Goal: Task Accomplishment & Management: Manage account settings

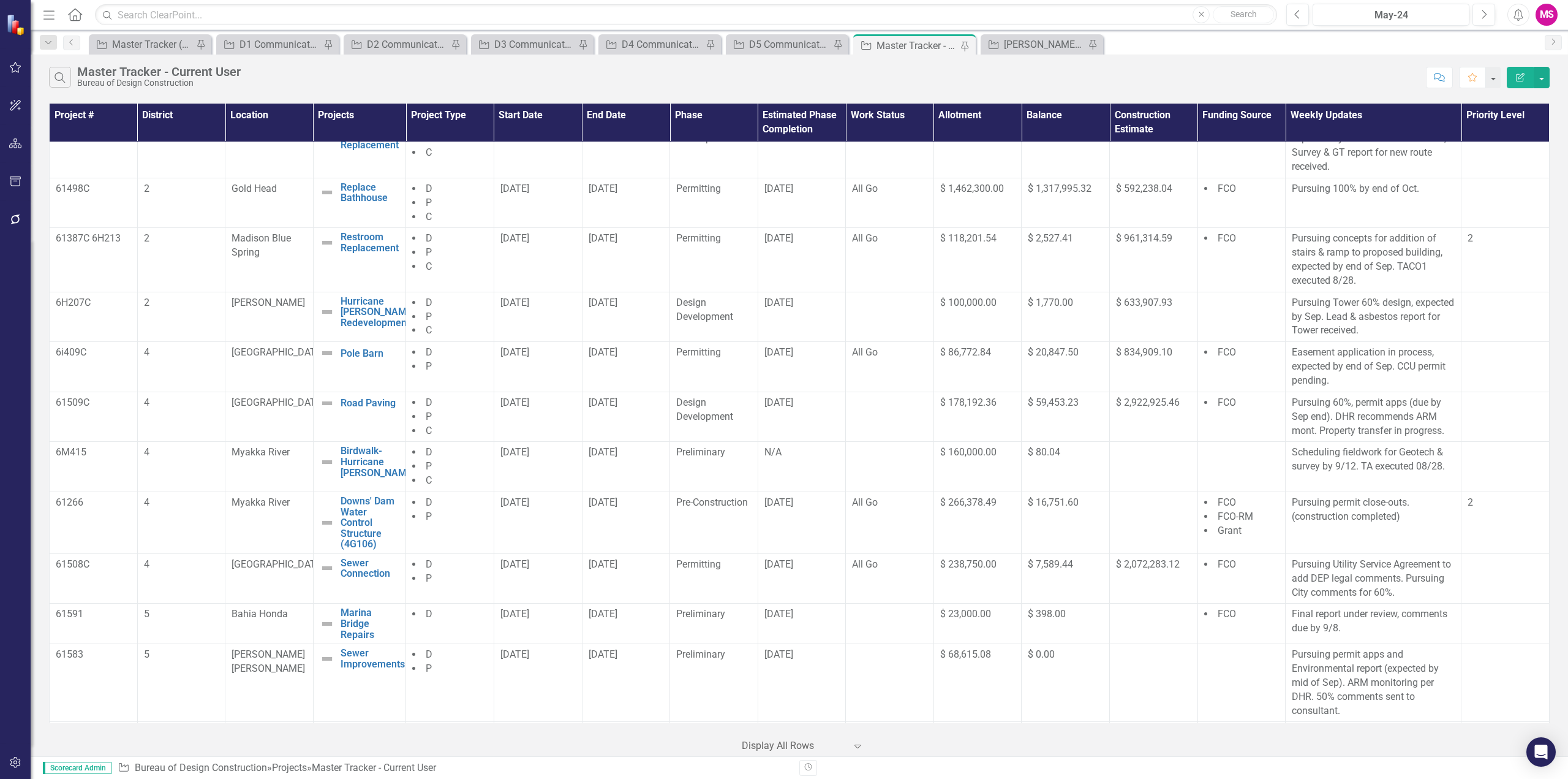
scroll to position [61, 0]
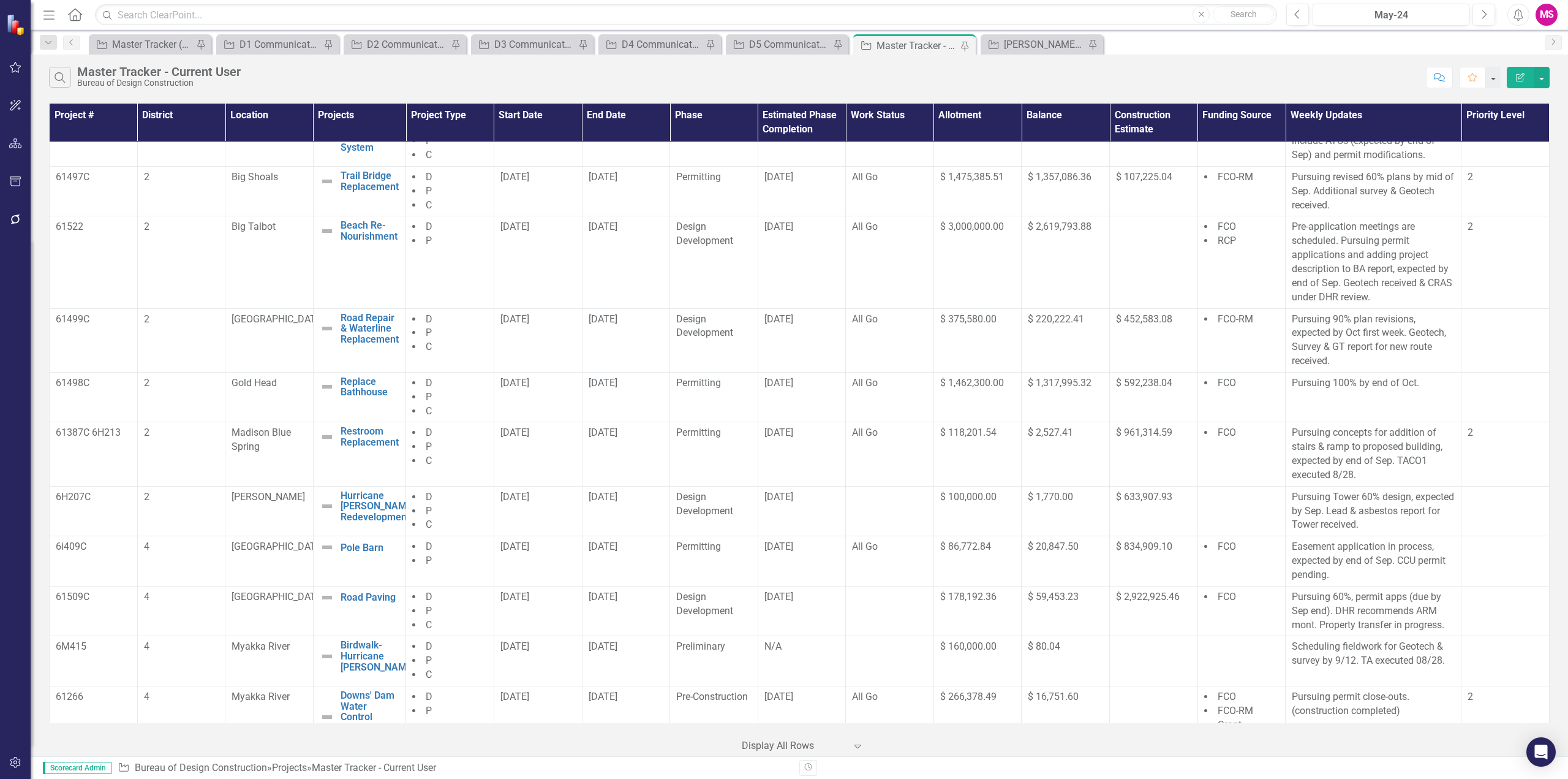
click at [1025, 52] on div "Project Meena's Tracker Pin" at bounding box center [1042, 44] width 123 height 20
click at [1022, 46] on div "[PERSON_NAME]'s Tracker" at bounding box center [1045, 44] width 81 height 15
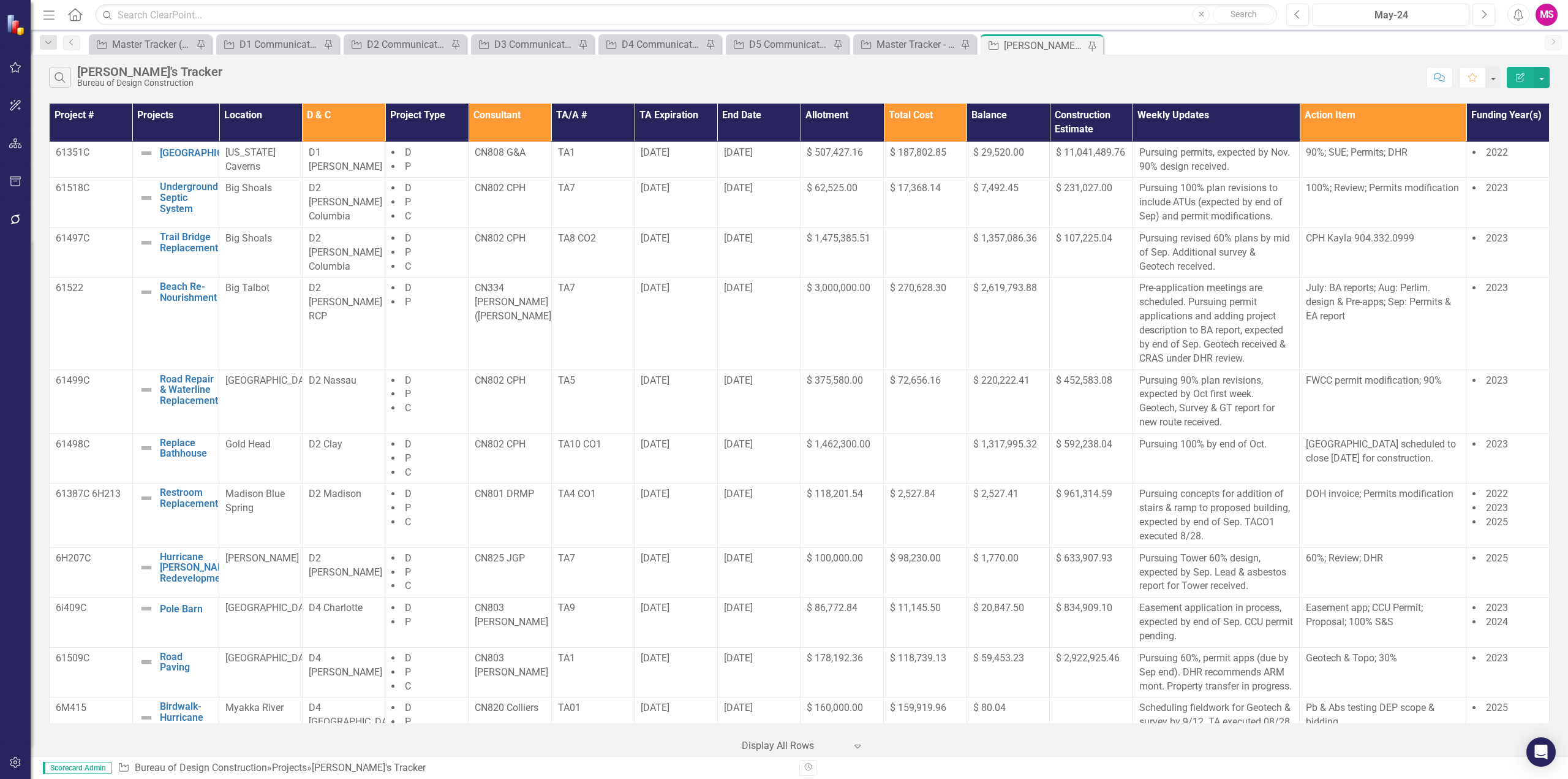
click at [485, 113] on th "Consultant" at bounding box center [511, 122] width 84 height 38
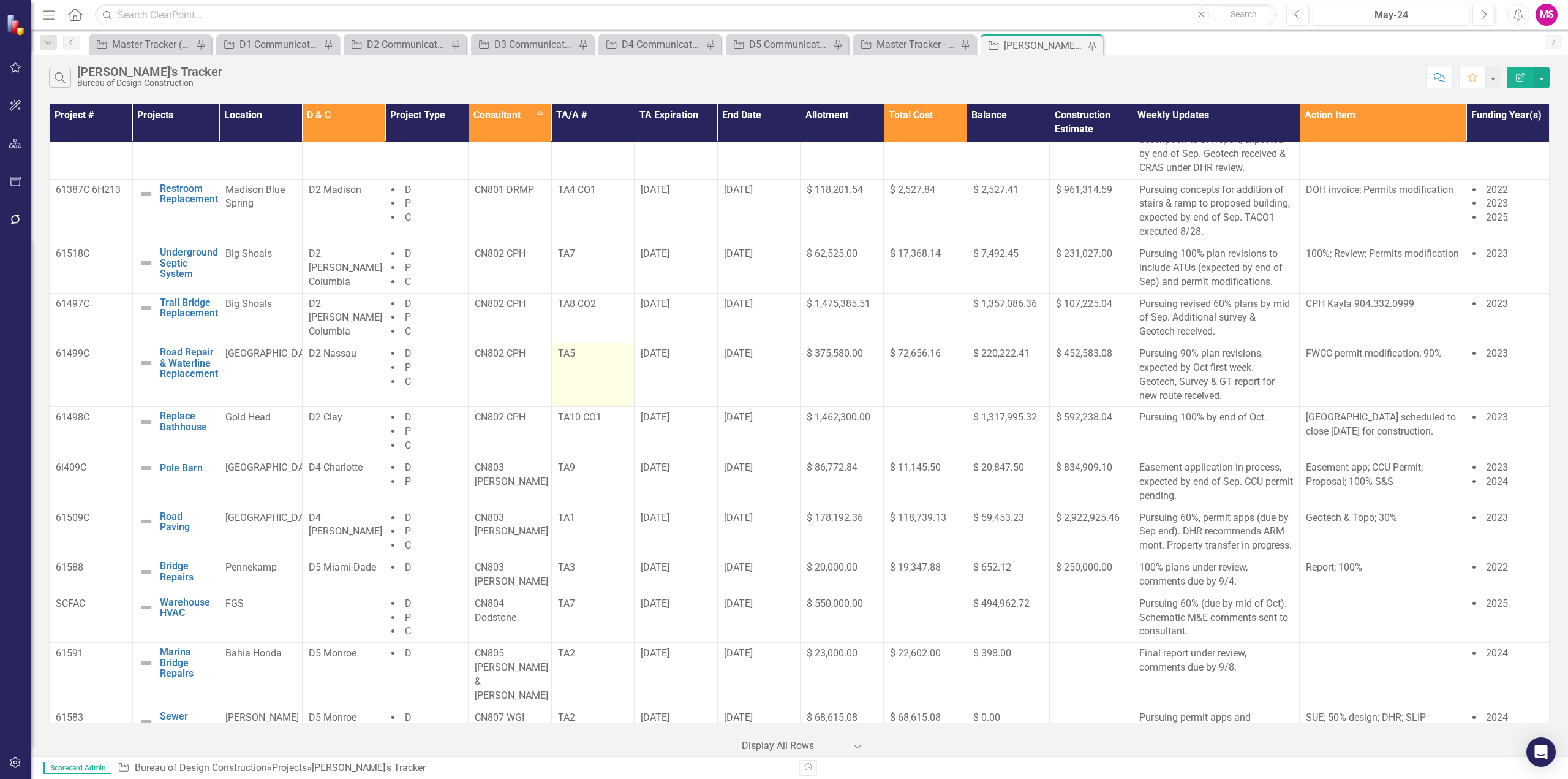
scroll to position [245, 0]
drag, startPoint x: 80, startPoint y: 284, endPoint x: 759, endPoint y: 427, distance: 693.9
click at [759, 427] on tbody "61602 Ranger Station Roof Edit Edit Project Link Open Element Oleta River D5 C …" at bounding box center [800, 549] width 1500 height 1305
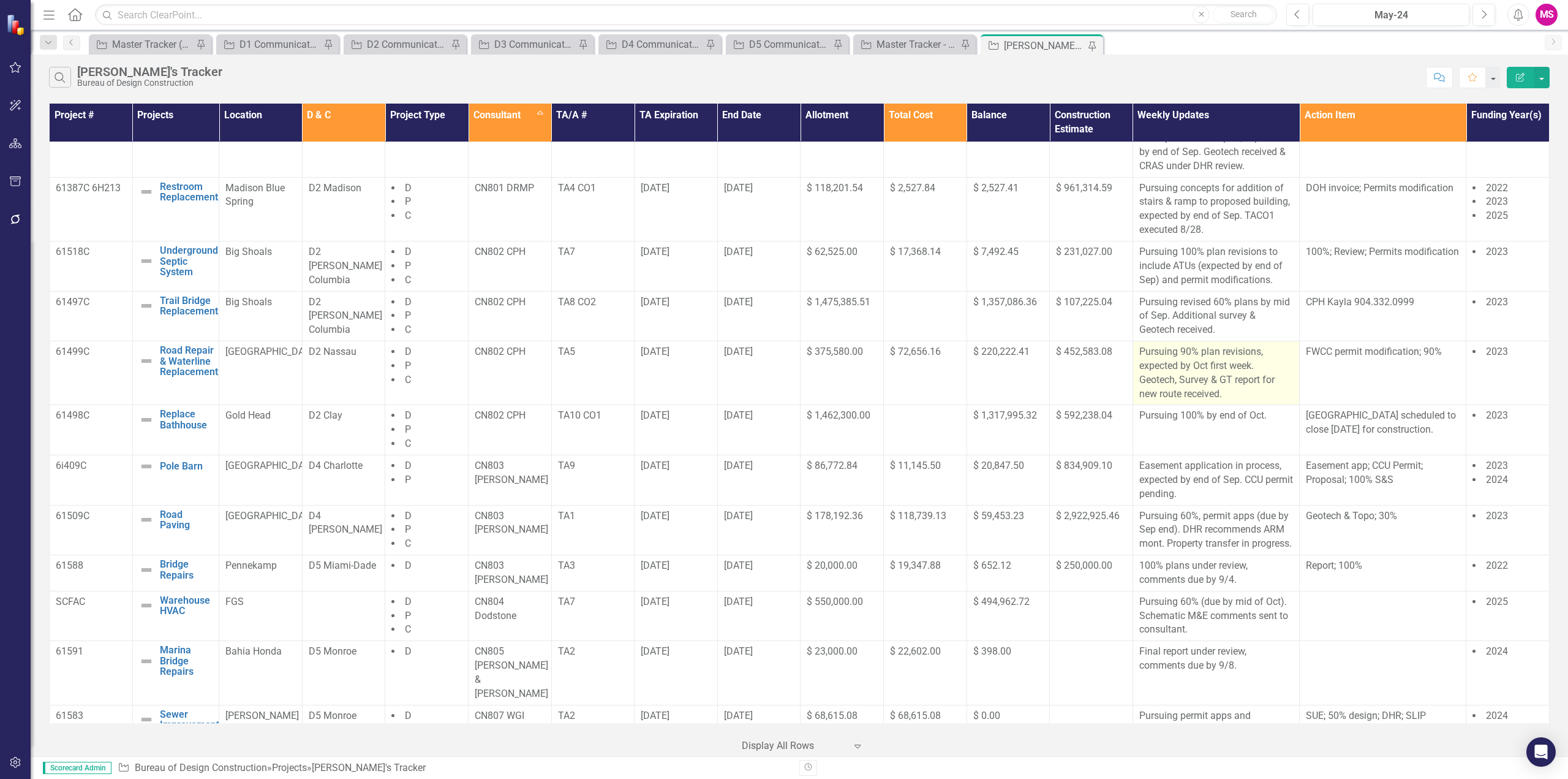
click at [1197, 369] on p "Pursuing 90% plan revisions, expected by Oct first week. Geotech, Survey & GT r…" at bounding box center [1216, 373] width 154 height 56
click at [98, 259] on p "61518C" at bounding box center [91, 251] width 70 height 14
click at [60, 259] on p "61518C" at bounding box center [91, 251] width 70 height 14
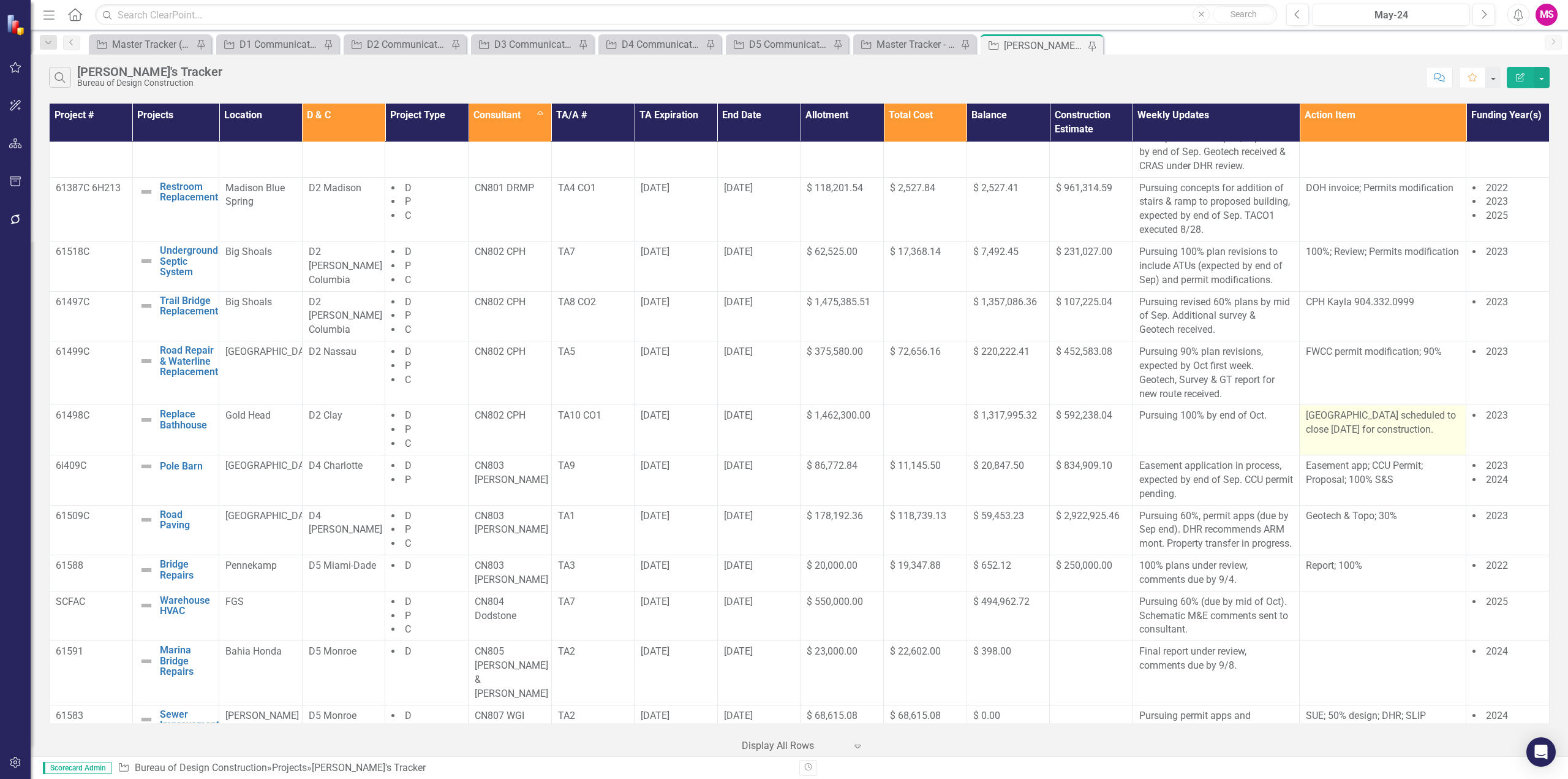
drag, startPoint x: 56, startPoint y: 262, endPoint x: 1397, endPoint y: 451, distance: 1354.3
click at [1397, 451] on tbody "61602 Ranger Station Roof Edit Edit Project Link Open Element Oleta River D5 C …" at bounding box center [800, 549] width 1500 height 1305
click at [1230, 325] on p "Pursuing revised 60% plans by mid of Sep. Additional survey & Geotech received." at bounding box center [1216, 317] width 154 height 42
click at [1254, 317] on p "Pursuing revised 60% plans by mid of Sep. Additional survey & Geotech received." at bounding box center [1216, 317] width 154 height 42
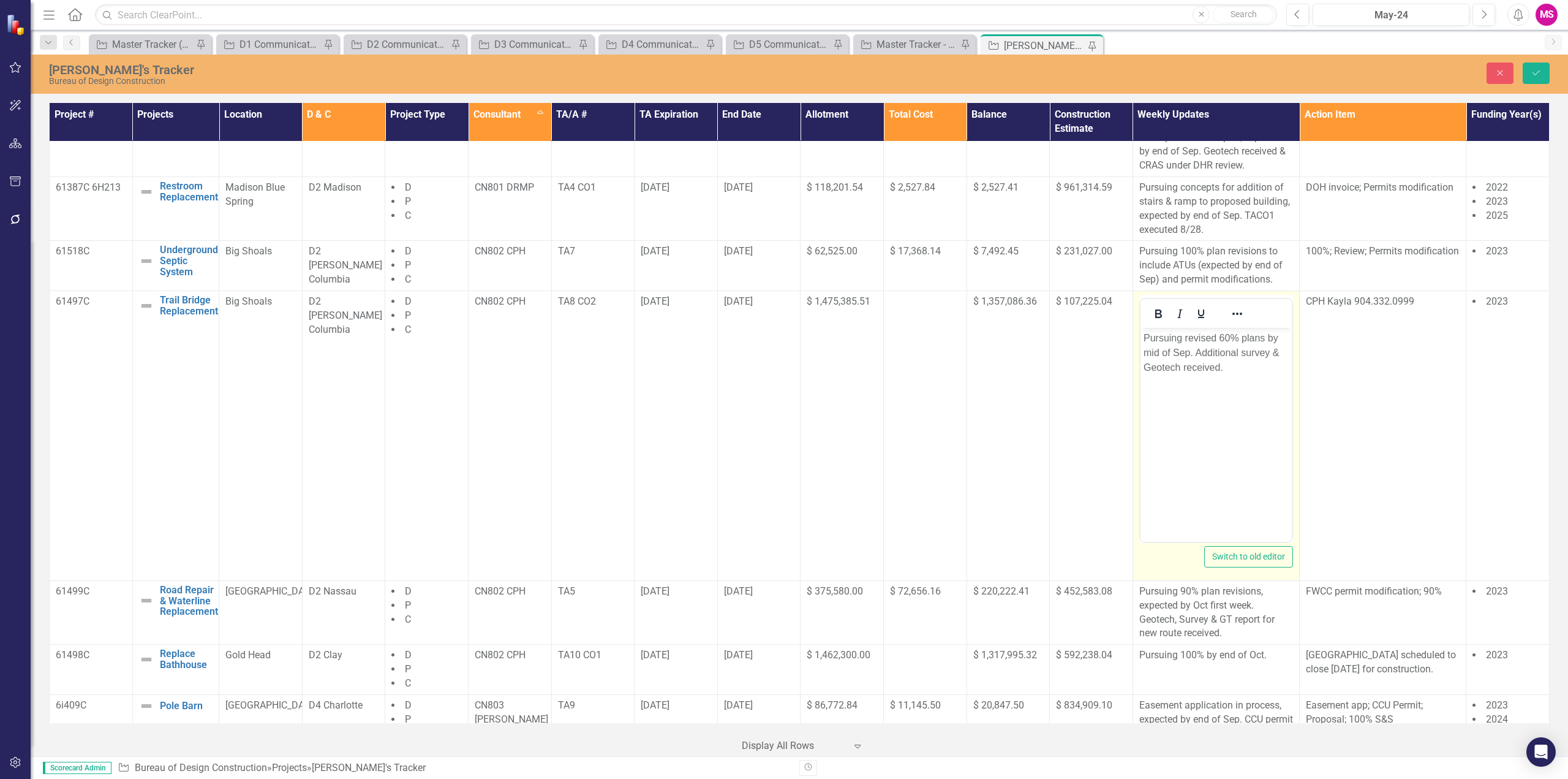
scroll to position [0, 0]
click at [1497, 71] on icon "Close" at bounding box center [1500, 72] width 11 height 9
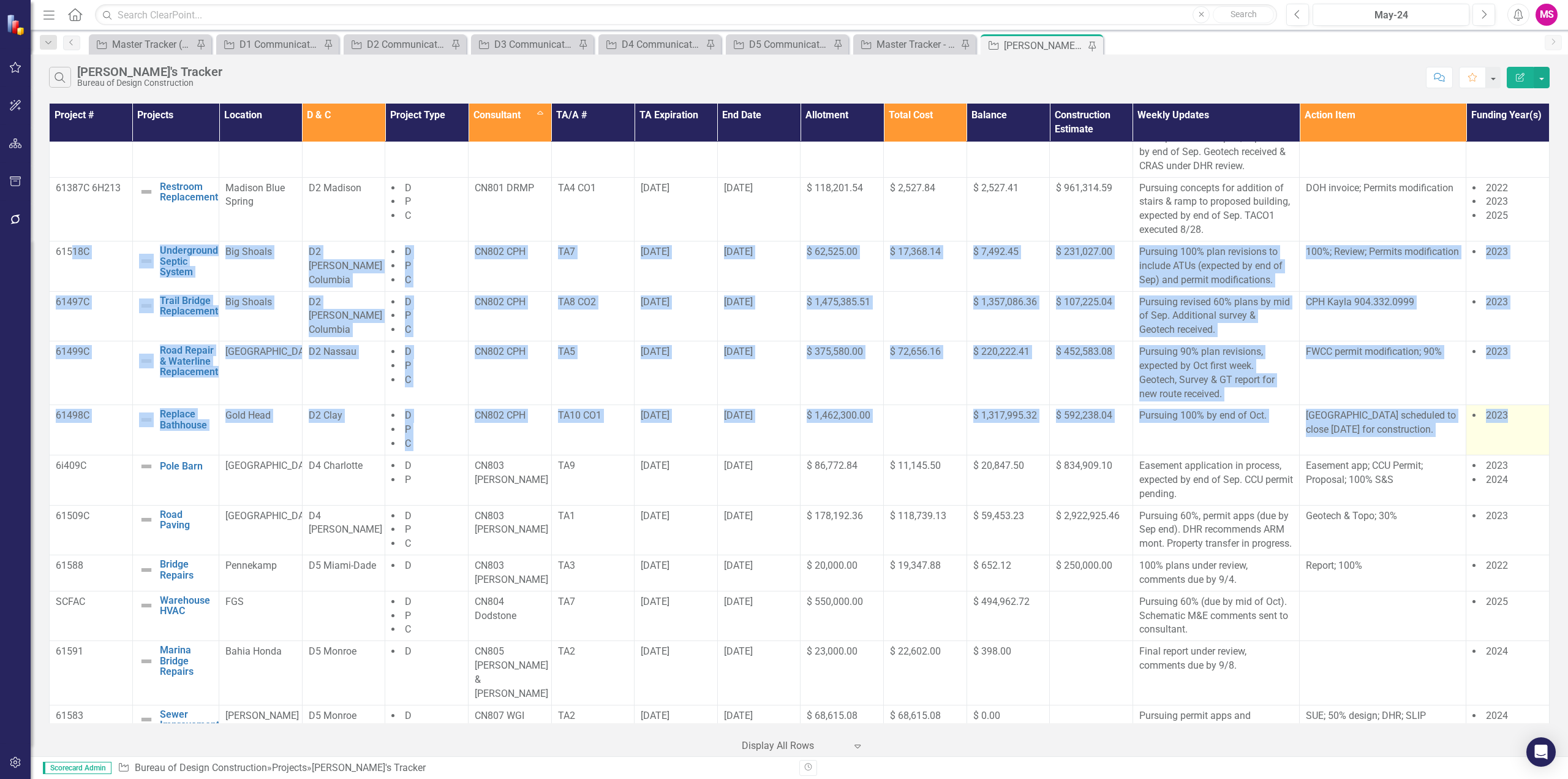
drag, startPoint x: 72, startPoint y: 267, endPoint x: 1512, endPoint y: 451, distance: 1451.7
click at [1512, 451] on tbody "61602 Ranger Station Roof Edit Edit Project Link Open Element Oleta River D5 C …" at bounding box center [800, 549] width 1500 height 1305
click at [1252, 439] on td "Pursuing 100% by end of Oct." at bounding box center [1216, 430] width 166 height 50
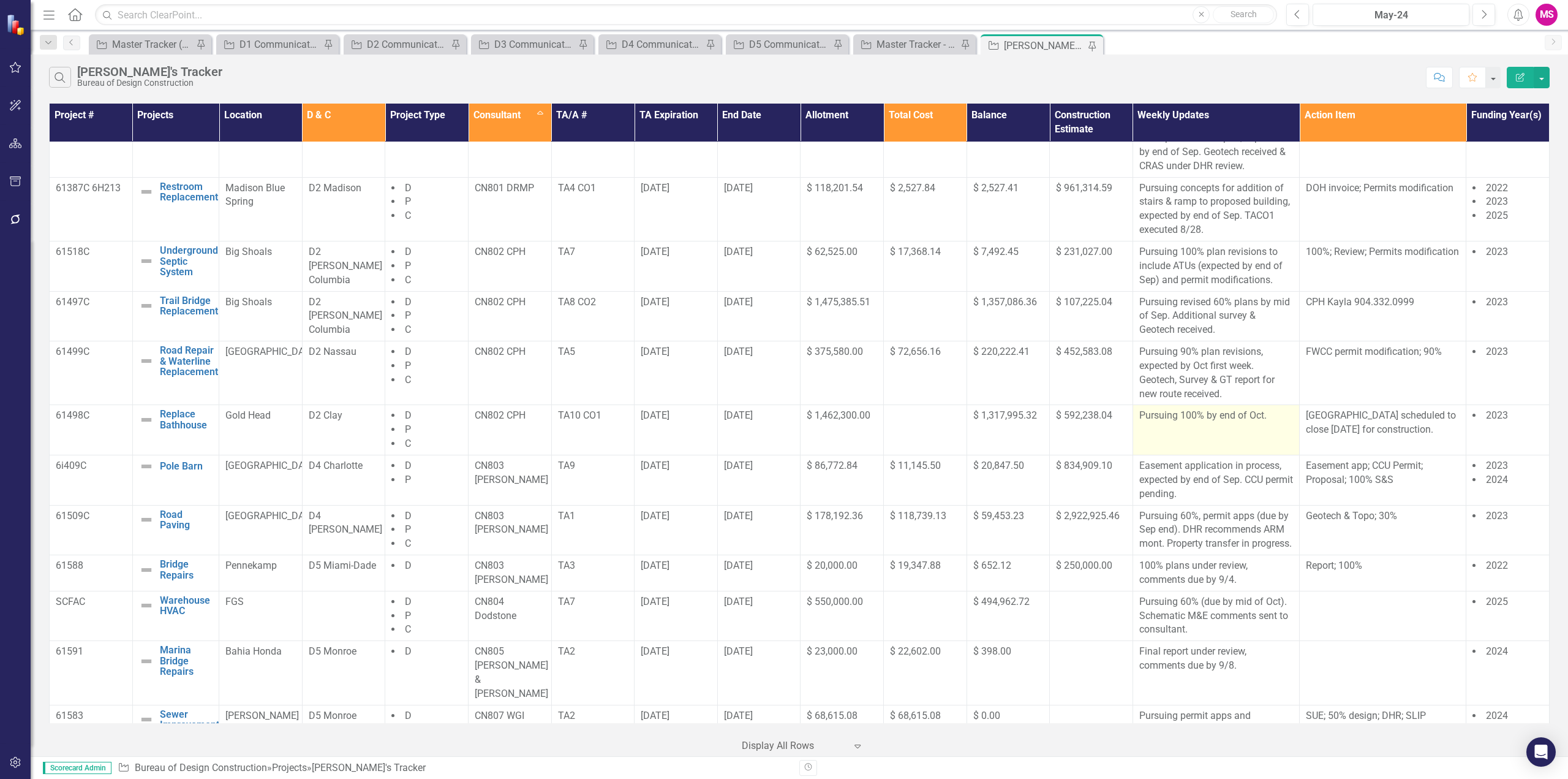
click at [1252, 423] on p "Pursuing 100% by end of Oct." at bounding box center [1216, 415] width 154 height 14
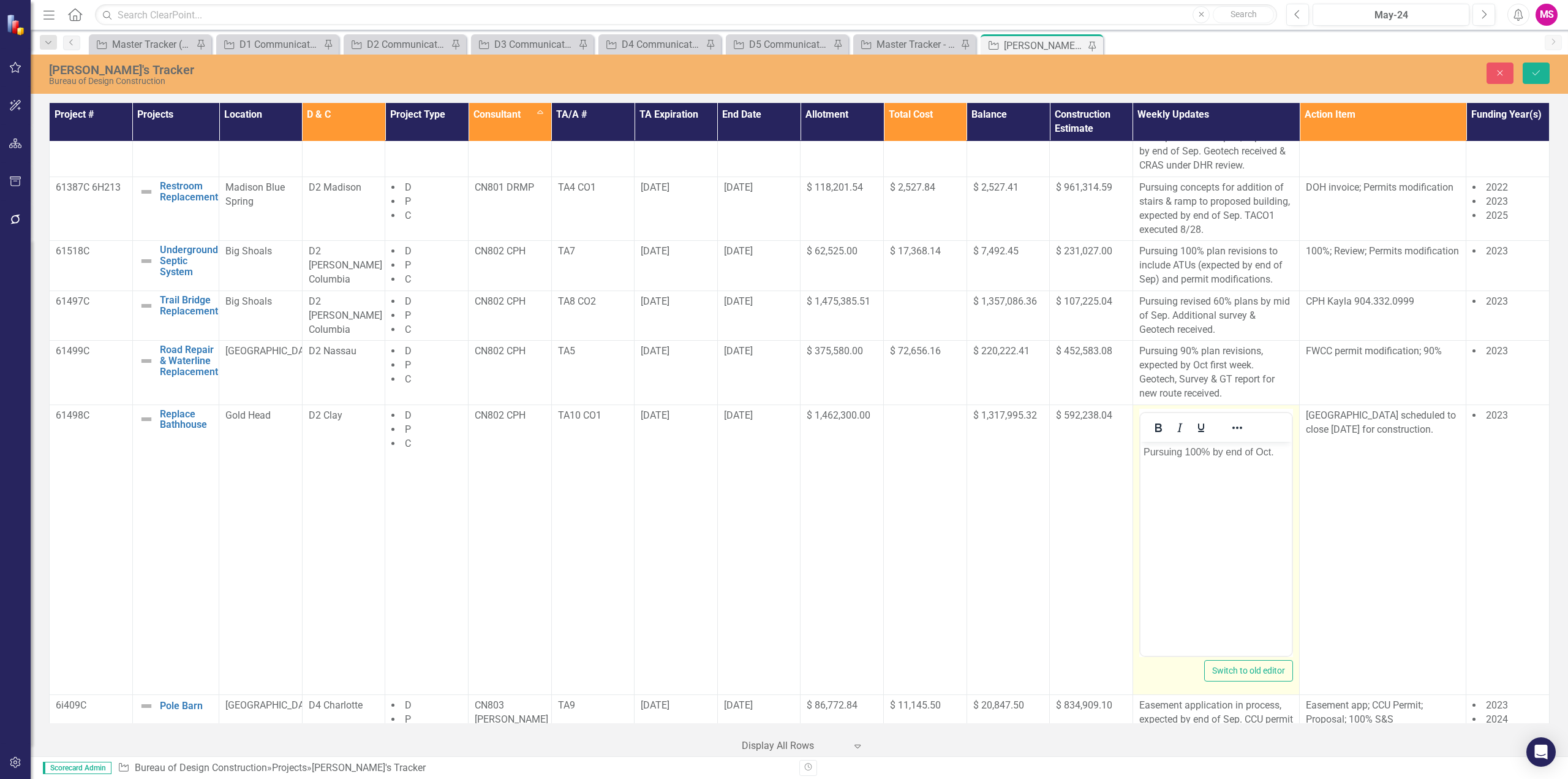
click at [1262, 449] on p "Pursuing 100% by end of Oct." at bounding box center [1215, 452] width 145 height 15
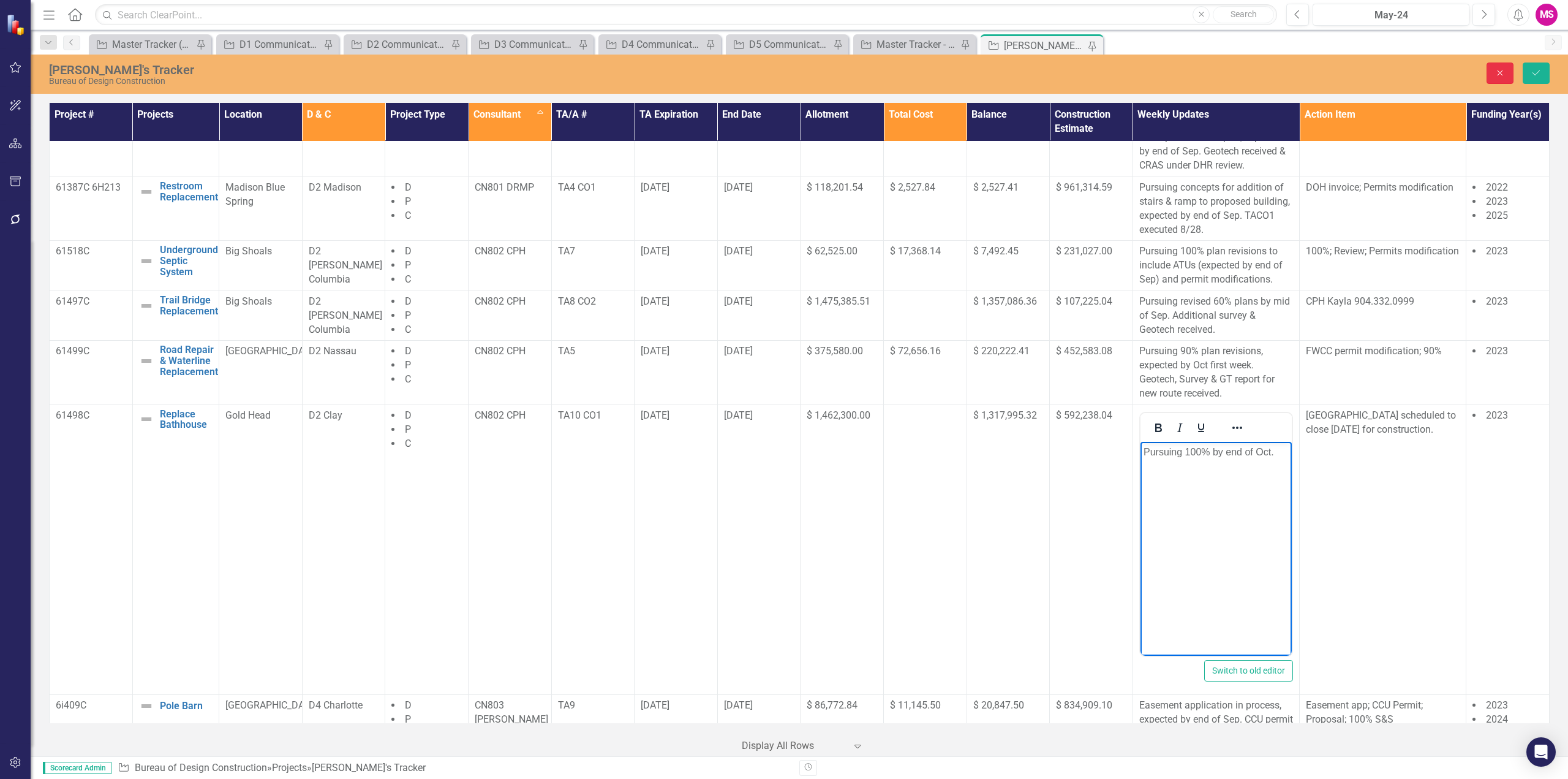
click at [1502, 72] on icon "Close" at bounding box center [1500, 72] width 11 height 9
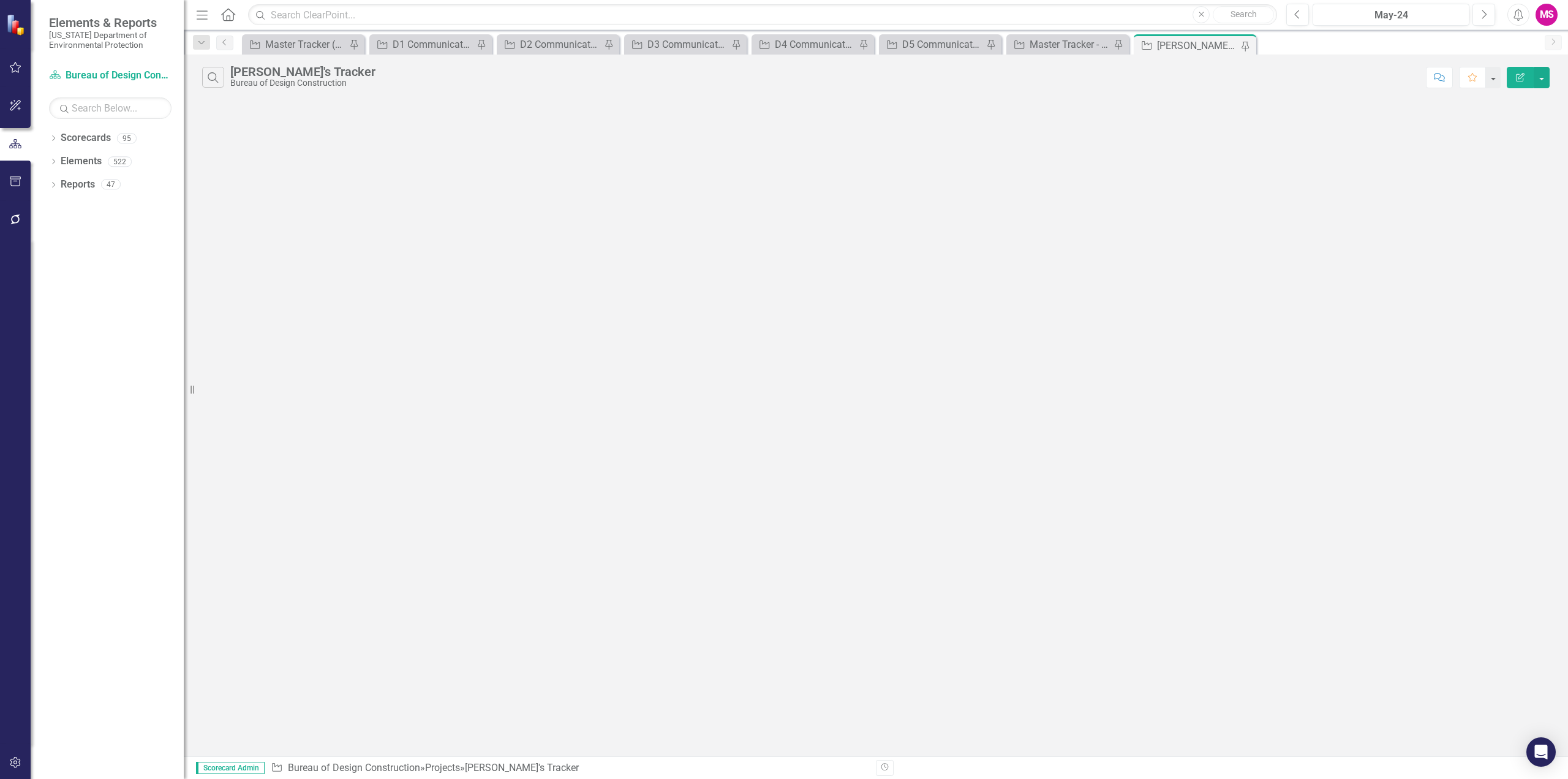
click at [200, 9] on icon "Menu" at bounding box center [202, 14] width 16 height 13
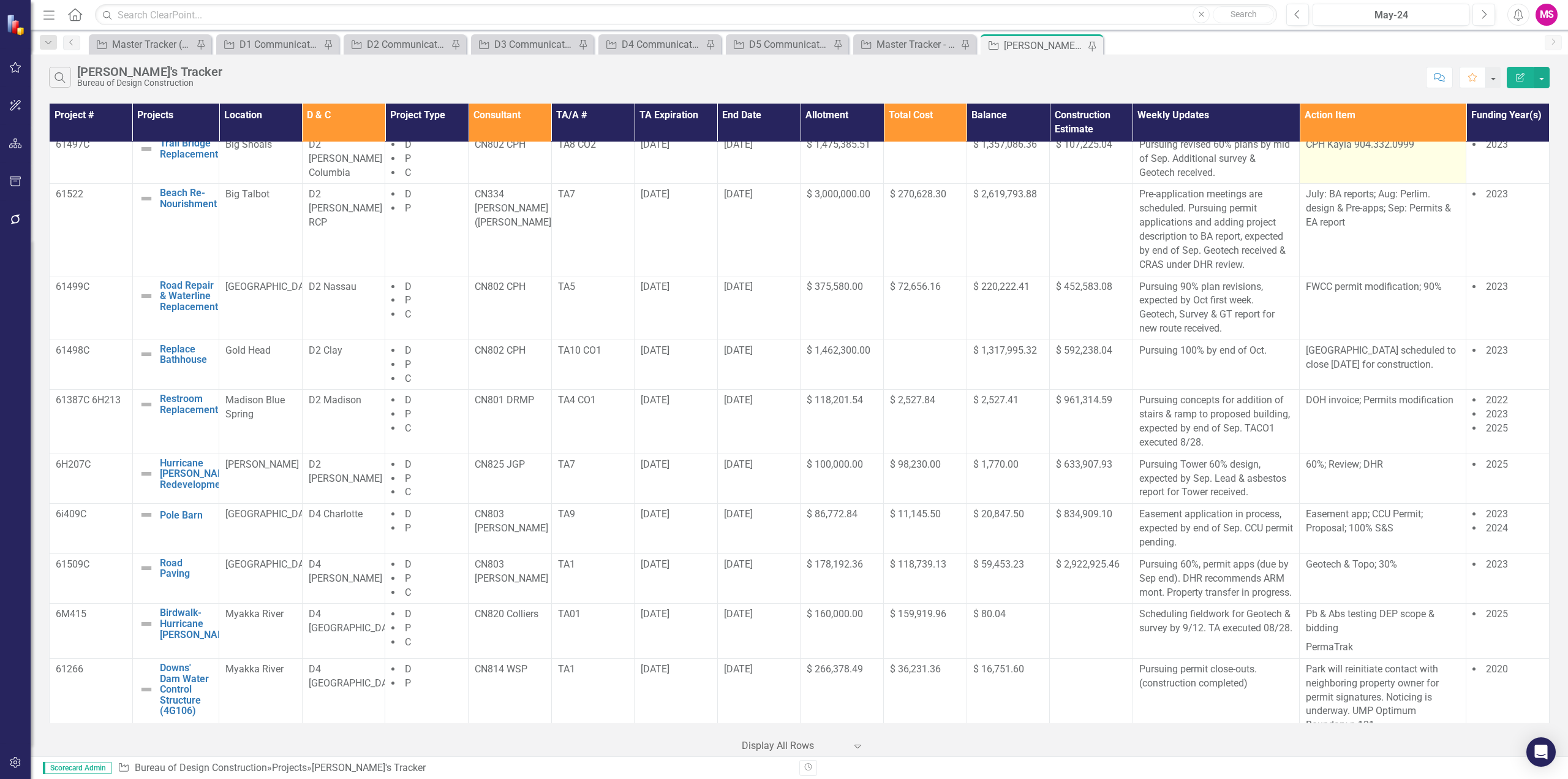
scroll to position [123, 0]
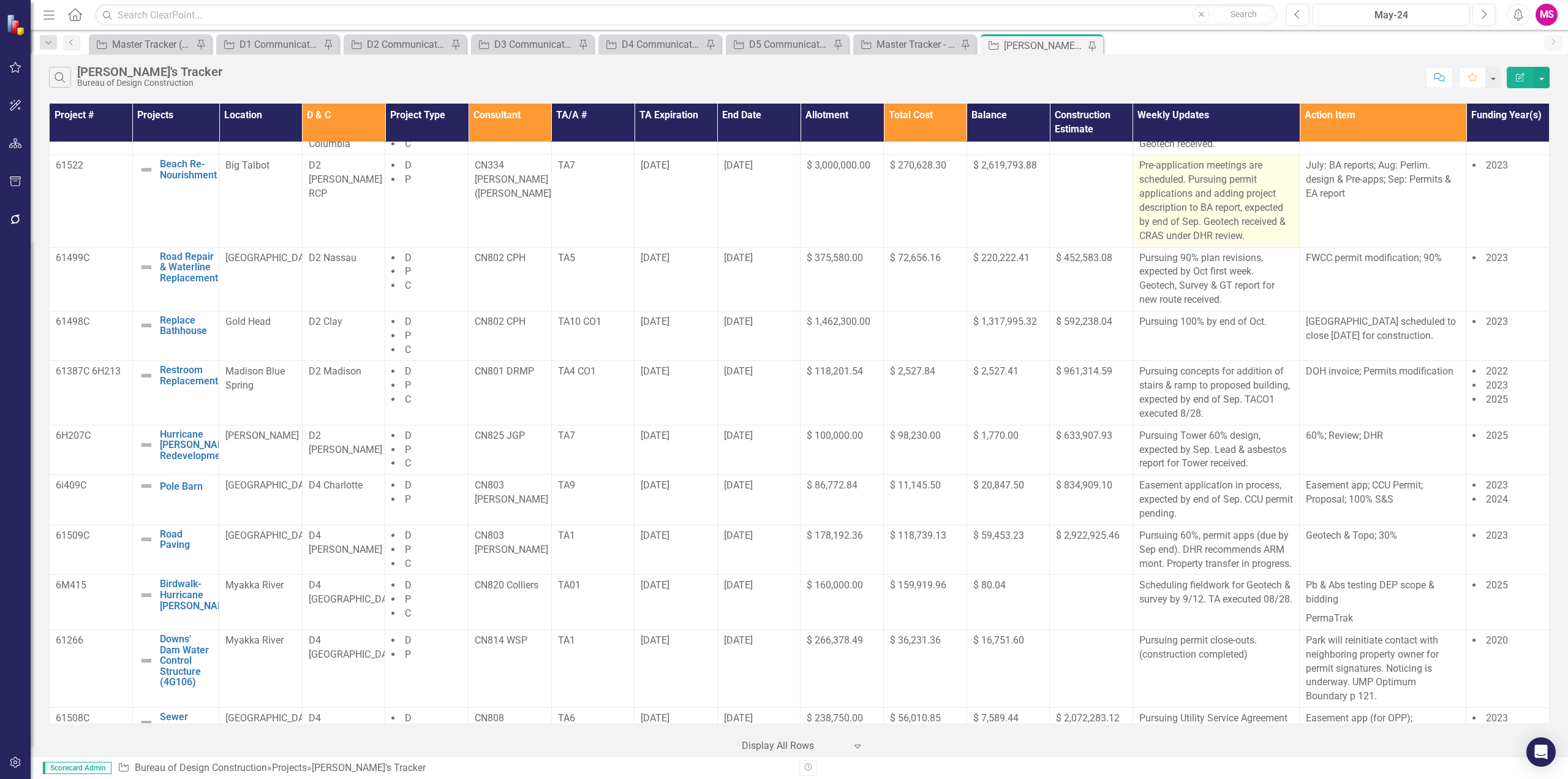
click at [1147, 177] on p "Pre-application meetings are scheduled. Pursuing permit applications and adding…" at bounding box center [1216, 200] width 154 height 84
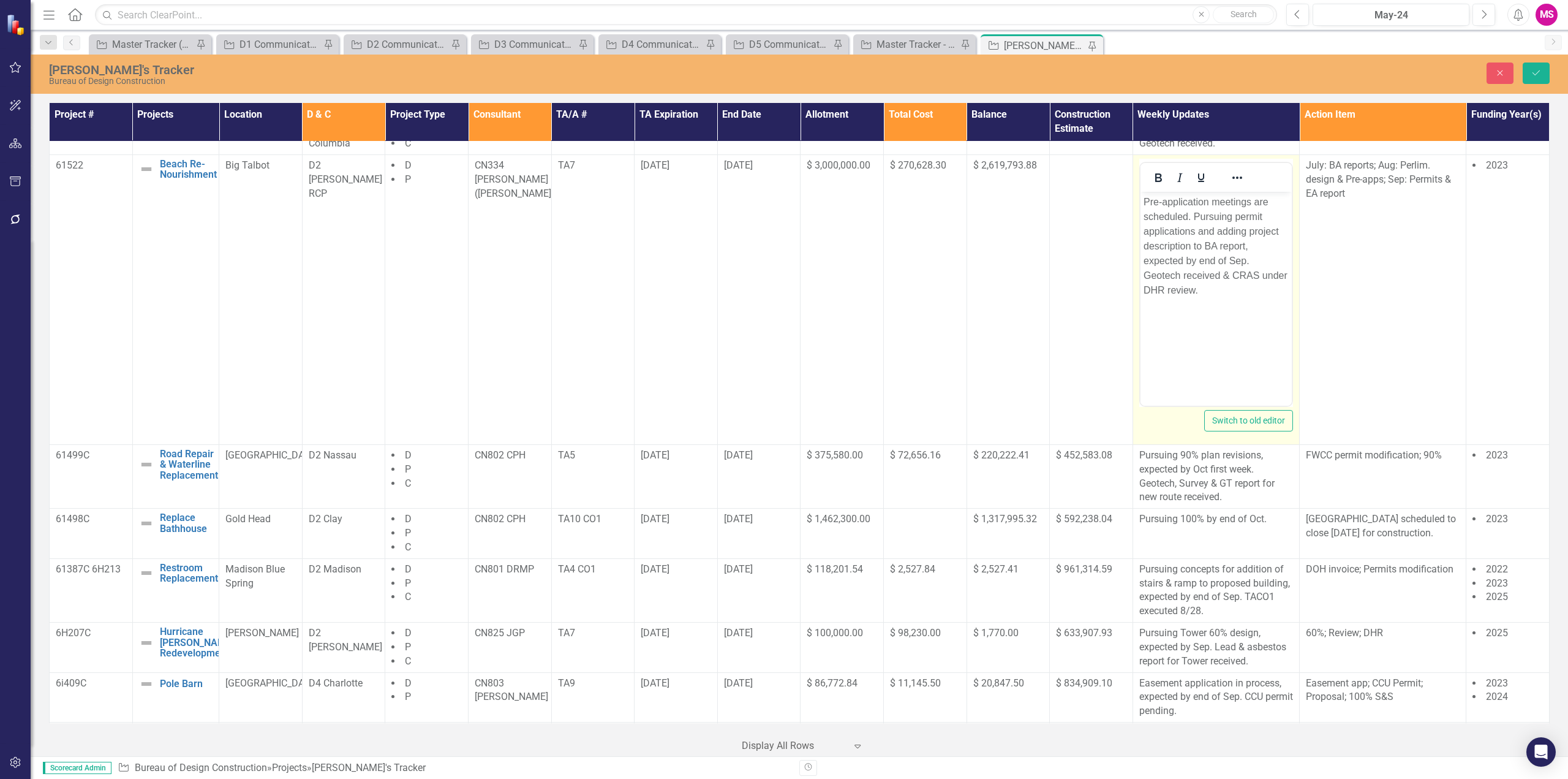
scroll to position [0, 0]
click at [1177, 218] on p "Pre-application meetings are scheduled. Pursuing permit applications and adding…" at bounding box center [1215, 246] width 145 height 103
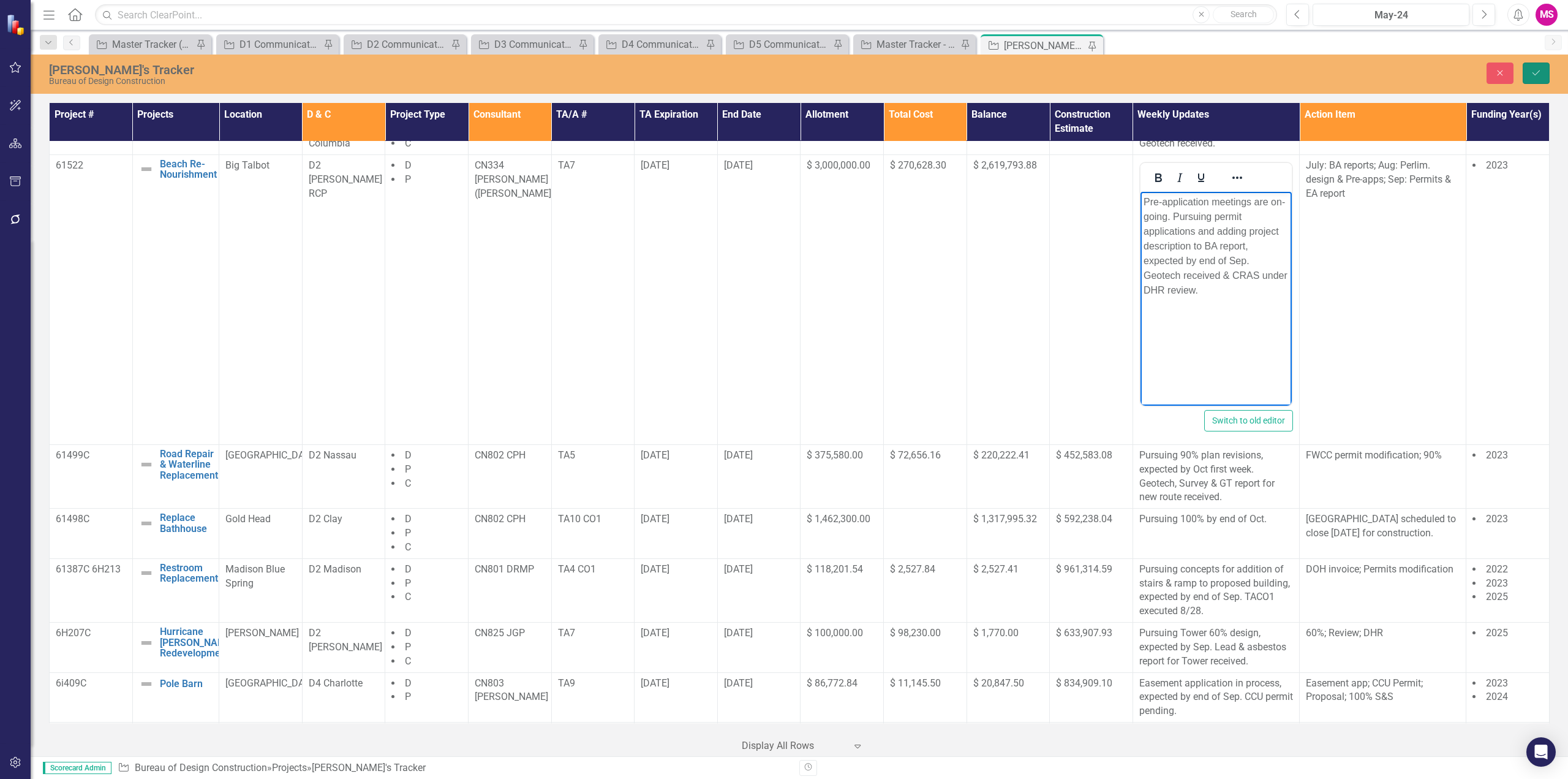
click at [1539, 66] on button "Save" at bounding box center [1536, 73] width 27 height 21
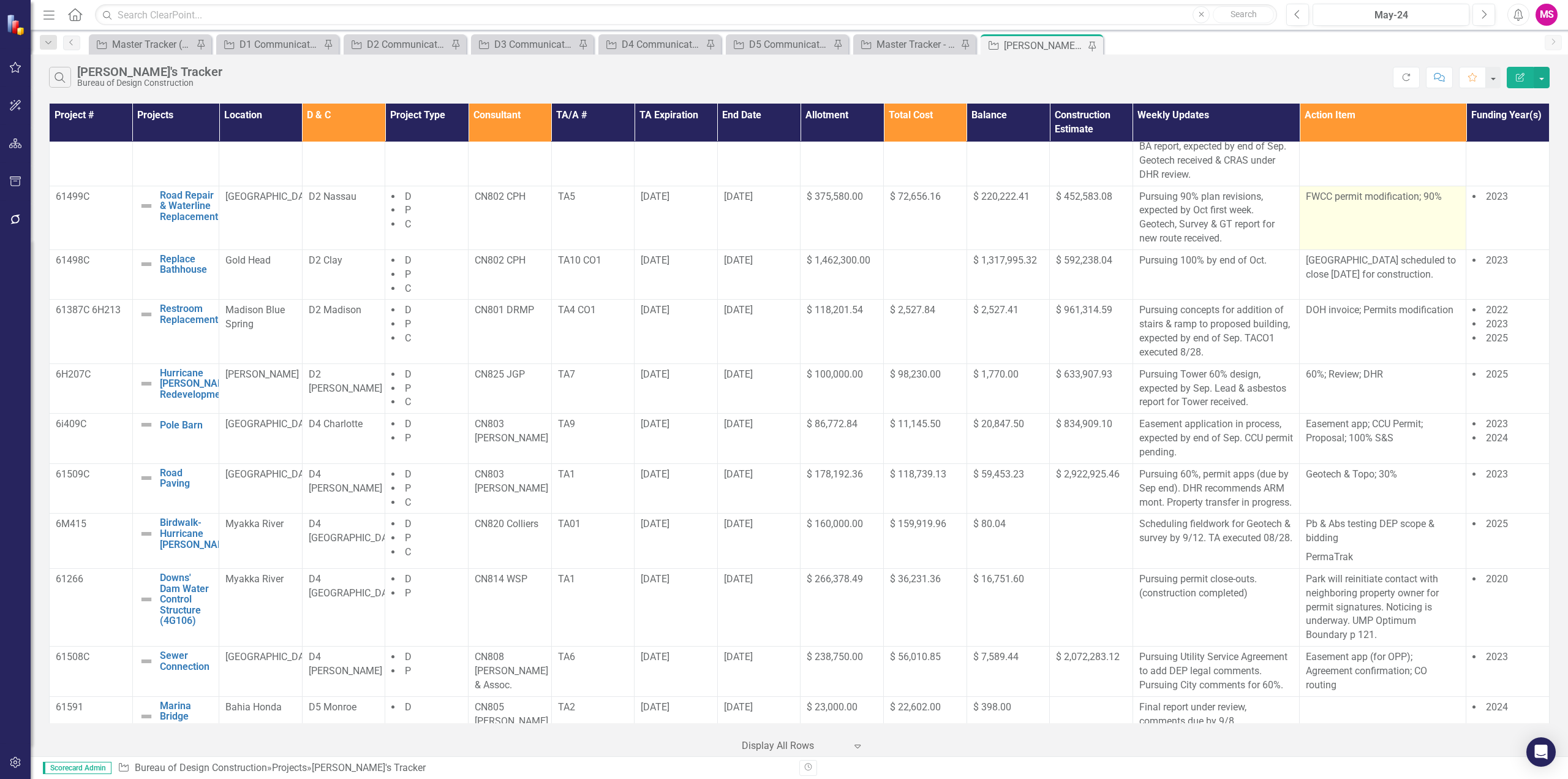
scroll to position [245, 0]
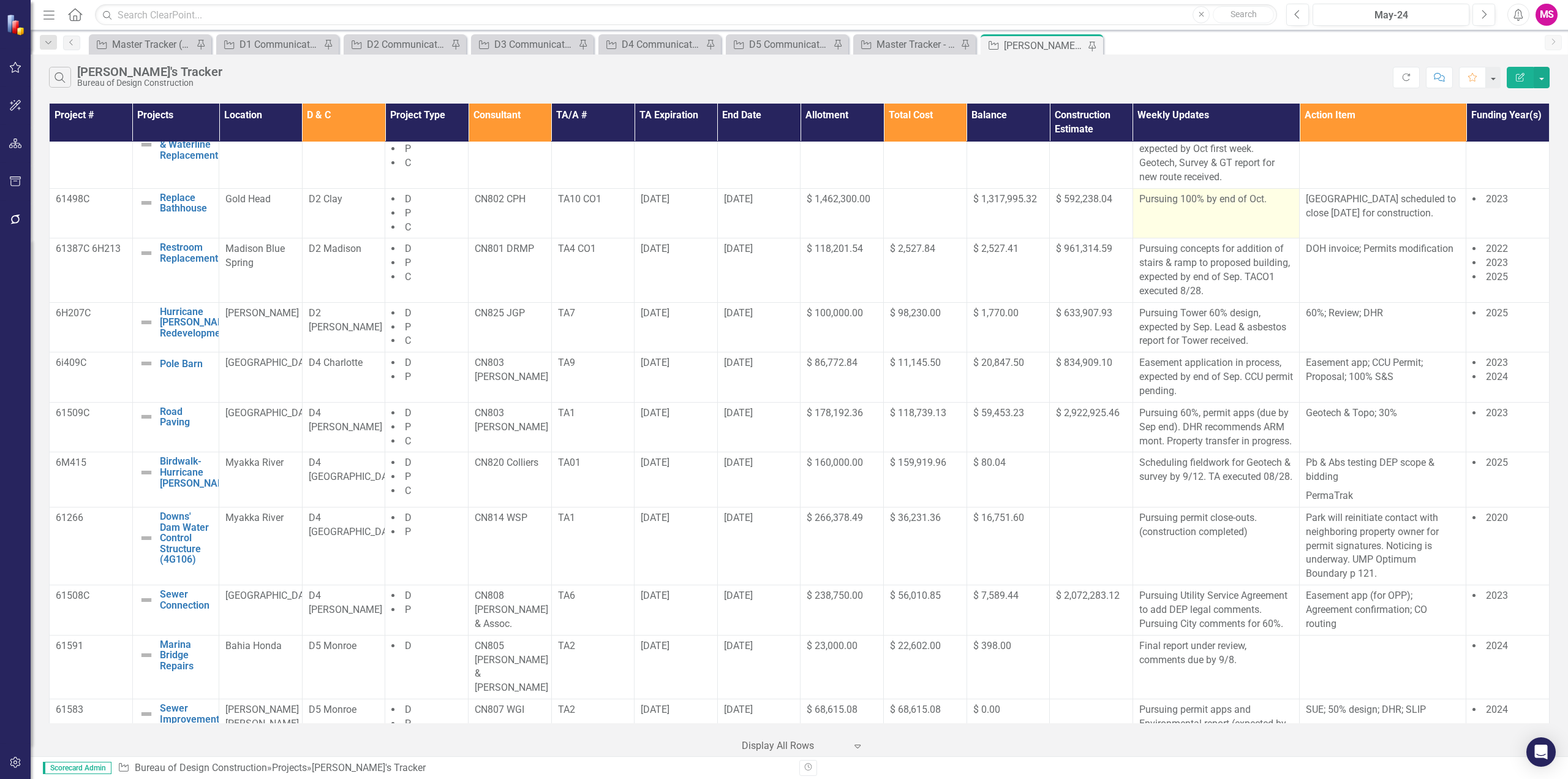
click at [1200, 198] on p "Pursuing 100% by end of Oct." at bounding box center [1216, 199] width 154 height 14
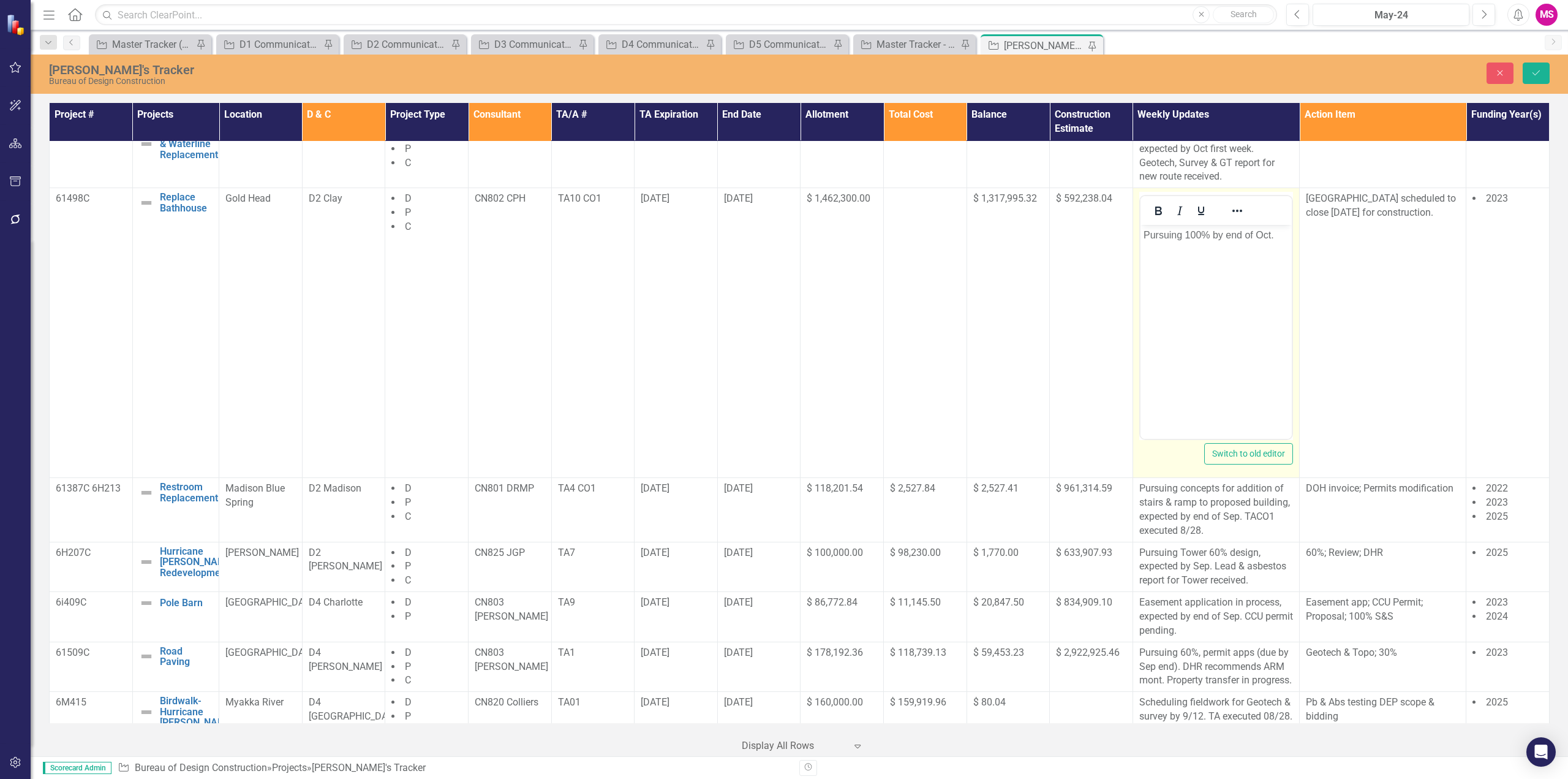
scroll to position [0, 0]
click at [1214, 230] on p "Pursuing 100% by end of Oct." at bounding box center [1215, 236] width 145 height 15
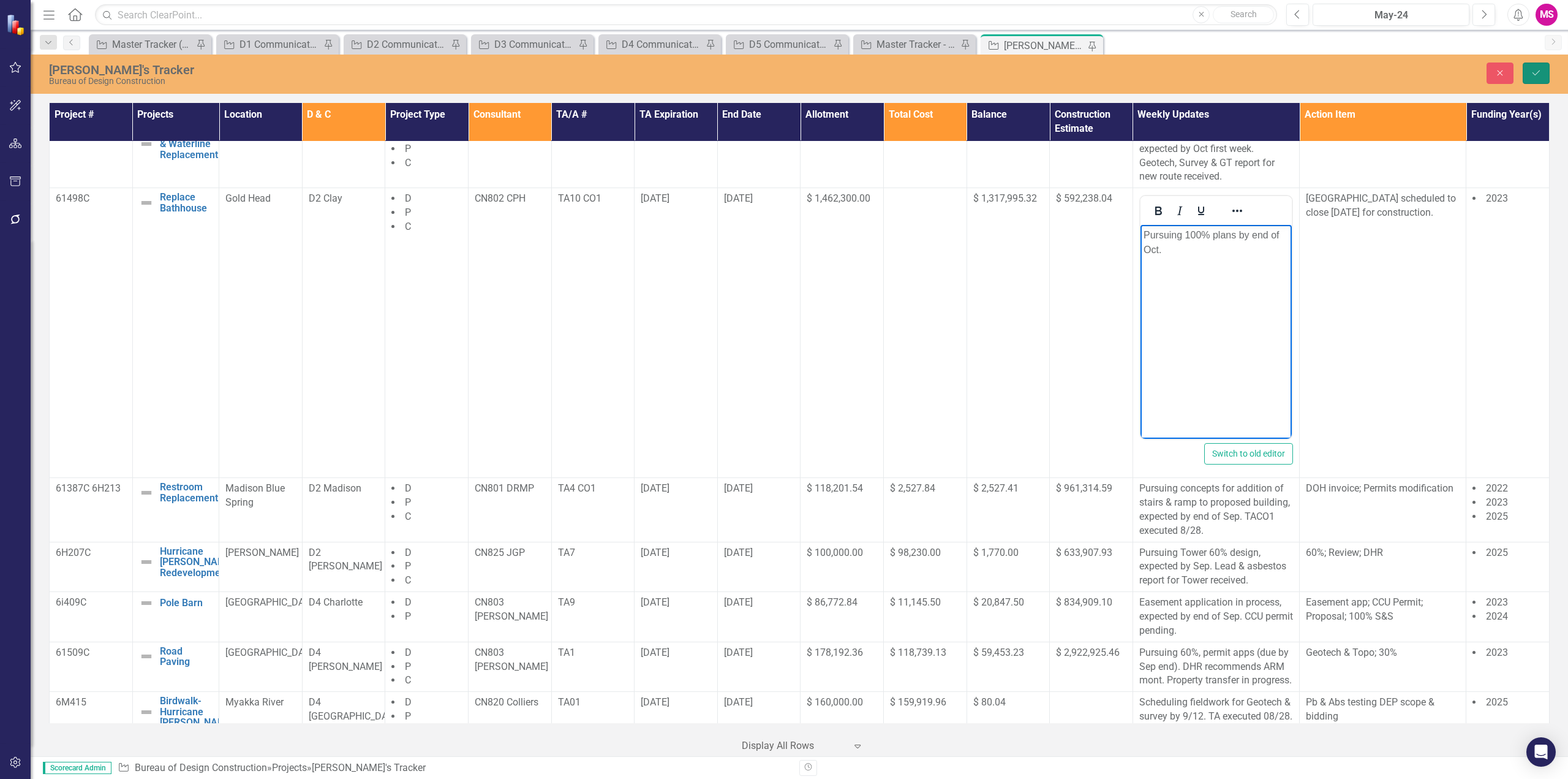
click at [1540, 76] on icon "Save" at bounding box center [1536, 72] width 11 height 9
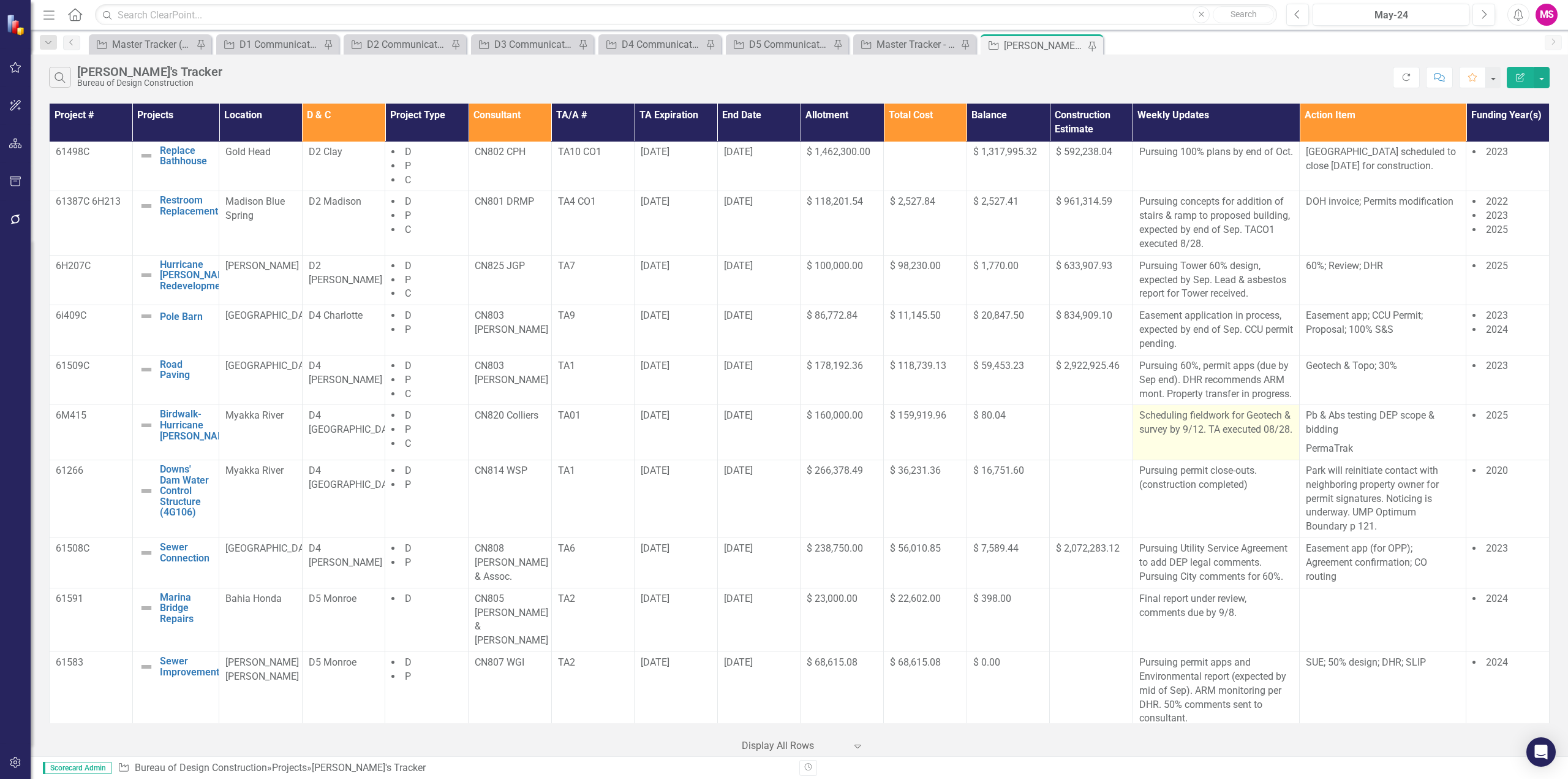
scroll to position [307, 0]
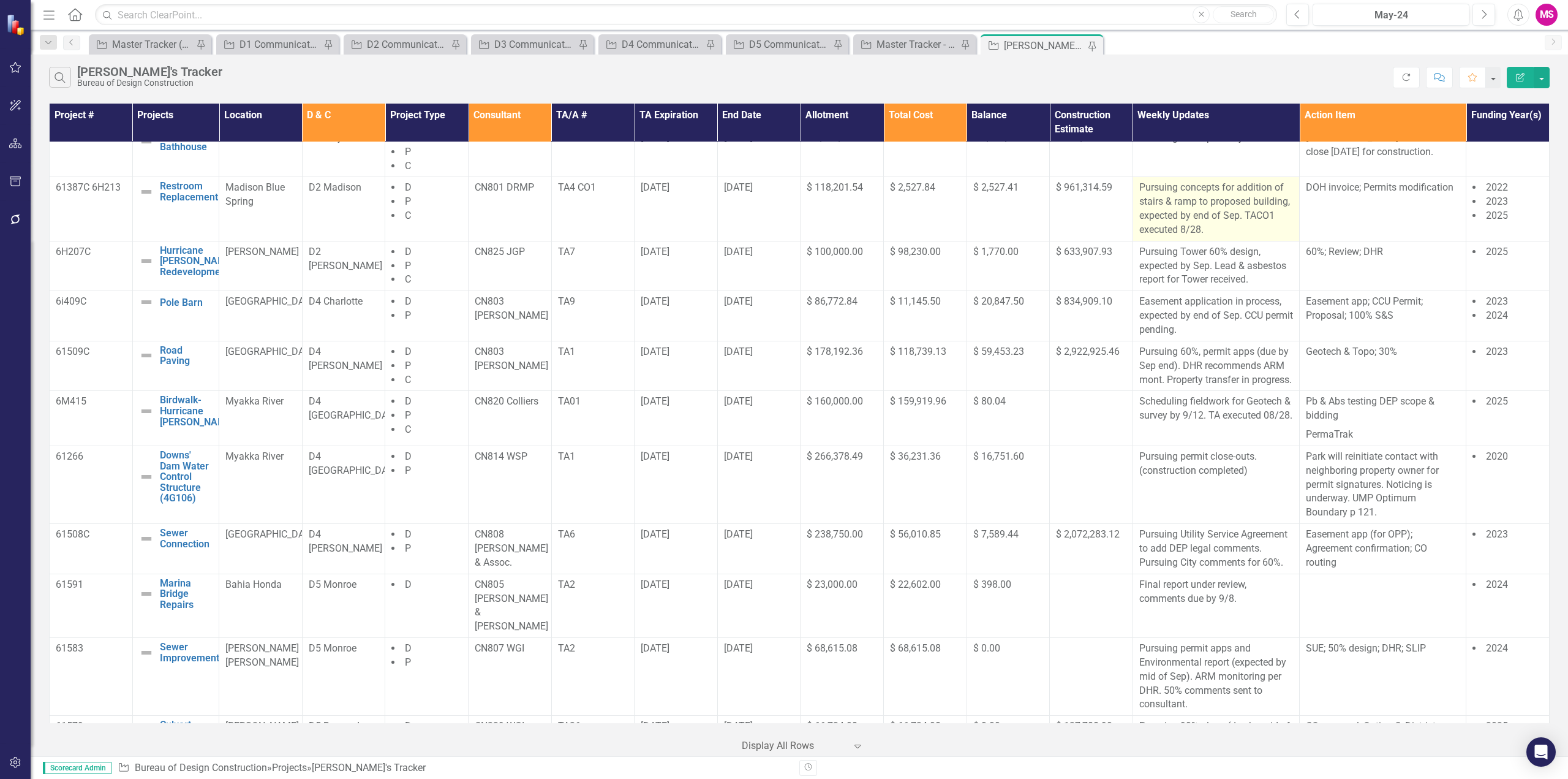
click at [1241, 220] on p "Pursuing concepts for addition of stairs & ramp to proposed building, expected …" at bounding box center [1216, 208] width 154 height 56
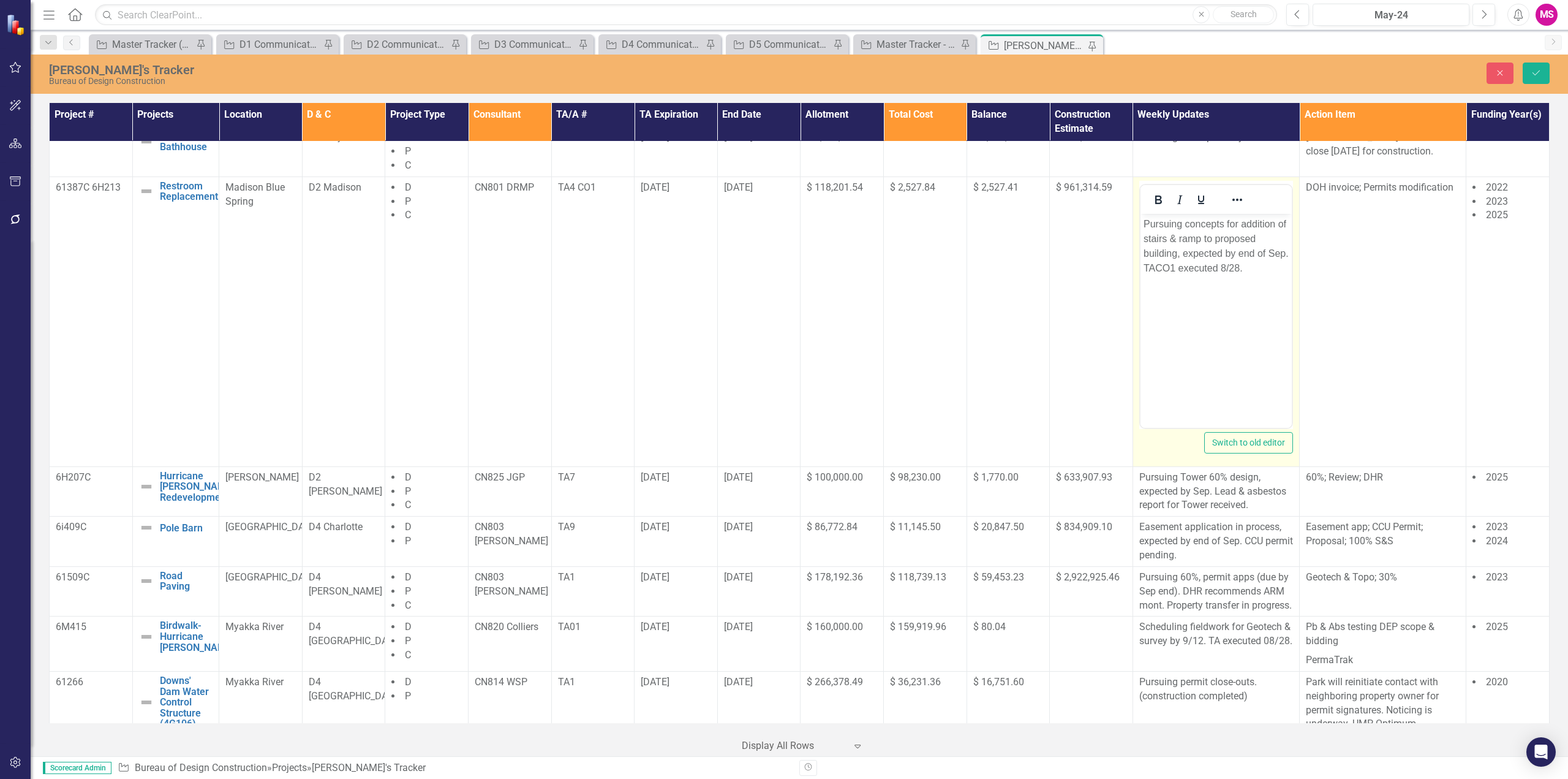
scroll to position [0, 0]
drag, startPoint x: 1165, startPoint y: 266, endPoint x: 1274, endPoint y: 269, distance: 109.0
click at [1274, 269] on p "Pursuing concepts for addition of stairs & ramp to proposed building, expected …" at bounding box center [1215, 246] width 145 height 59
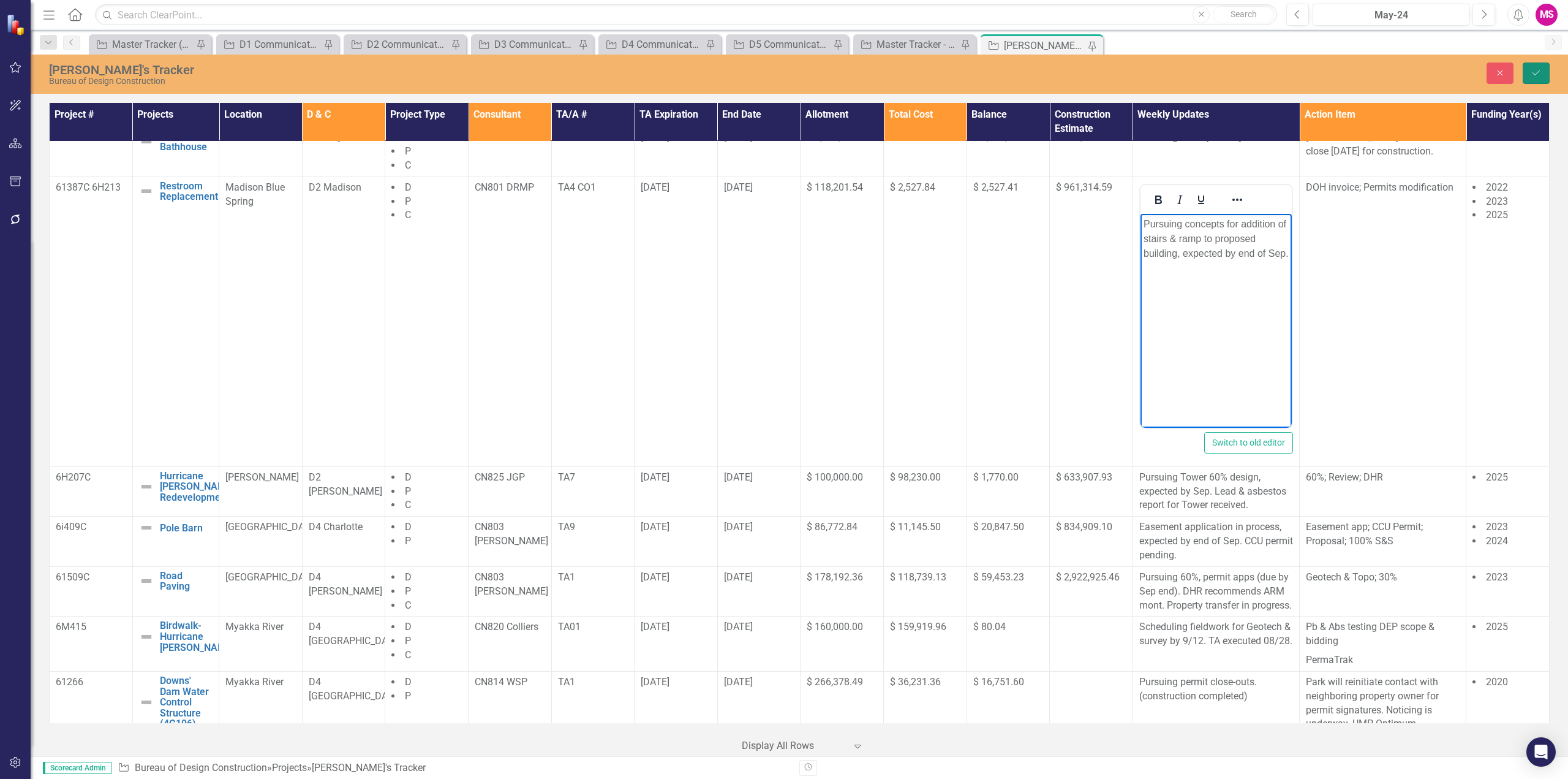
click at [1538, 68] on button "Save" at bounding box center [1536, 73] width 27 height 21
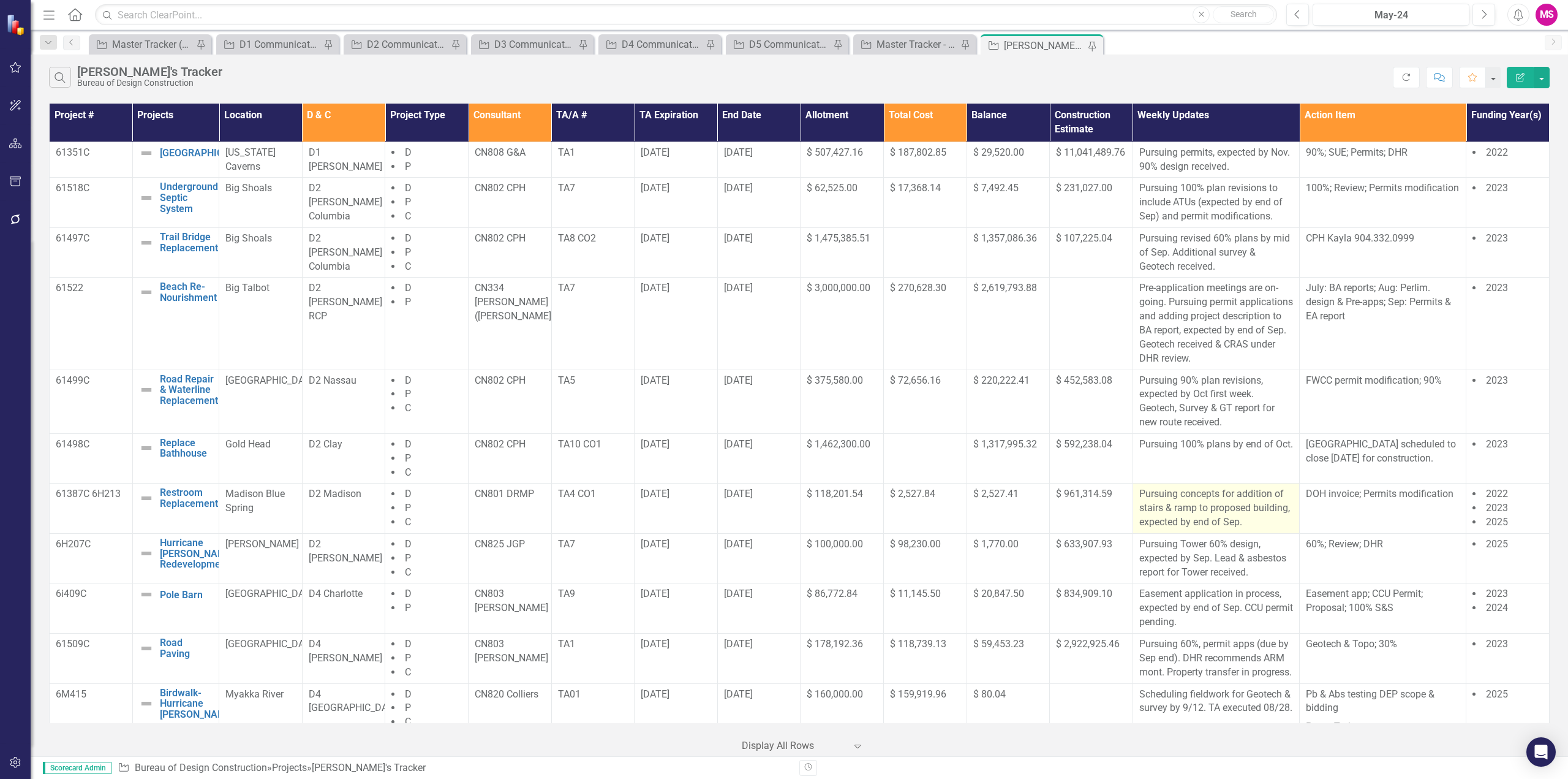
scroll to position [307, 0]
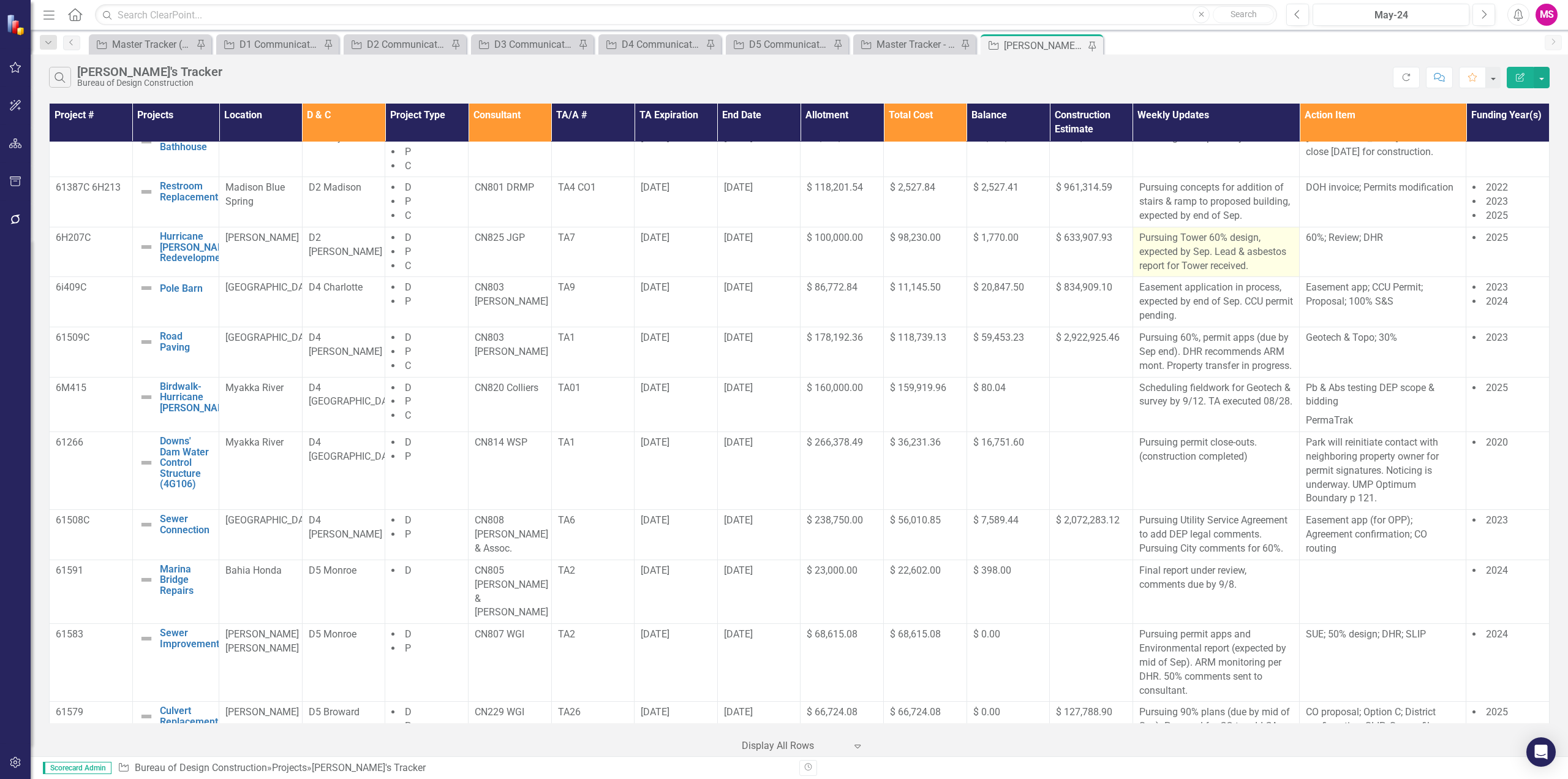
click at [1205, 255] on p "Pursuing Tower 60% design, expected by Sep. Lead & asbestos report for Tower re…" at bounding box center [1216, 252] width 154 height 42
click at [1203, 255] on p "Pursuing Tower 60% design, expected by Sep. Lead & asbestos report for Tower re…" at bounding box center [1216, 252] width 154 height 42
click at [1205, 263] on p "Pursuing Tower 60% design, expected by Sep. Lead & asbestos report for Tower re…" at bounding box center [1216, 252] width 154 height 42
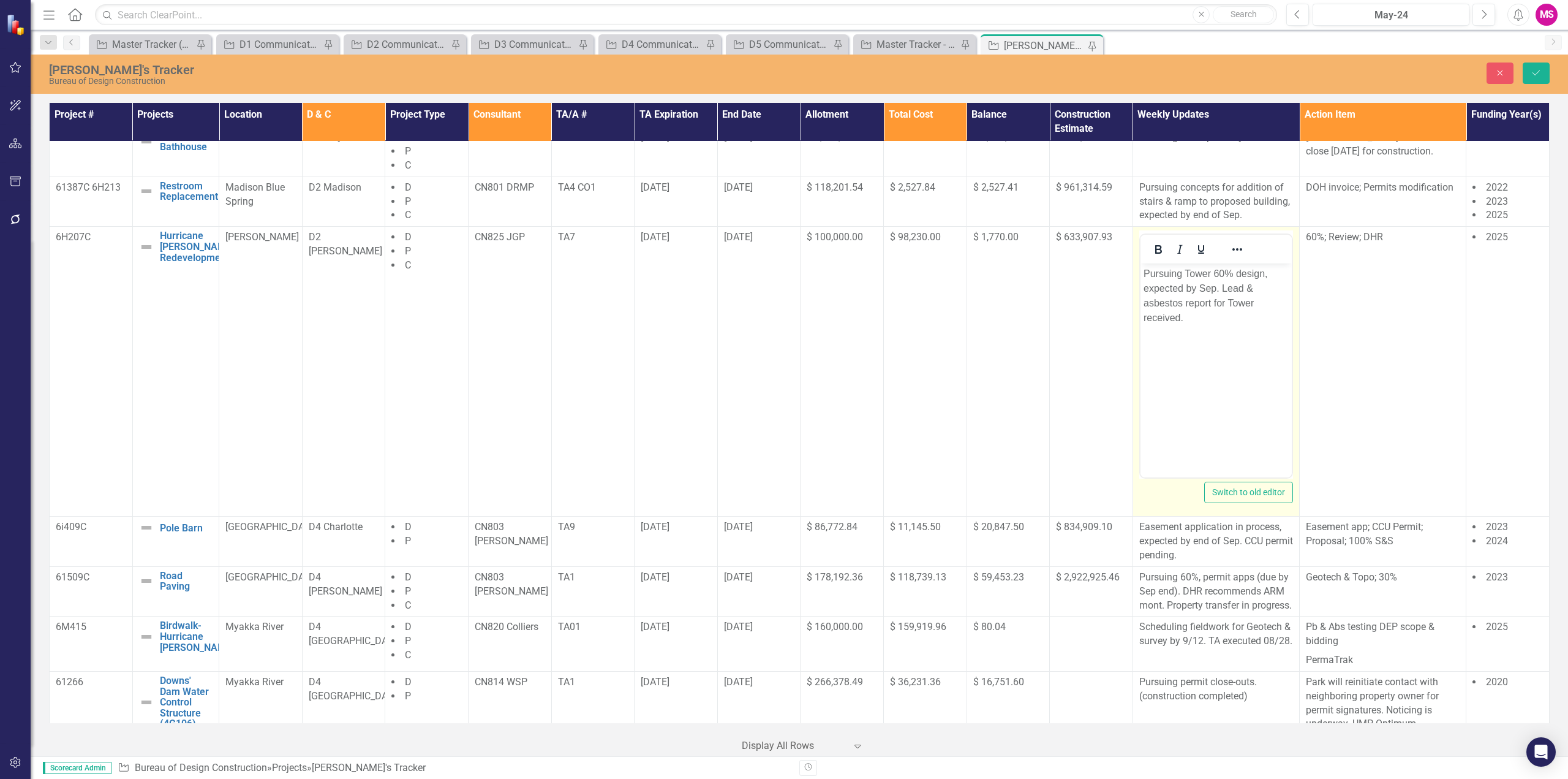
scroll to position [0, 0]
drag, startPoint x: 1199, startPoint y: 285, endPoint x: 1203, endPoint y: 325, distance: 40.2
click at [1203, 325] on body "Pursuing Tower 60% design, expected by Sep. Lead & asbestos report for Tower re…" at bounding box center [1216, 355] width 151 height 184
click at [1534, 68] on icon "Save" at bounding box center [1536, 72] width 11 height 9
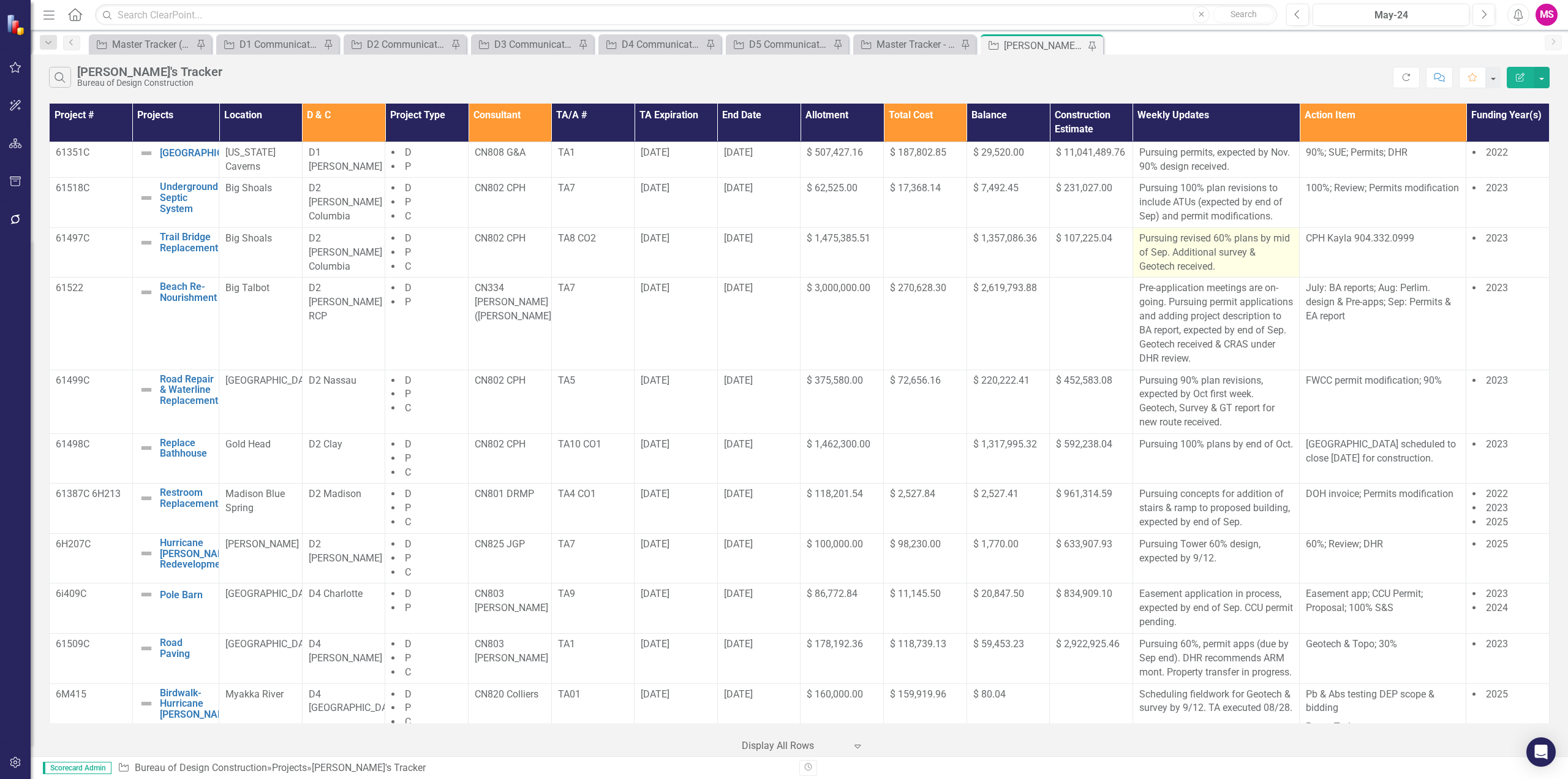
click at [1240, 263] on p "Pursuing revised 60% plans by mid of Sep. Additional survey & Geotech received." at bounding box center [1216, 253] width 154 height 42
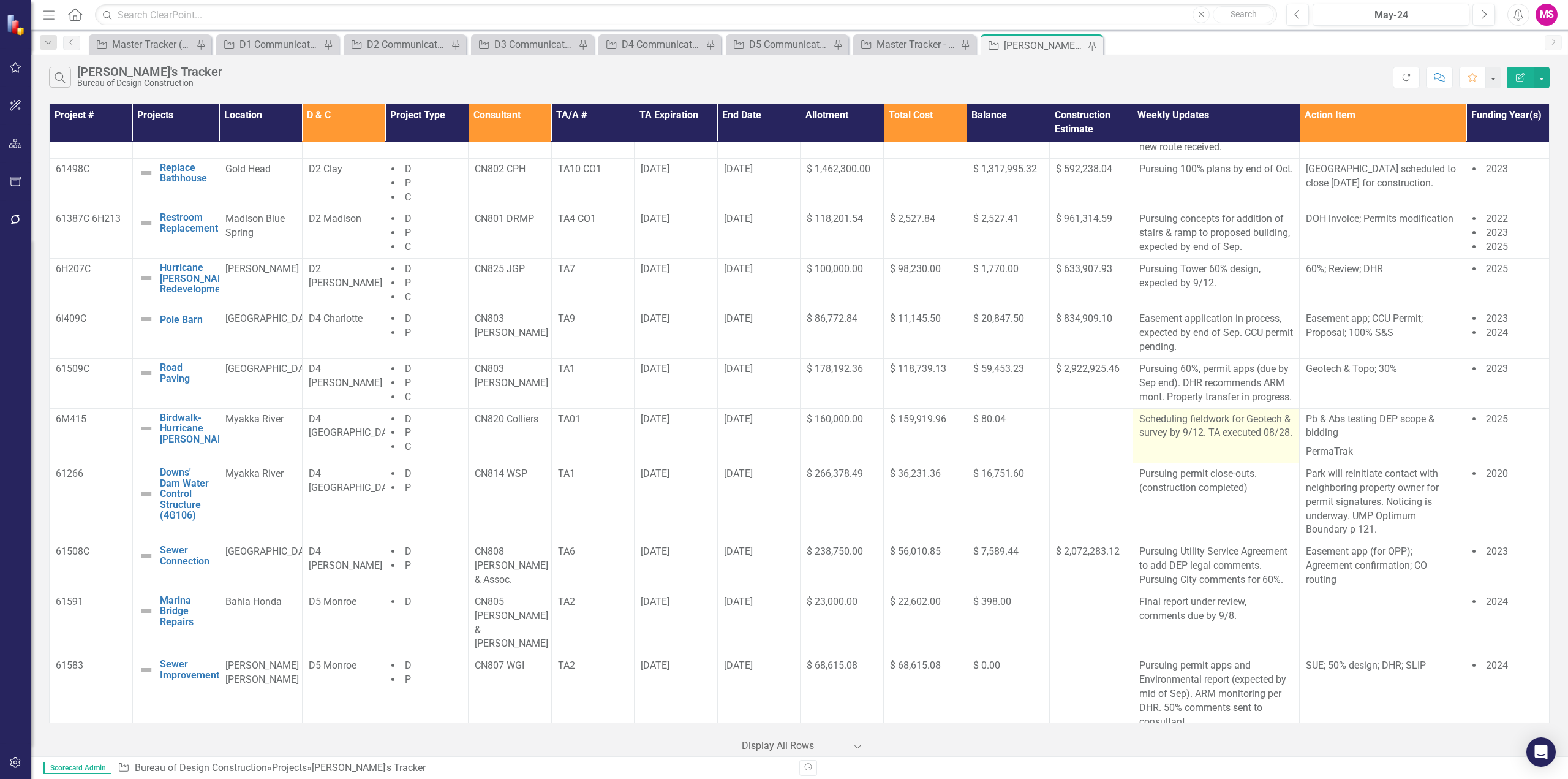
scroll to position [307, 0]
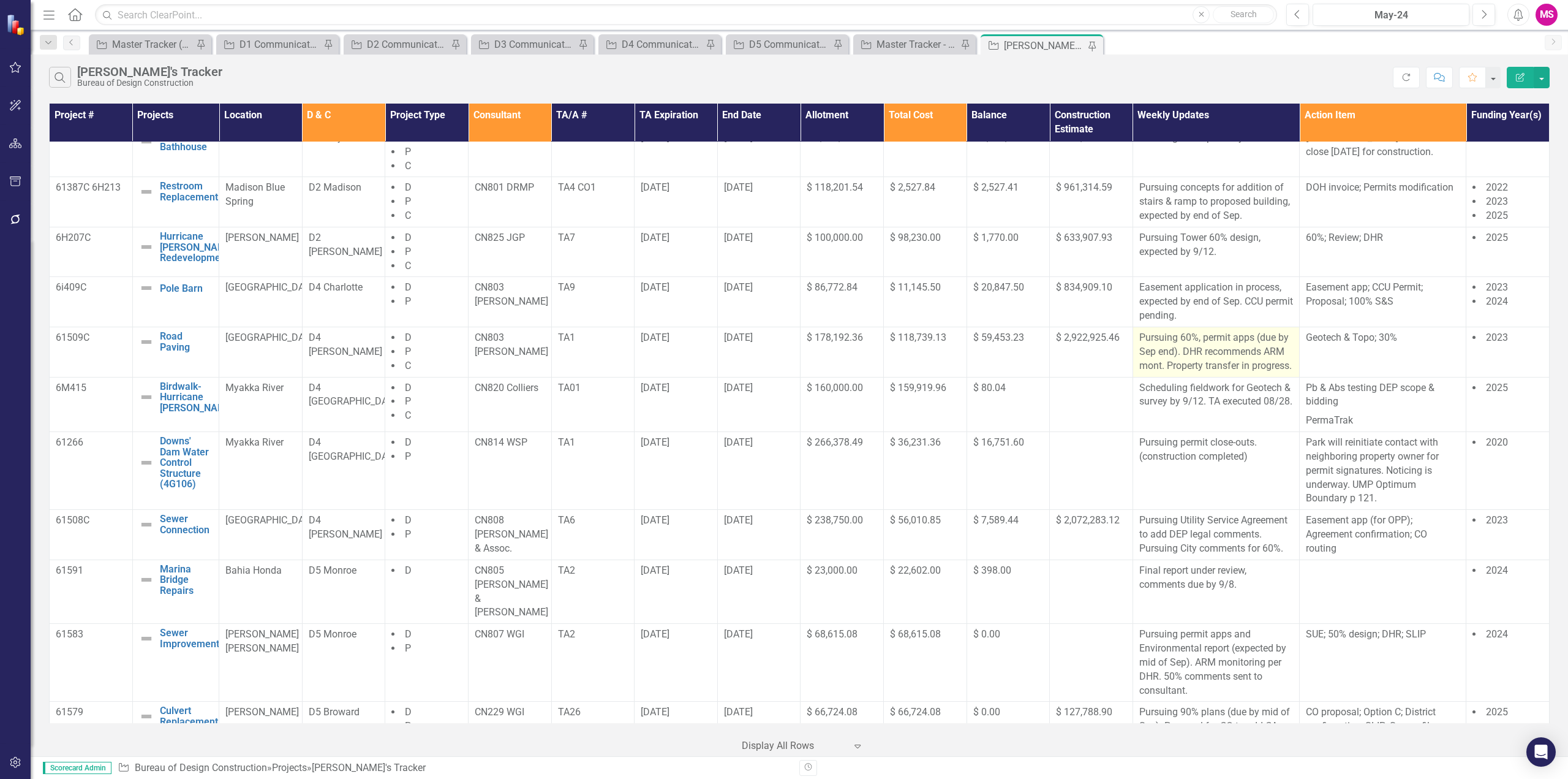
click at [1193, 336] on p "Pursuing 60%, permit apps (due by Sep end). DHR recommends ARM mont. Property t…" at bounding box center [1216, 352] width 154 height 42
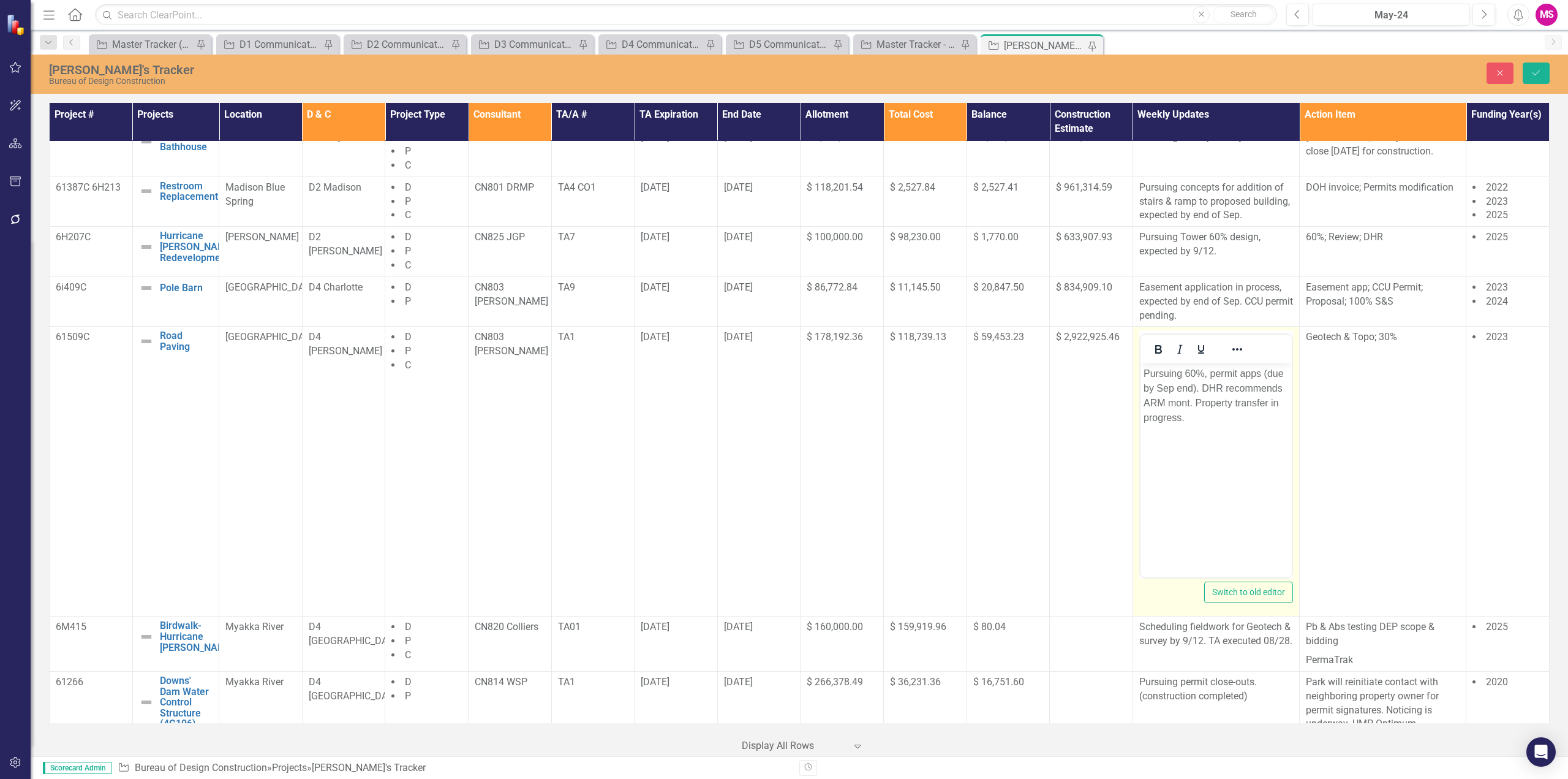
scroll to position [0, 0]
click at [1206, 373] on p "Pursuing 60%, permit apps (due by Sep end). DHR recommends ARM mont. Property t…" at bounding box center [1215, 395] width 145 height 59
click at [1262, 370] on p "Pursuing 60%, expected due by Sep end). DHR recommends ARM mont. Property trans…" at bounding box center [1215, 395] width 145 height 59
click at [1158, 388] on p "Pursuing 60%, expected by Sep end). DHR recommends ARM mont. Property transfer …" at bounding box center [1215, 395] width 145 height 59
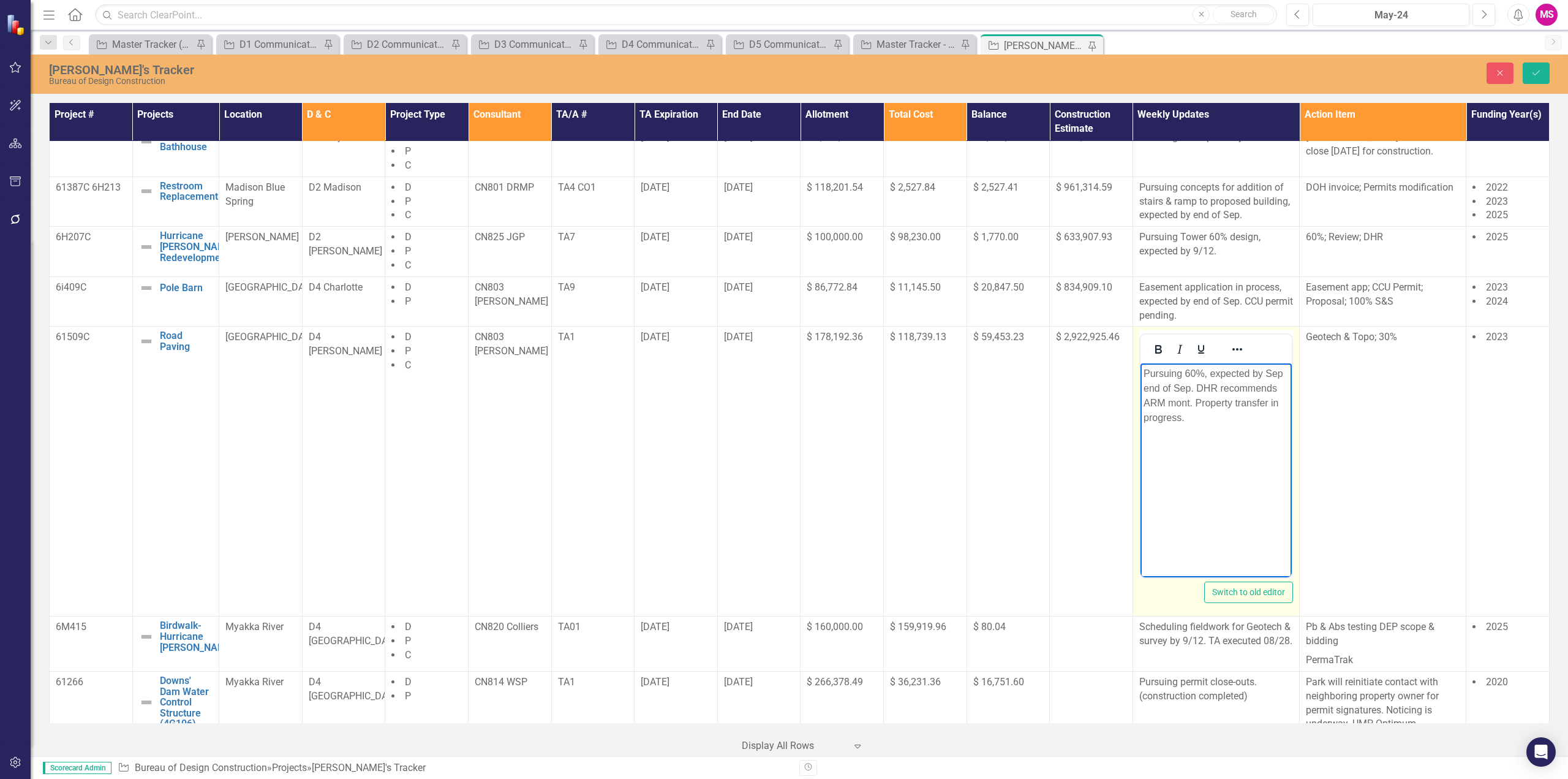
click at [1270, 374] on p "Pursuing 60%, expected by Sep end of Sep. DHR recommends ARM mont. Property tra…" at bounding box center [1215, 395] width 145 height 59
click at [1539, 69] on icon "Save" at bounding box center [1536, 72] width 11 height 9
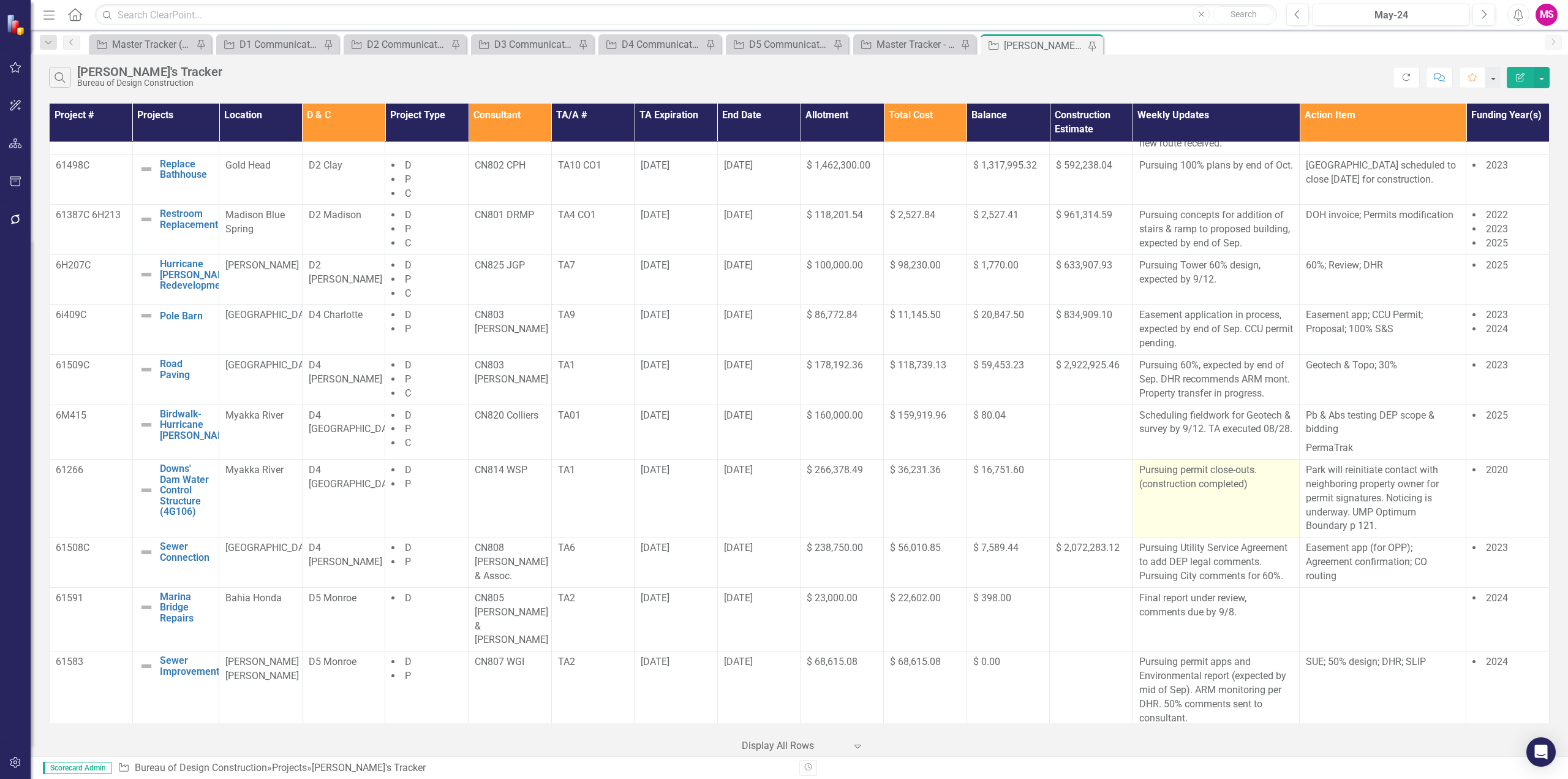
scroll to position [307, 0]
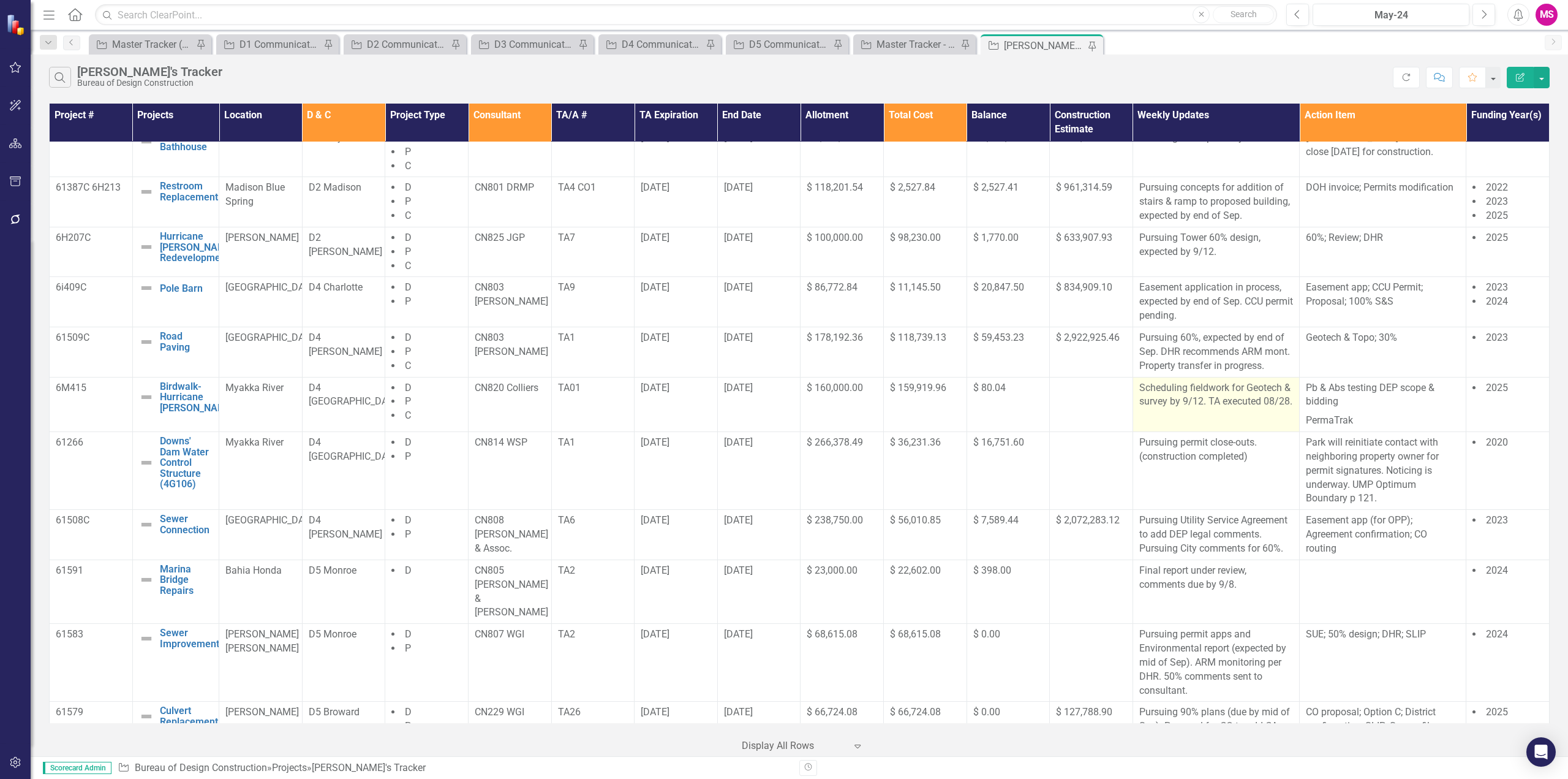
click at [1197, 409] on p "Scheduling fieldwork for Geotech & survey by 9/12. TA executed 08/28." at bounding box center [1216, 395] width 154 height 28
click at [1251, 409] on p "Scheduling fieldwork for Geotech & survey by 9/12. TA executed 08/28." at bounding box center [1216, 395] width 154 height 28
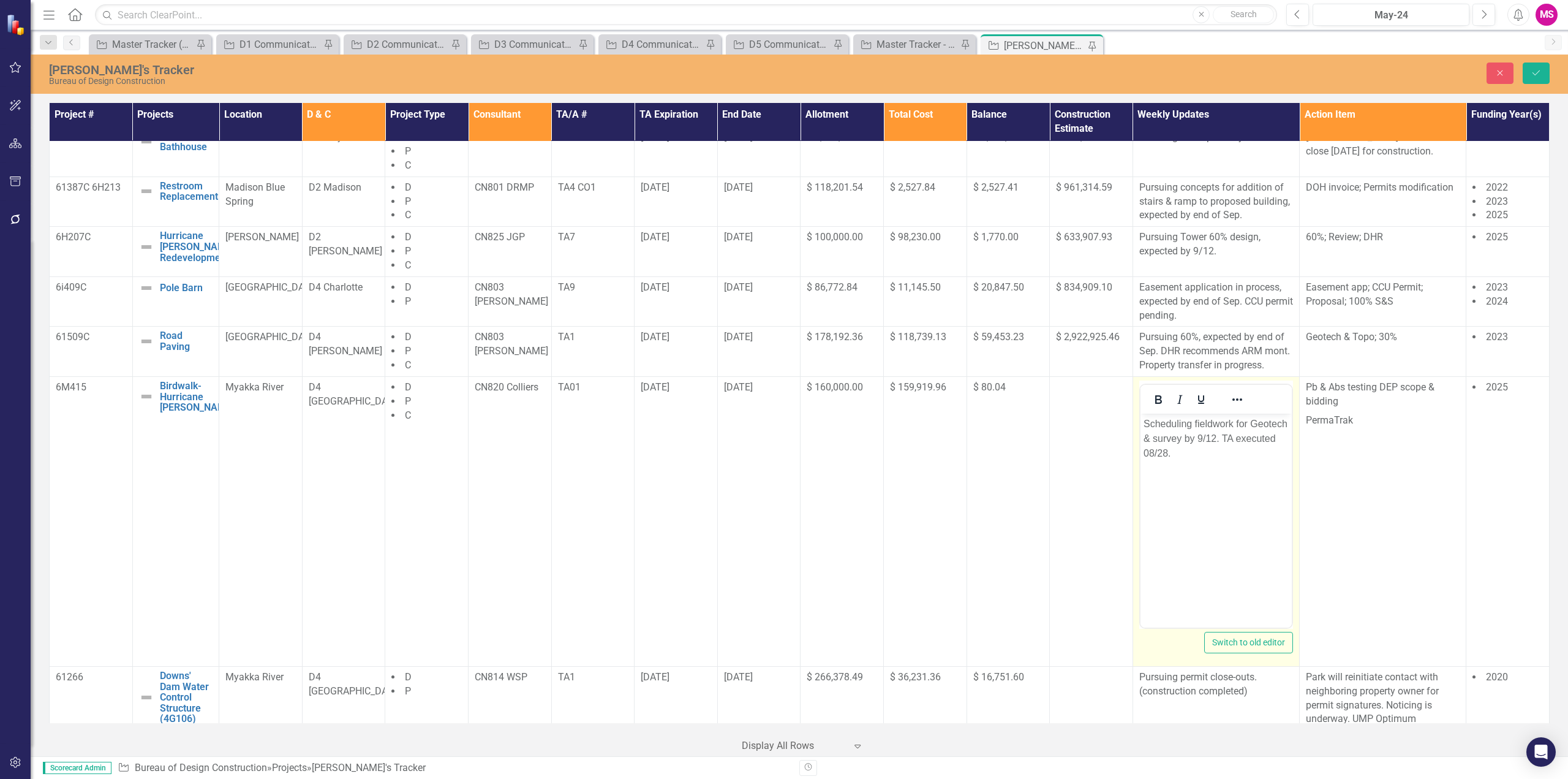
scroll to position [0, 0]
drag, startPoint x: 1221, startPoint y: 431, endPoint x: 1244, endPoint y: 478, distance: 52.3
click at [1244, 478] on body "Scheduling fieldwork for Geotech & survey by 9/12. TA executed 08/28." at bounding box center [1216, 504] width 151 height 184
click at [1546, 67] on button "Save" at bounding box center [1536, 73] width 27 height 21
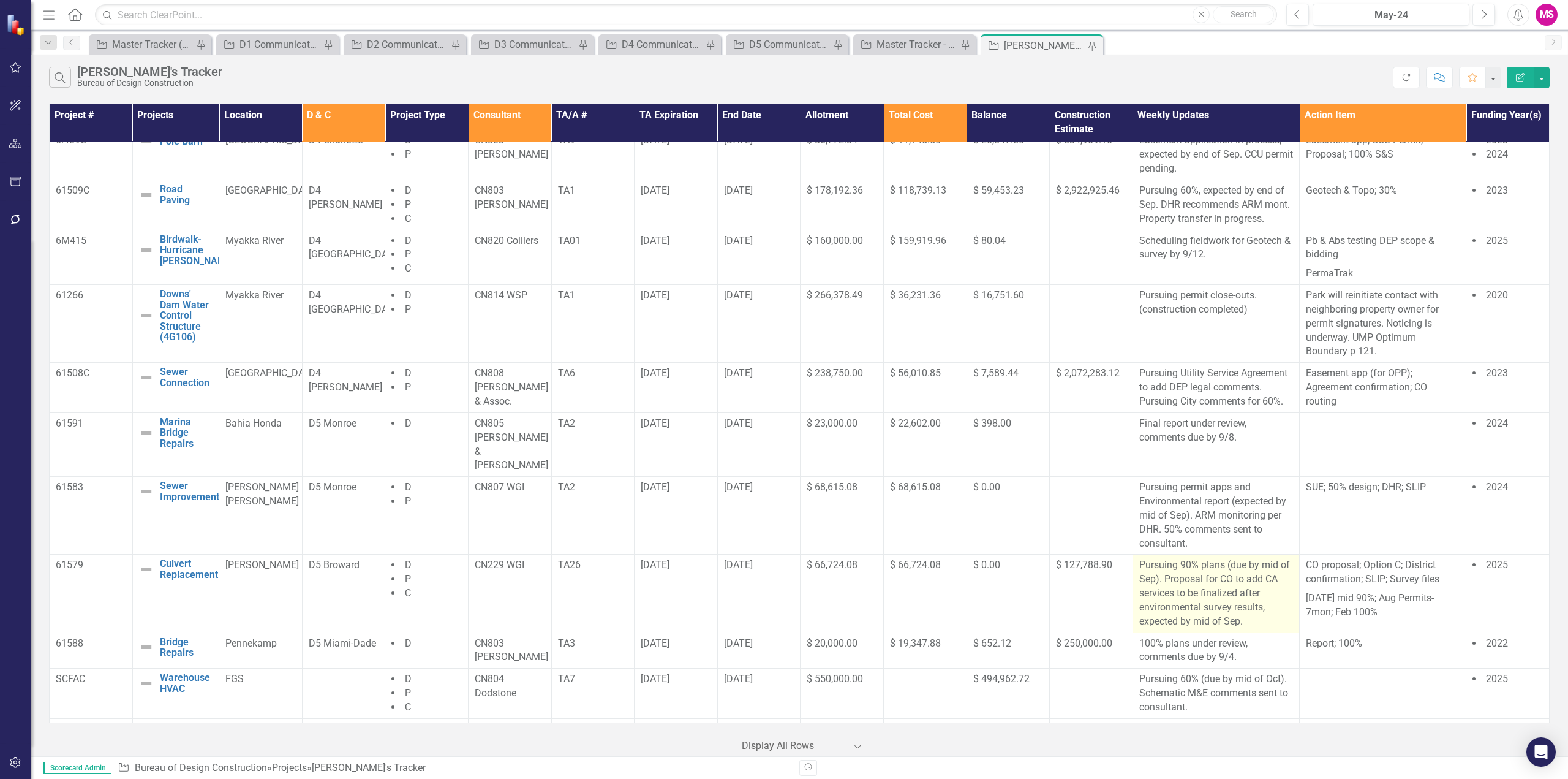
scroll to position [490, 0]
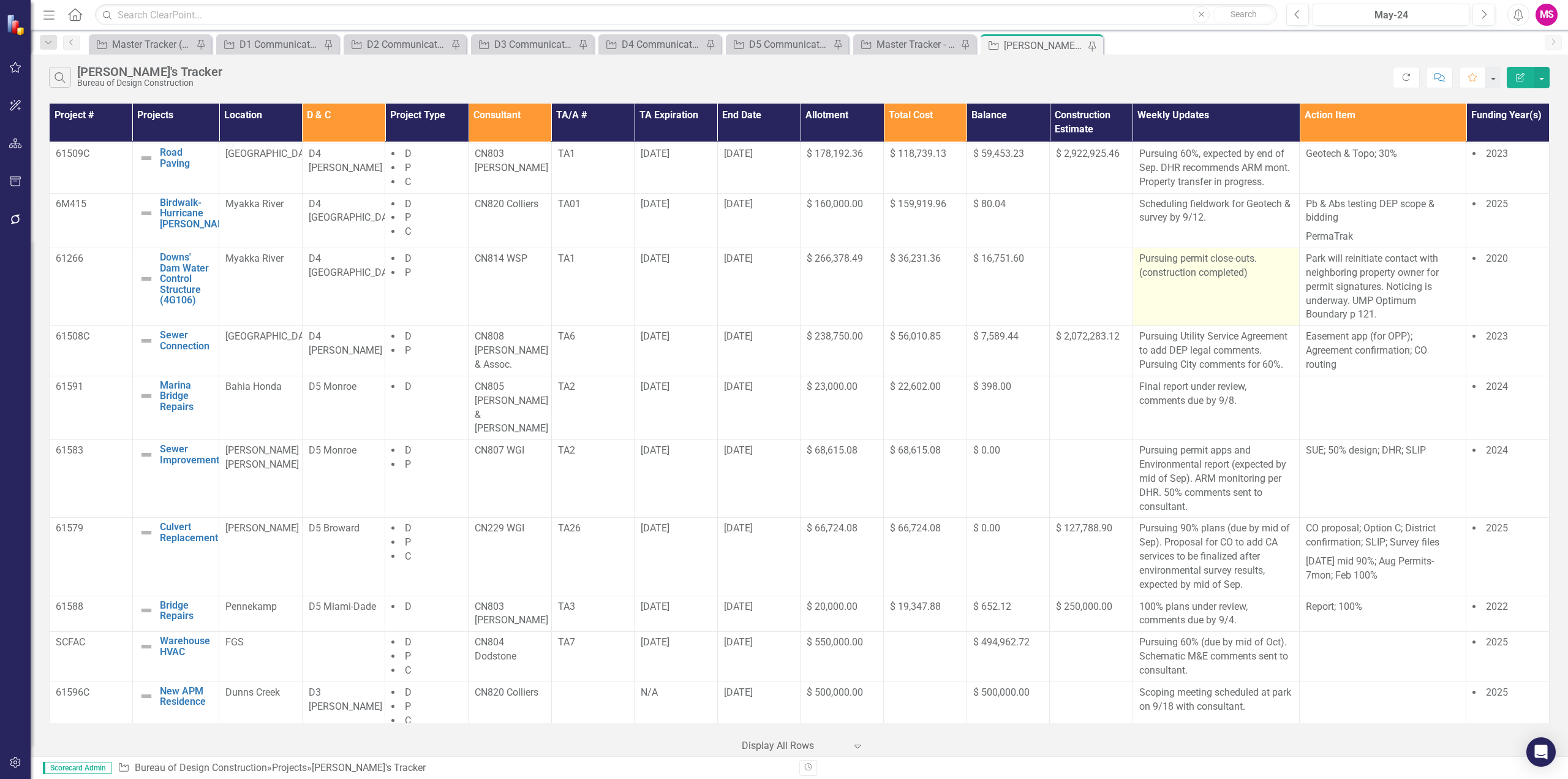
click at [1207, 278] on p "Pursuing permit close-outs. (construction completed)" at bounding box center [1216, 266] width 154 height 28
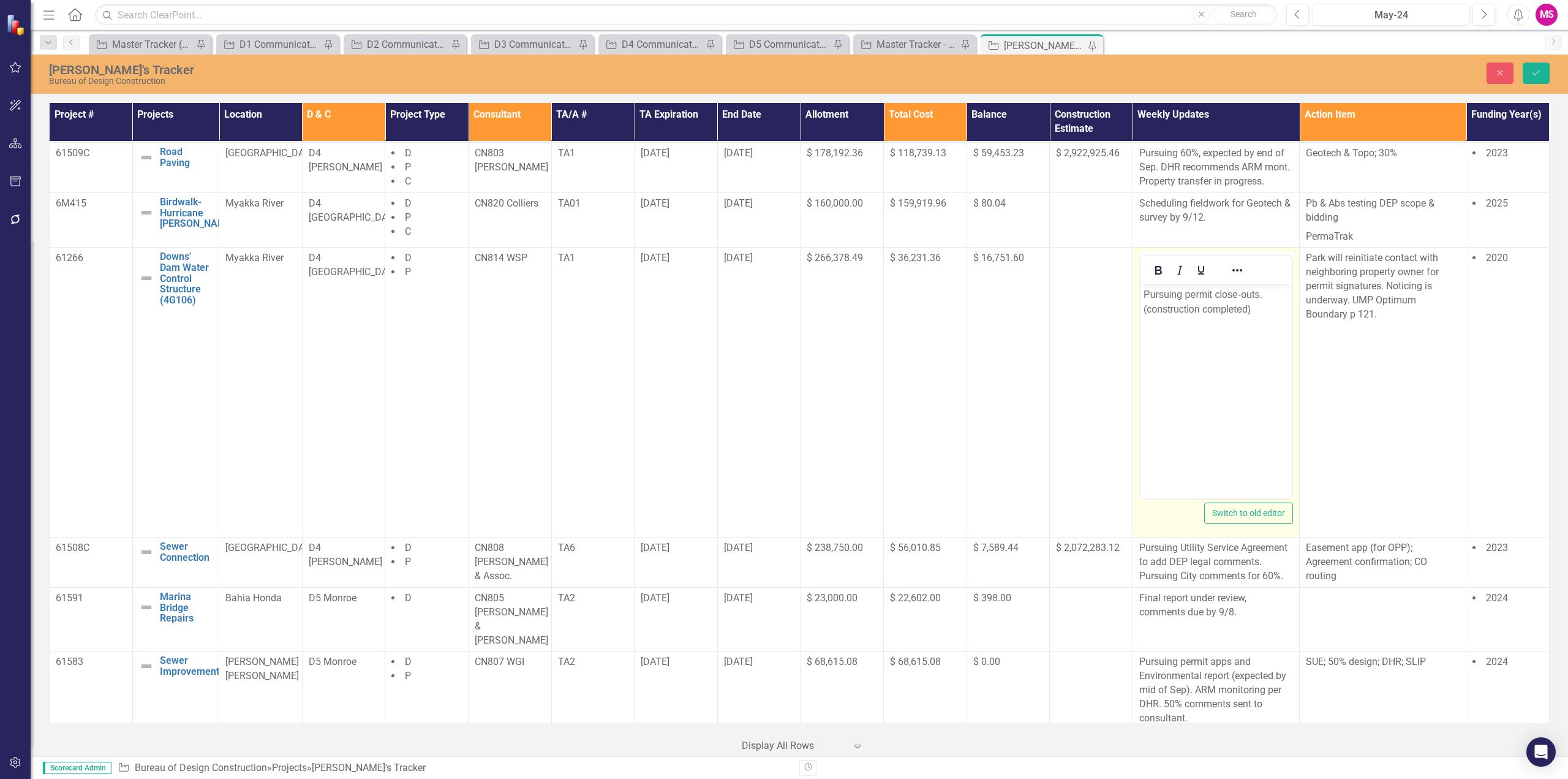
scroll to position [0, 0]
click at [1256, 293] on p "Pursuing permit close-outs. (construction completed)" at bounding box center [1215, 302] width 145 height 29
drag, startPoint x: 1274, startPoint y: 307, endPoint x: 1285, endPoint y: 309, distance: 11.2
click at [1275, 307] on p "Pursuing permit close-outs from WMD. (construction completed)" at bounding box center [1215, 302] width 145 height 29
click at [1530, 70] on button "Save" at bounding box center [1536, 73] width 27 height 21
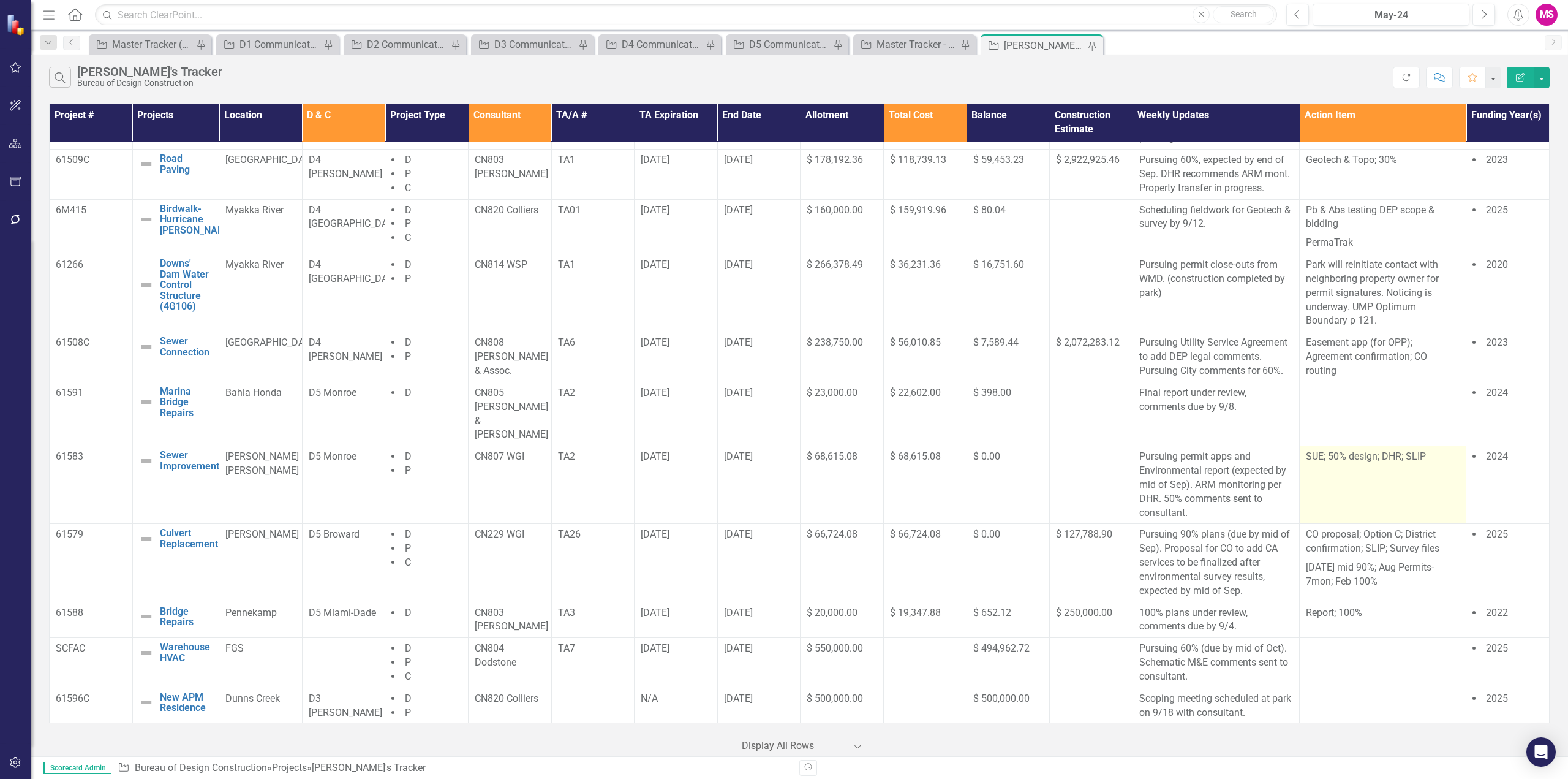
scroll to position [613, 0]
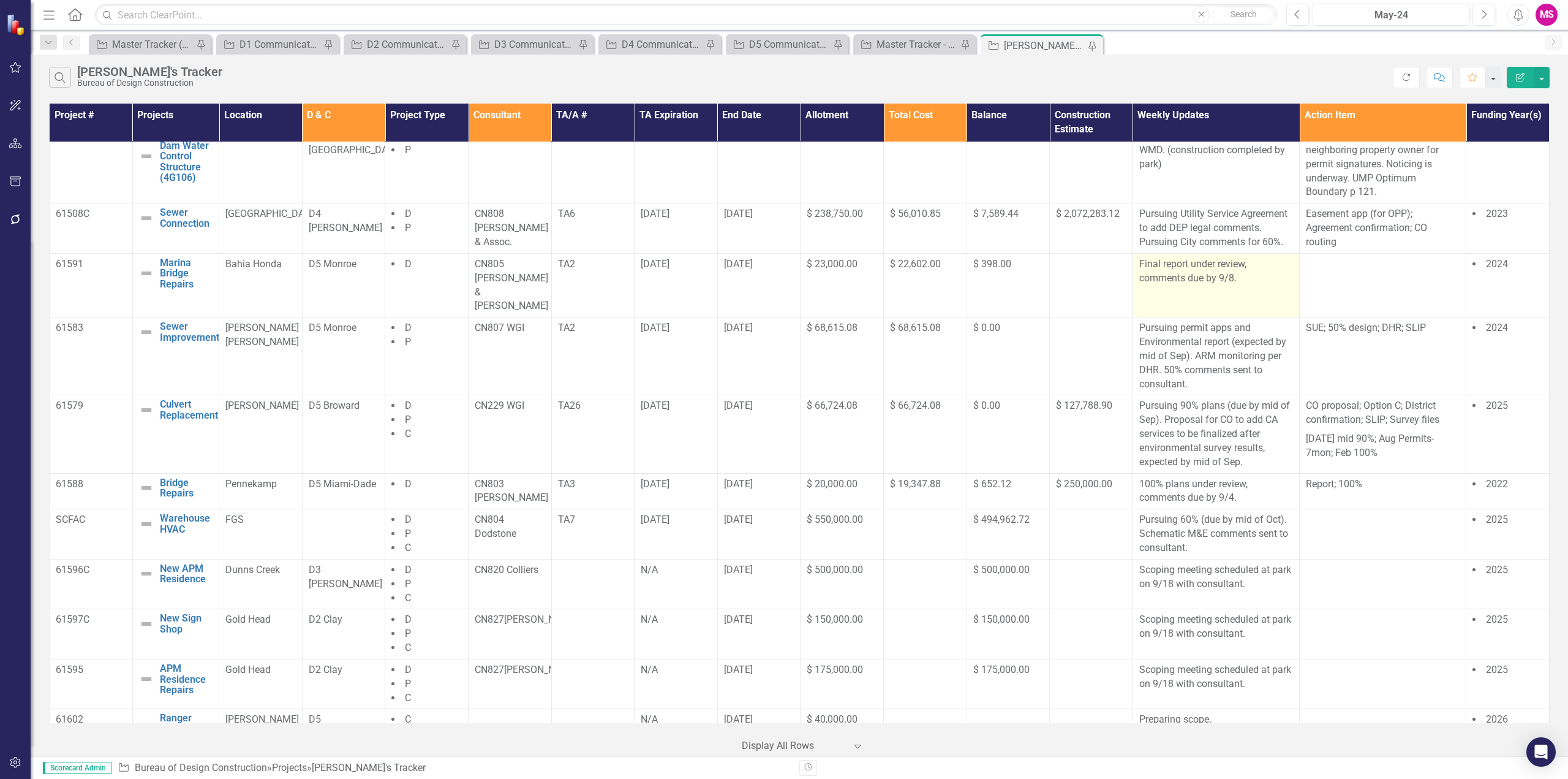
click at [1193, 269] on p "Final report under review, comments due by 9/8." at bounding box center [1216, 271] width 154 height 28
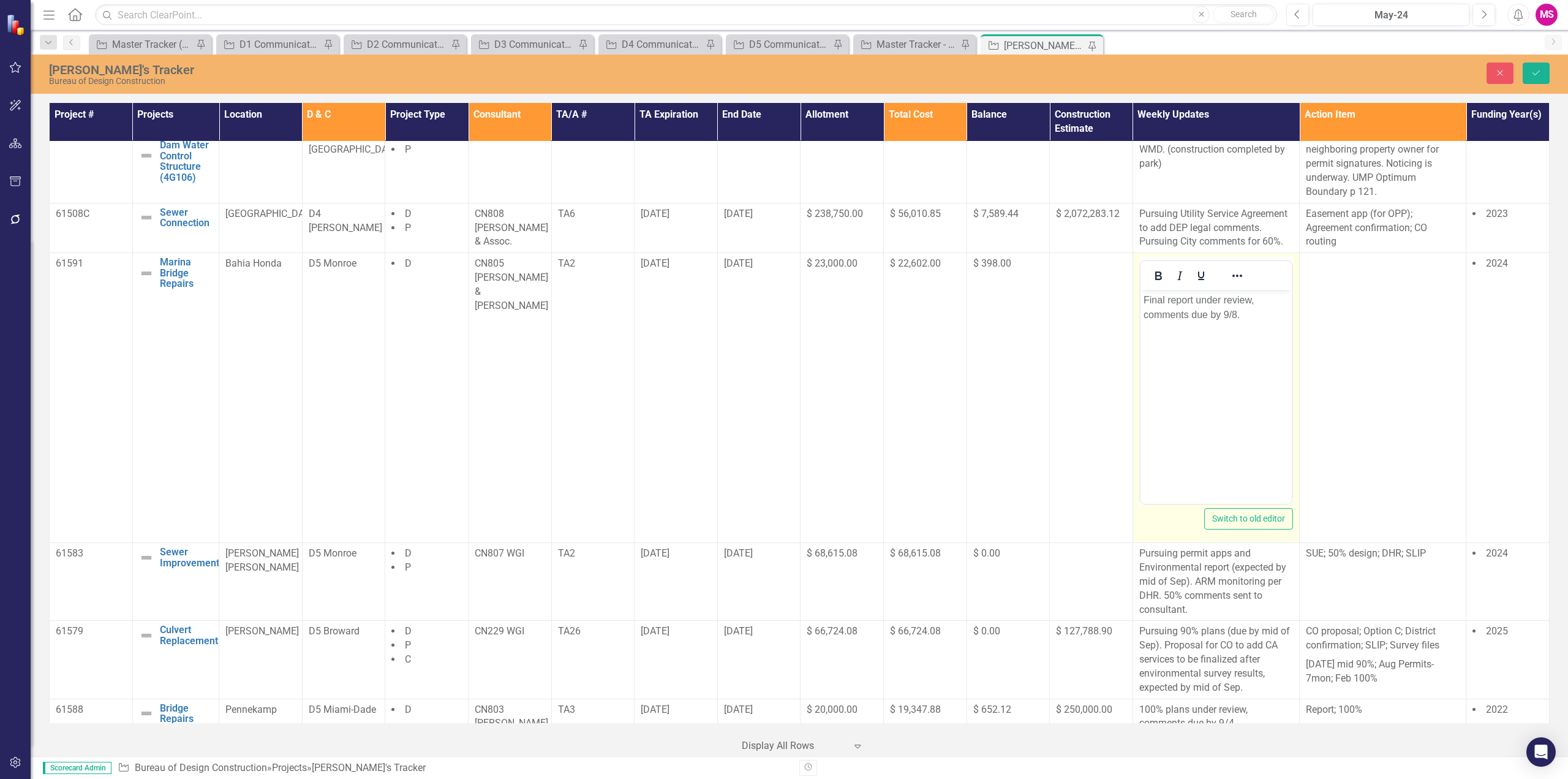
scroll to position [0, 0]
drag, startPoint x: 1197, startPoint y: 299, endPoint x: 1234, endPoint y: 309, distance: 38.3
click at [1234, 309] on p "Final report under review, comments due by 9/8." at bounding box center [1215, 307] width 145 height 29
click at [1222, 360] on body "Final report received." at bounding box center [1216, 382] width 151 height 184
drag, startPoint x: 1155, startPoint y: 326, endPoint x: 1162, endPoint y: 301, distance: 26.0
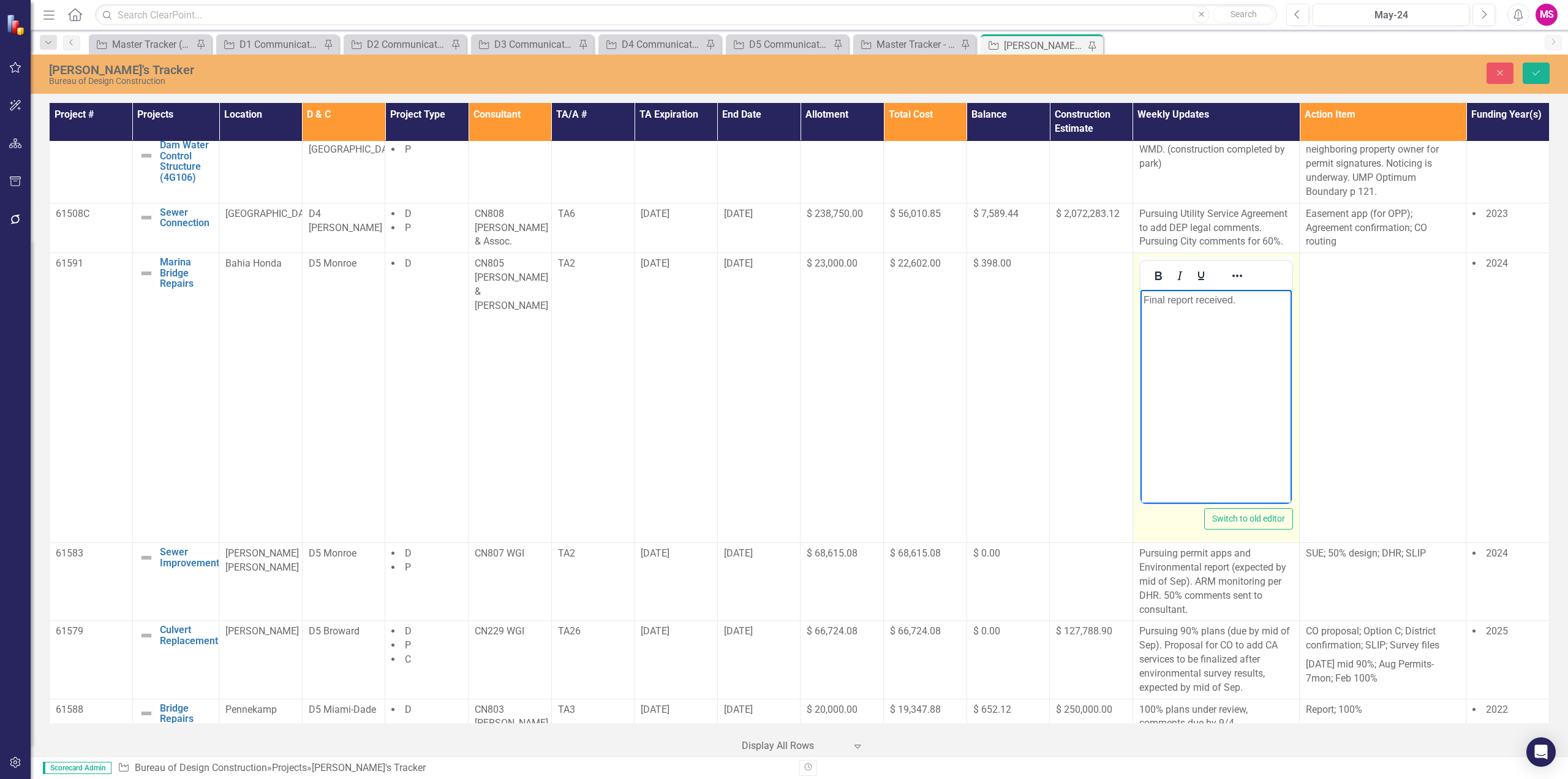
click at [1155, 324] on body "Final report received." at bounding box center [1216, 382] width 151 height 184
click at [1156, 299] on p "Final report received." at bounding box center [1215, 300] width 145 height 15
click at [1214, 301] on p "Final report received." at bounding box center [1215, 300] width 145 height 15
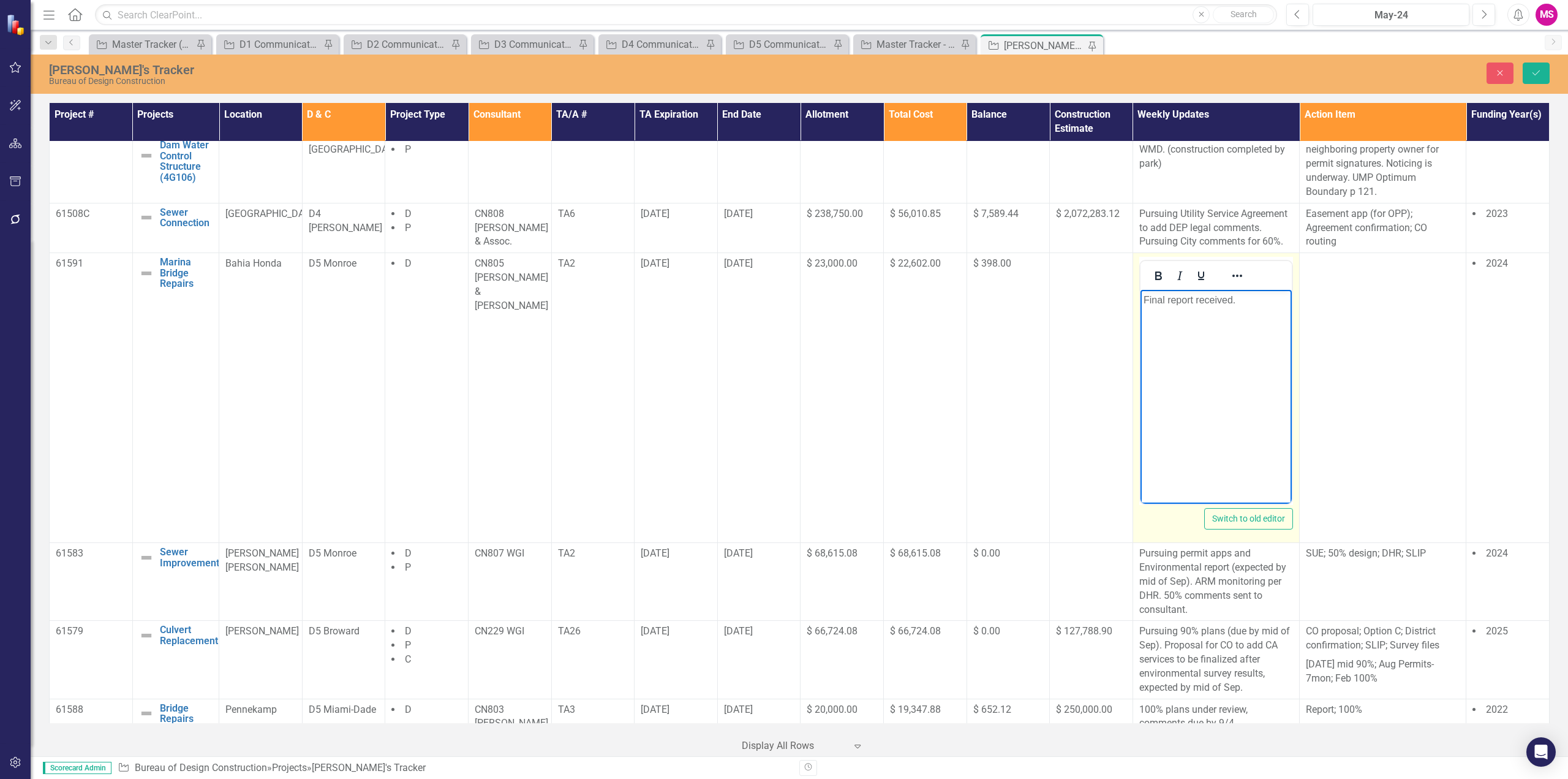
drag, startPoint x: 1214, startPoint y: 301, endPoint x: 1180, endPoint y: 378, distance: 84.2
click at [1180, 378] on body "Final report received." at bounding box center [1216, 382] width 151 height 184
click at [1541, 67] on button "Save" at bounding box center [1536, 73] width 27 height 21
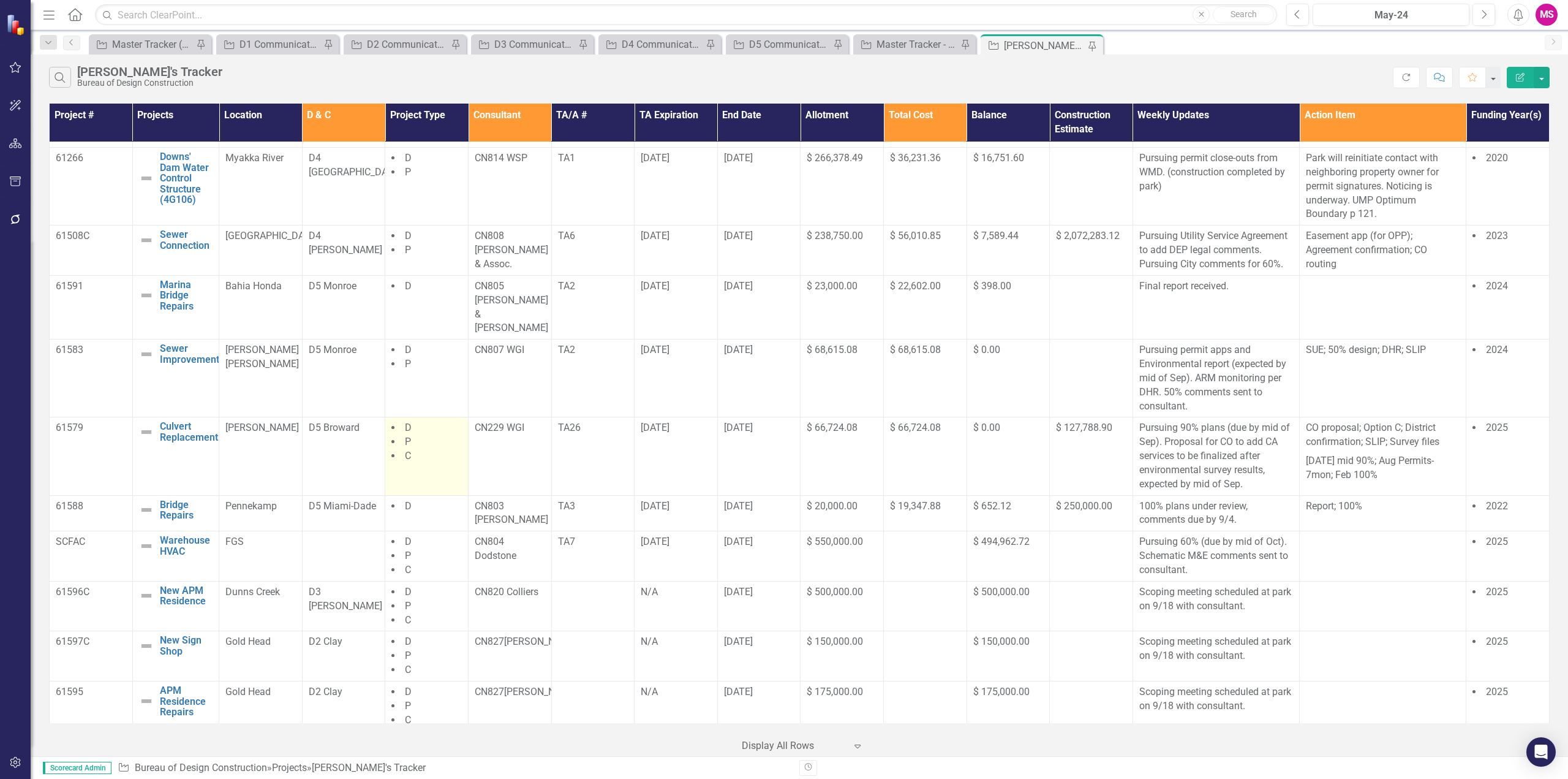
scroll to position [674, 0]
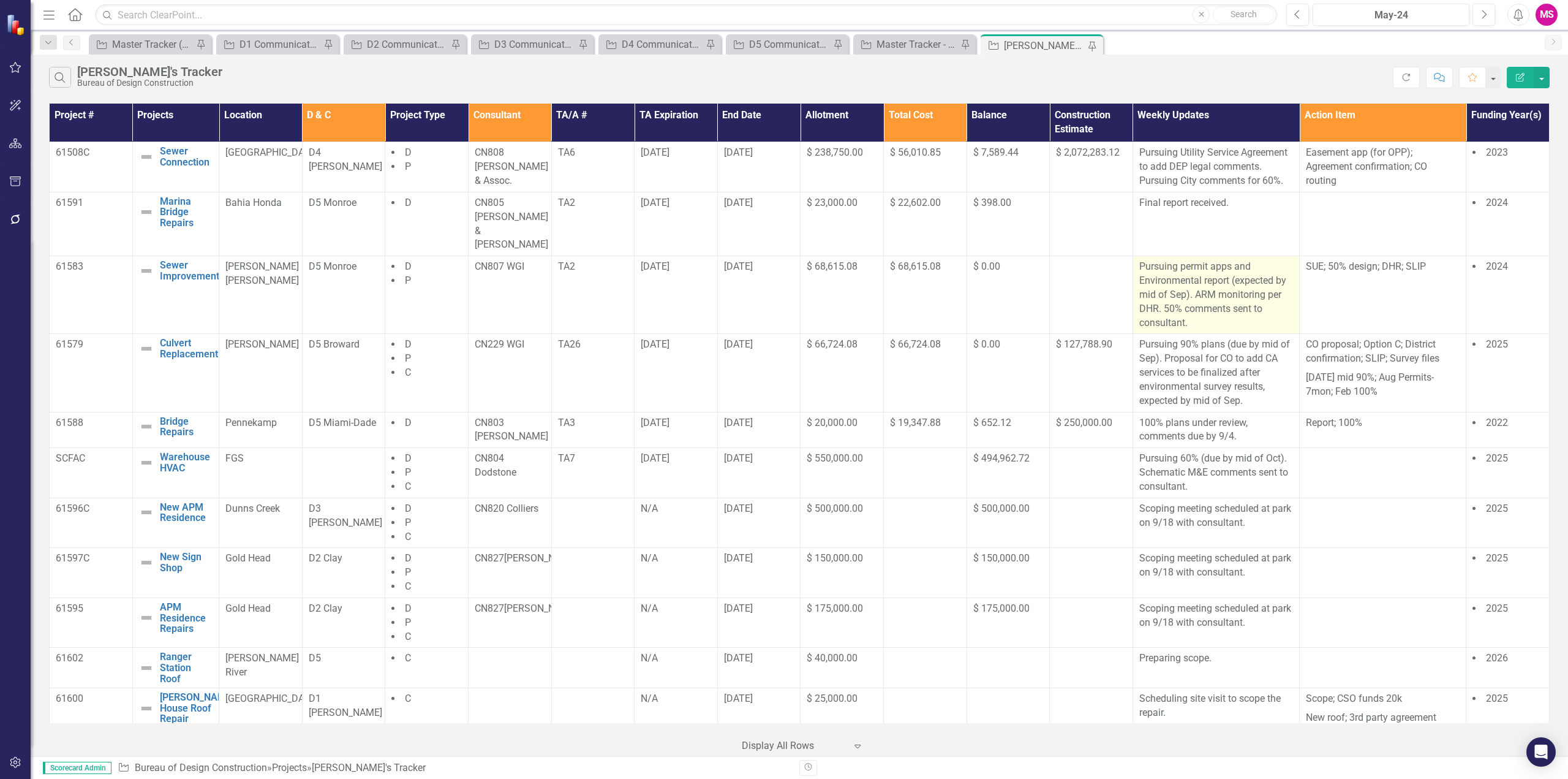
click at [1236, 285] on p "Pursuing permit apps and Environmental report (expected by mid of Sep). ARM mon…" at bounding box center [1216, 295] width 154 height 70
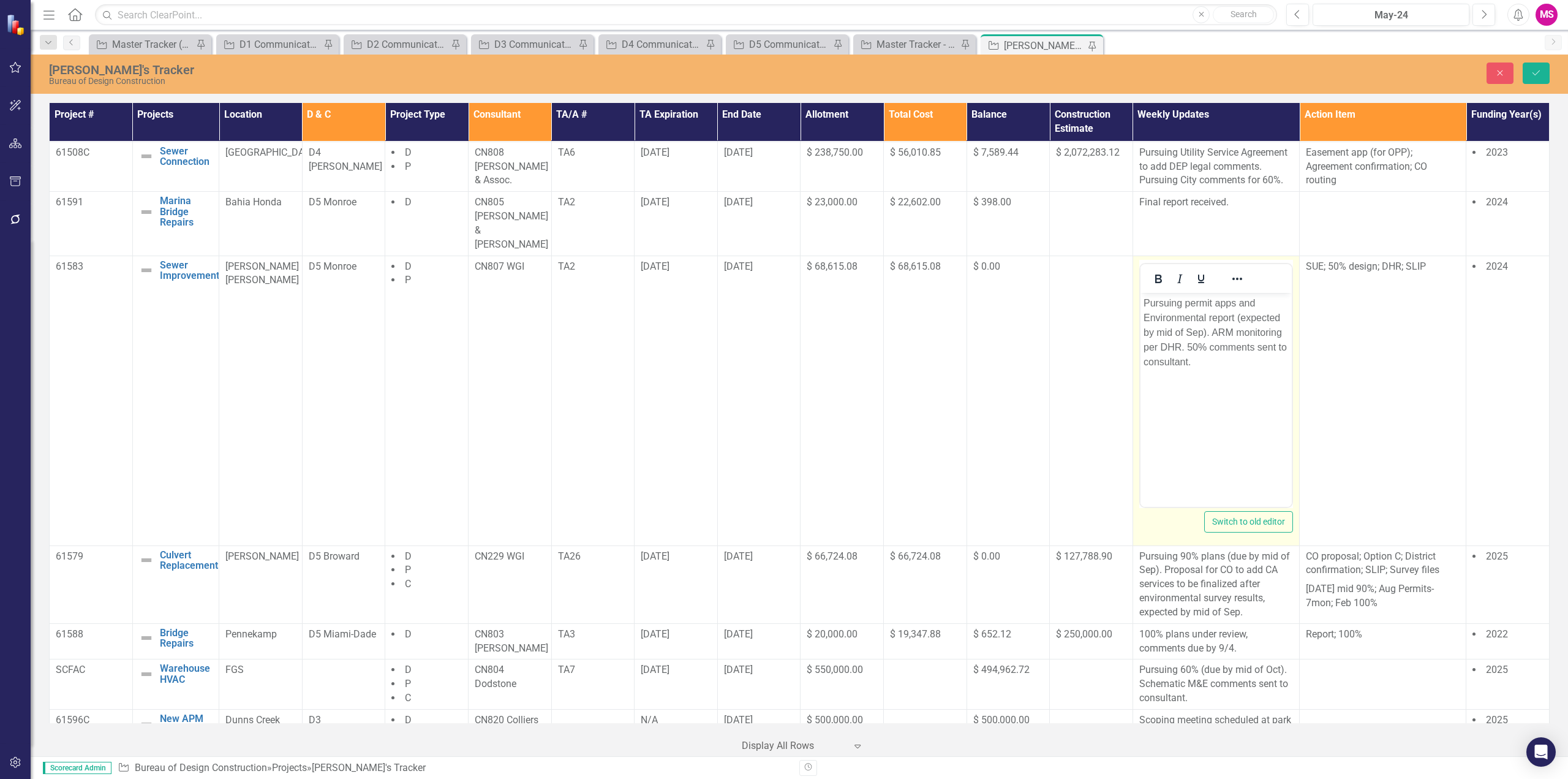
scroll to position [0, 0]
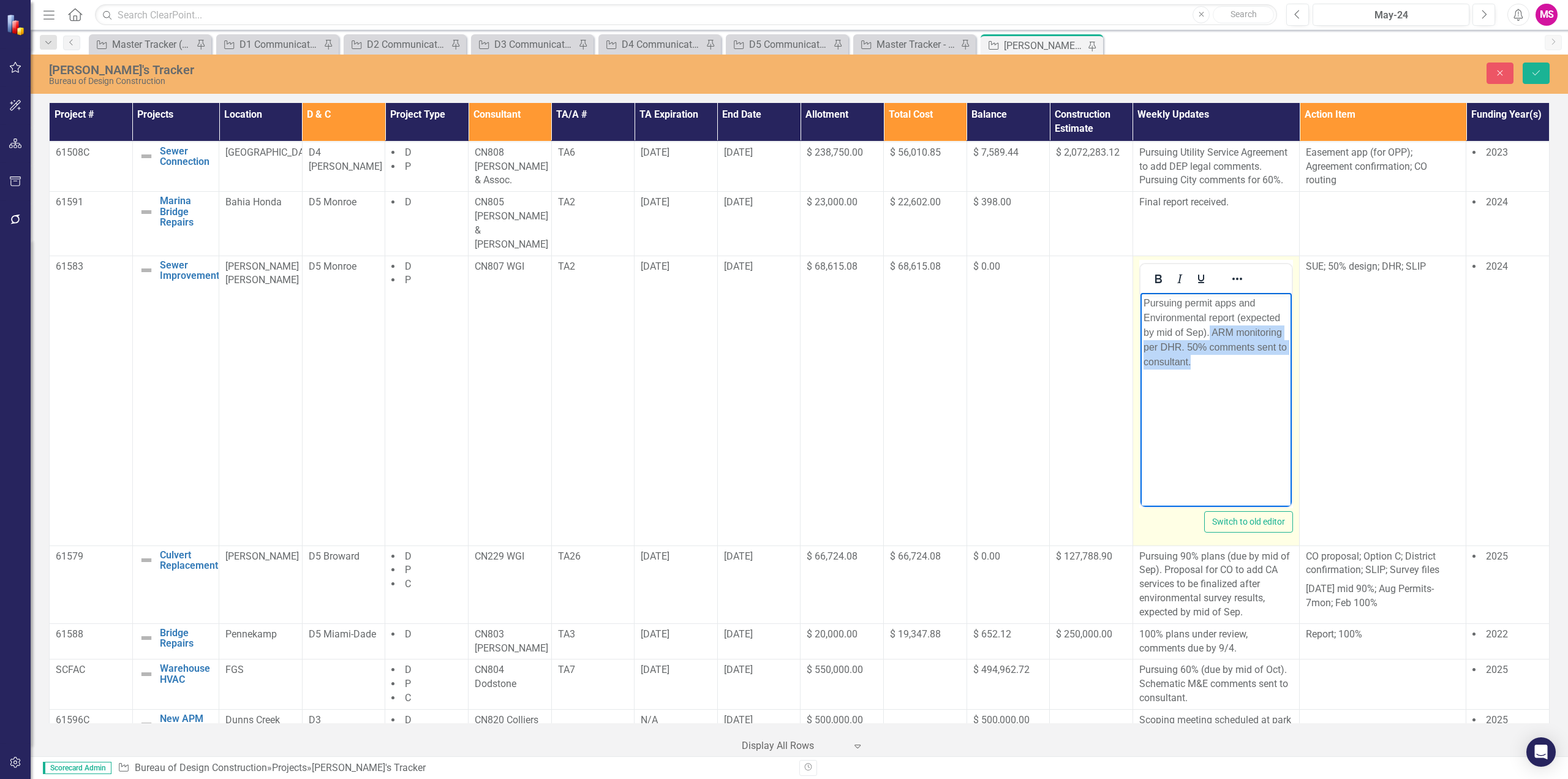
drag, startPoint x: 1210, startPoint y: 330, endPoint x: 1220, endPoint y: 372, distance: 43.2
click at [1220, 372] on body "Pursuing permit apps and Environmental report (expected by mid of Sep). ARM mon…" at bounding box center [1216, 384] width 151 height 184
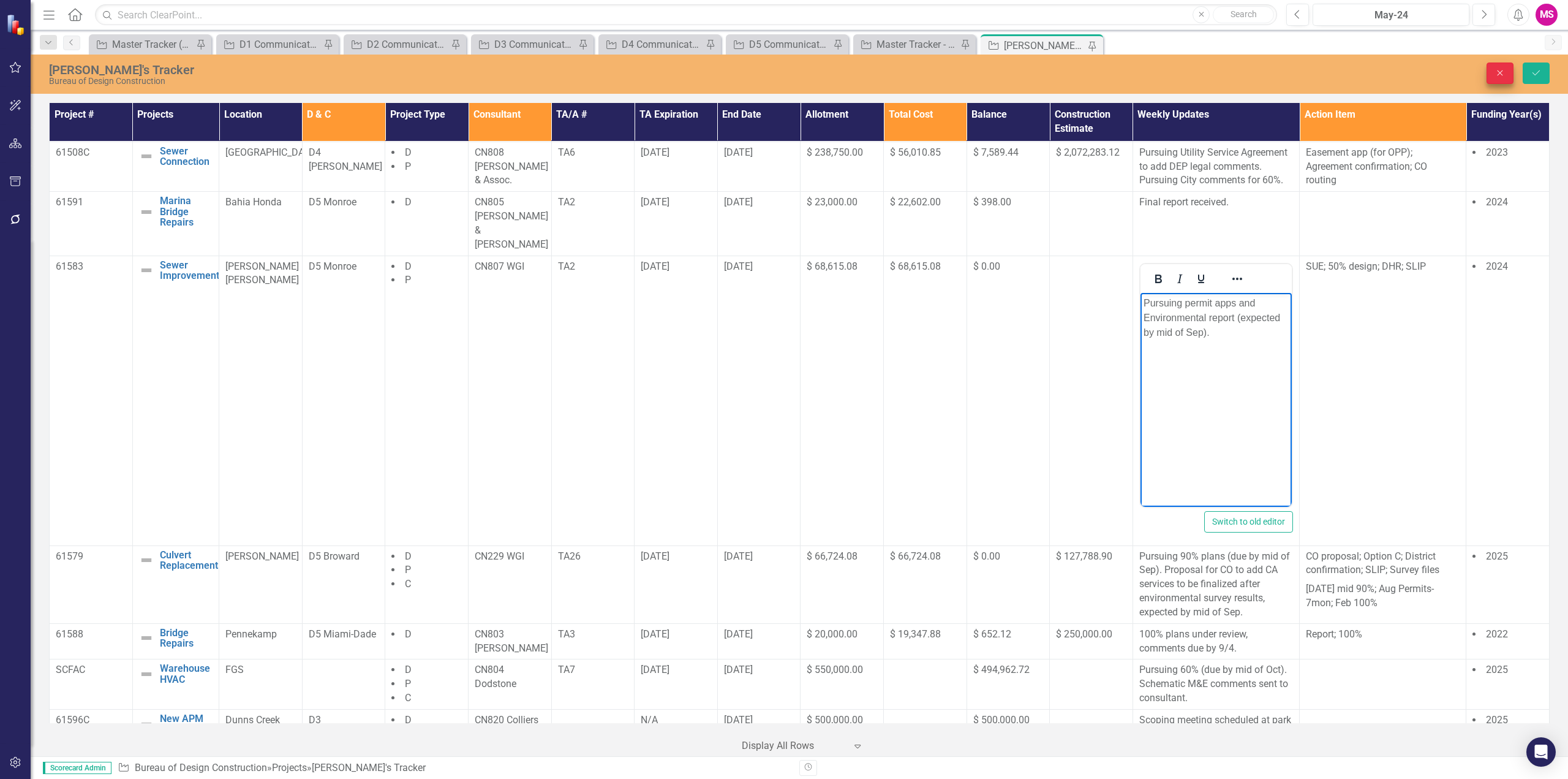
click at [1504, 73] on icon "Close" at bounding box center [1500, 72] width 11 height 9
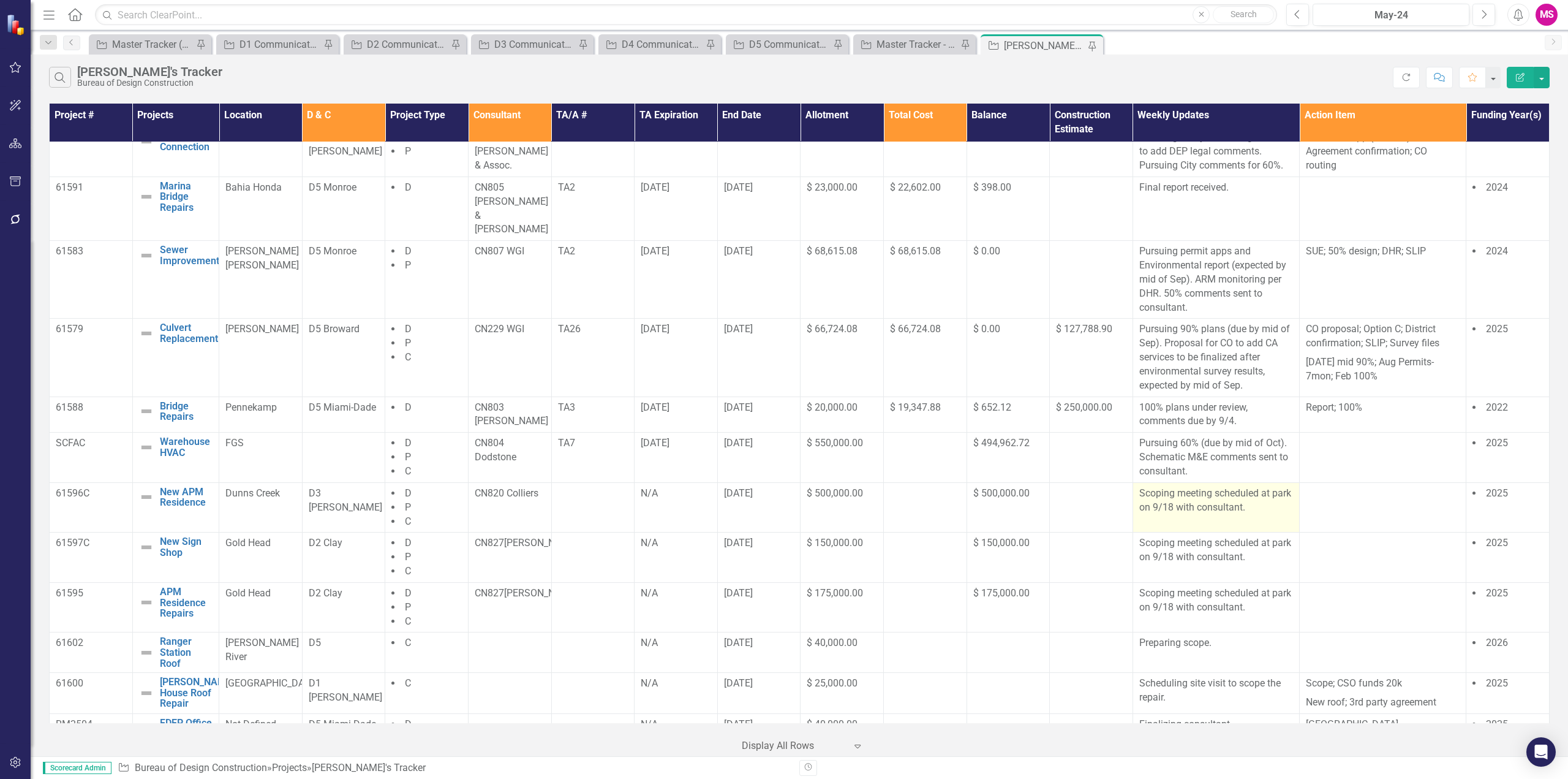
scroll to position [697, 0]
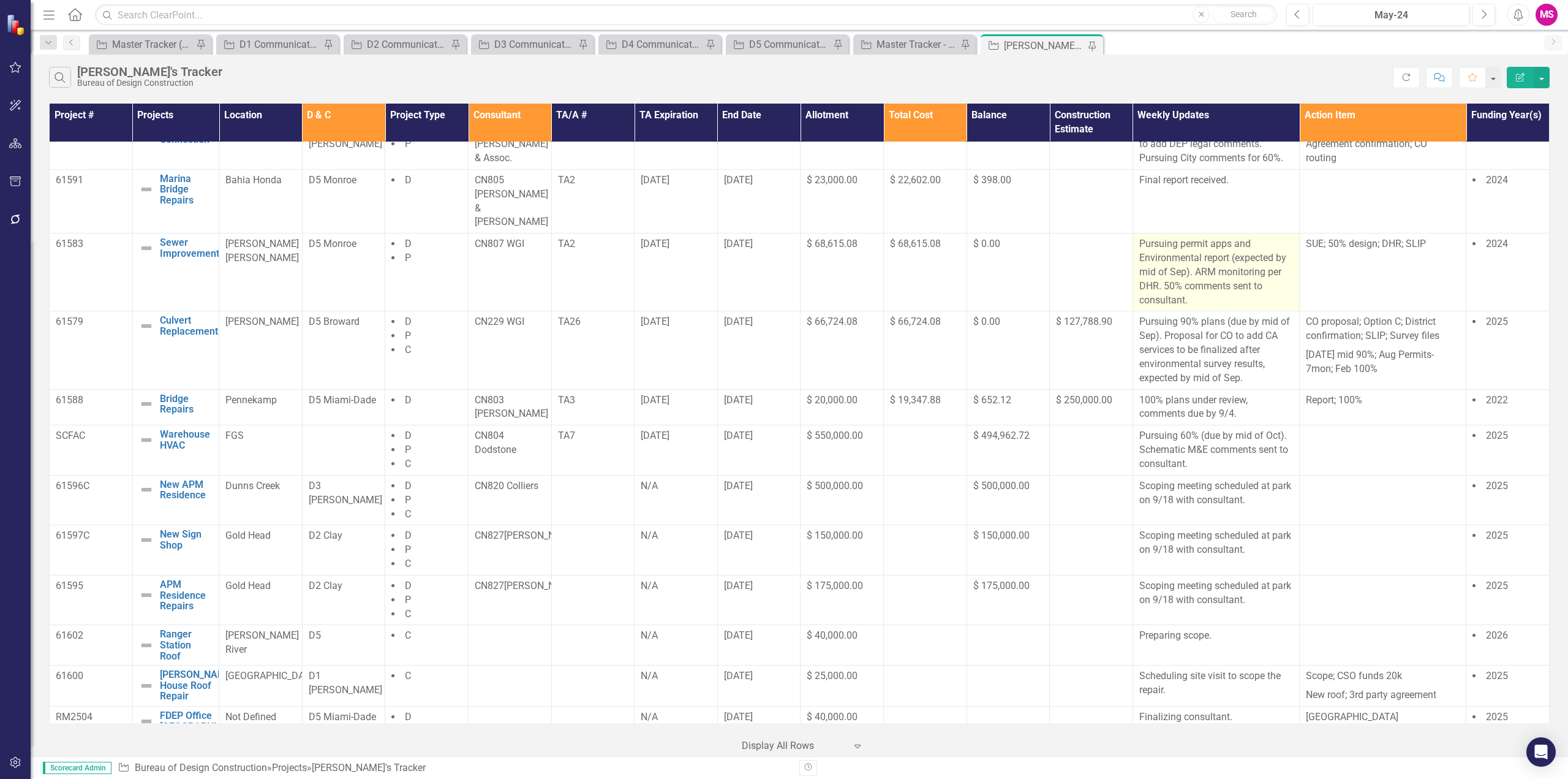
click at [1189, 244] on p "Pursuing permit apps and Environmental report (expected by mid of Sep). ARM mon…" at bounding box center [1216, 271] width 154 height 70
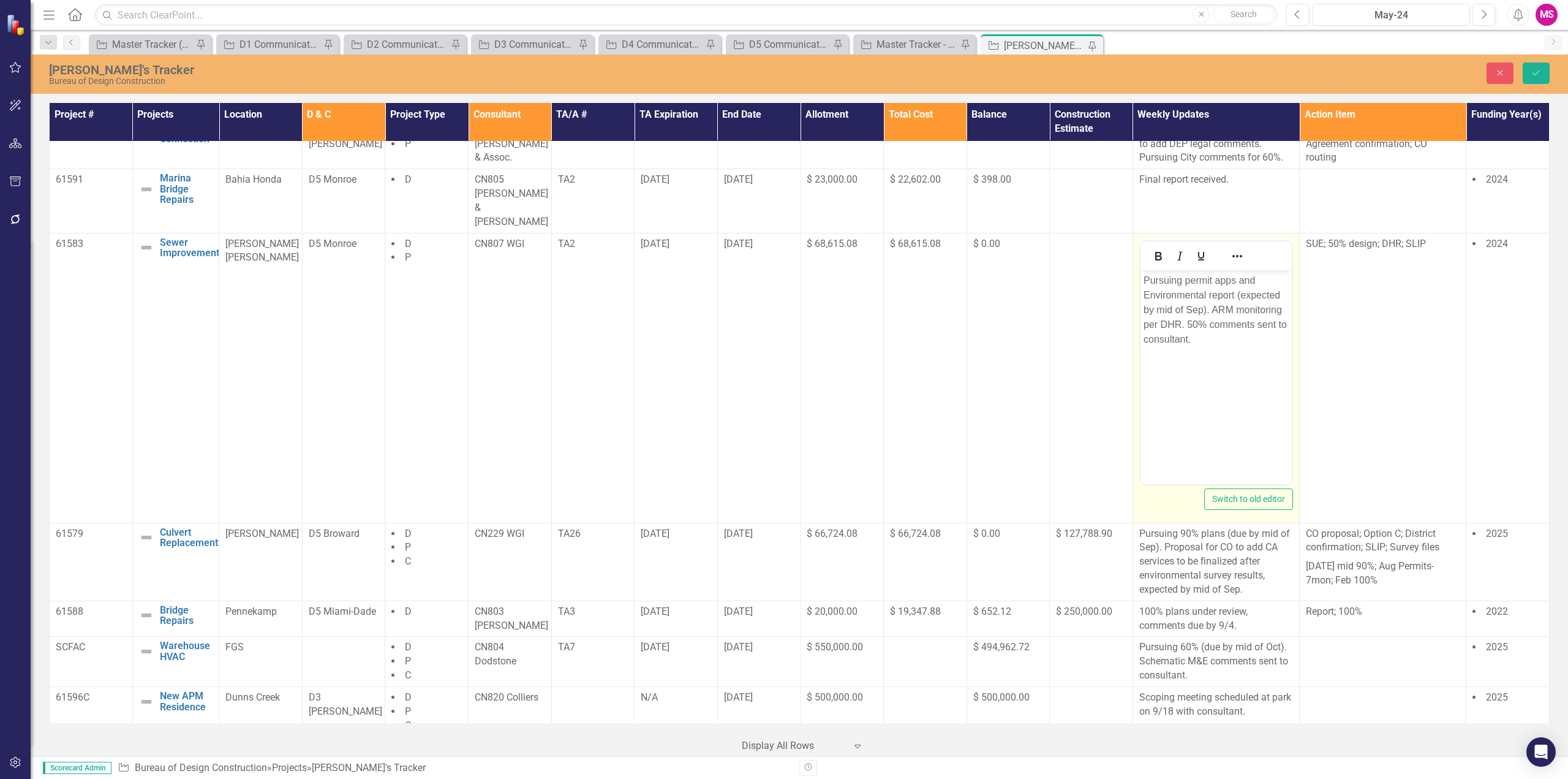
scroll to position [0, 0]
drag, startPoint x: 1189, startPoint y: 323, endPoint x: 1199, endPoint y: 347, distance: 26.0
click at [1199, 347] on body "Pursuing permit apps and Environmental report (expected by mid of Sep). ARM mon…" at bounding box center [1216, 361] width 151 height 184
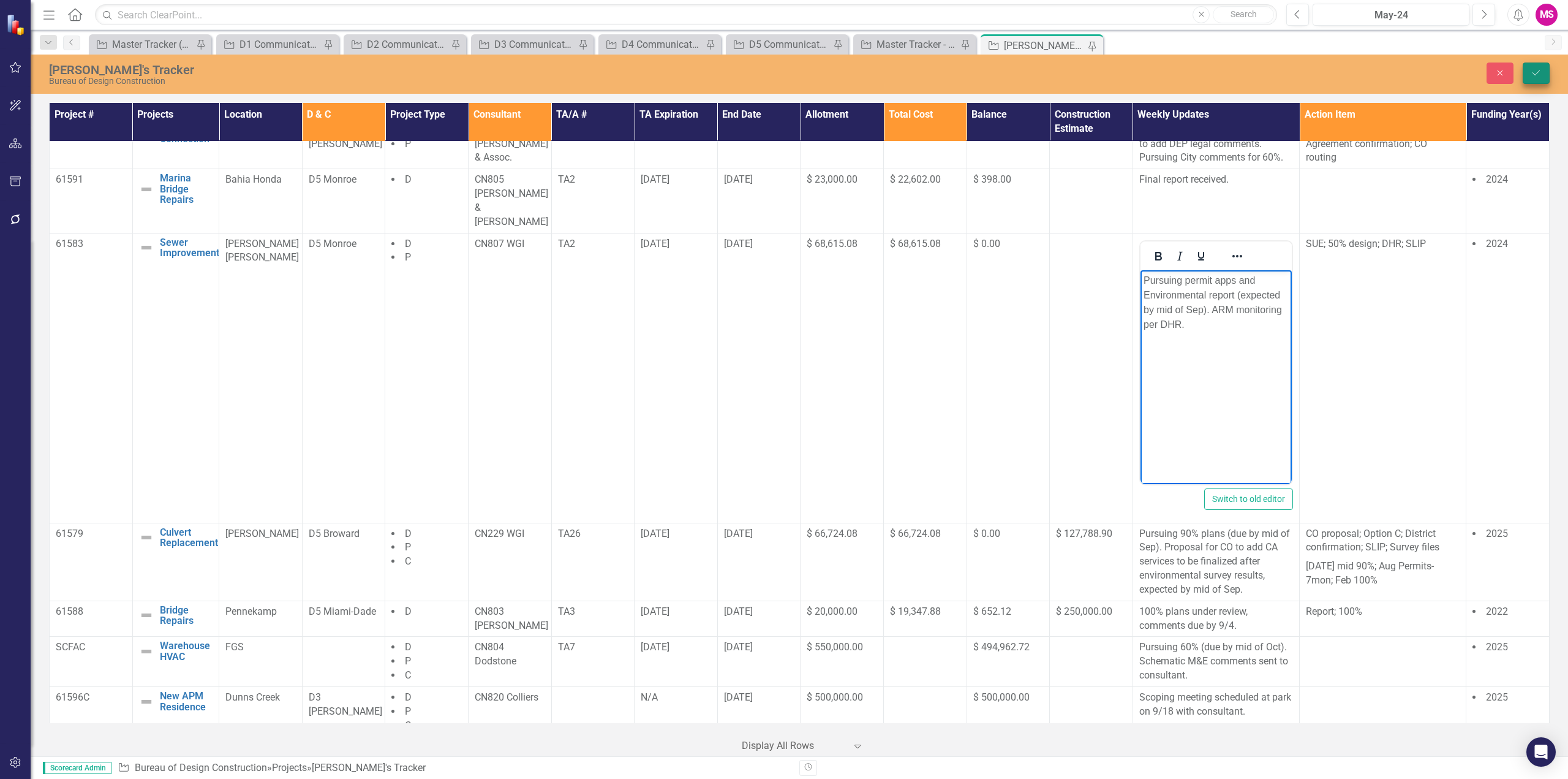
click at [1539, 74] on icon "Save" at bounding box center [1536, 72] width 11 height 9
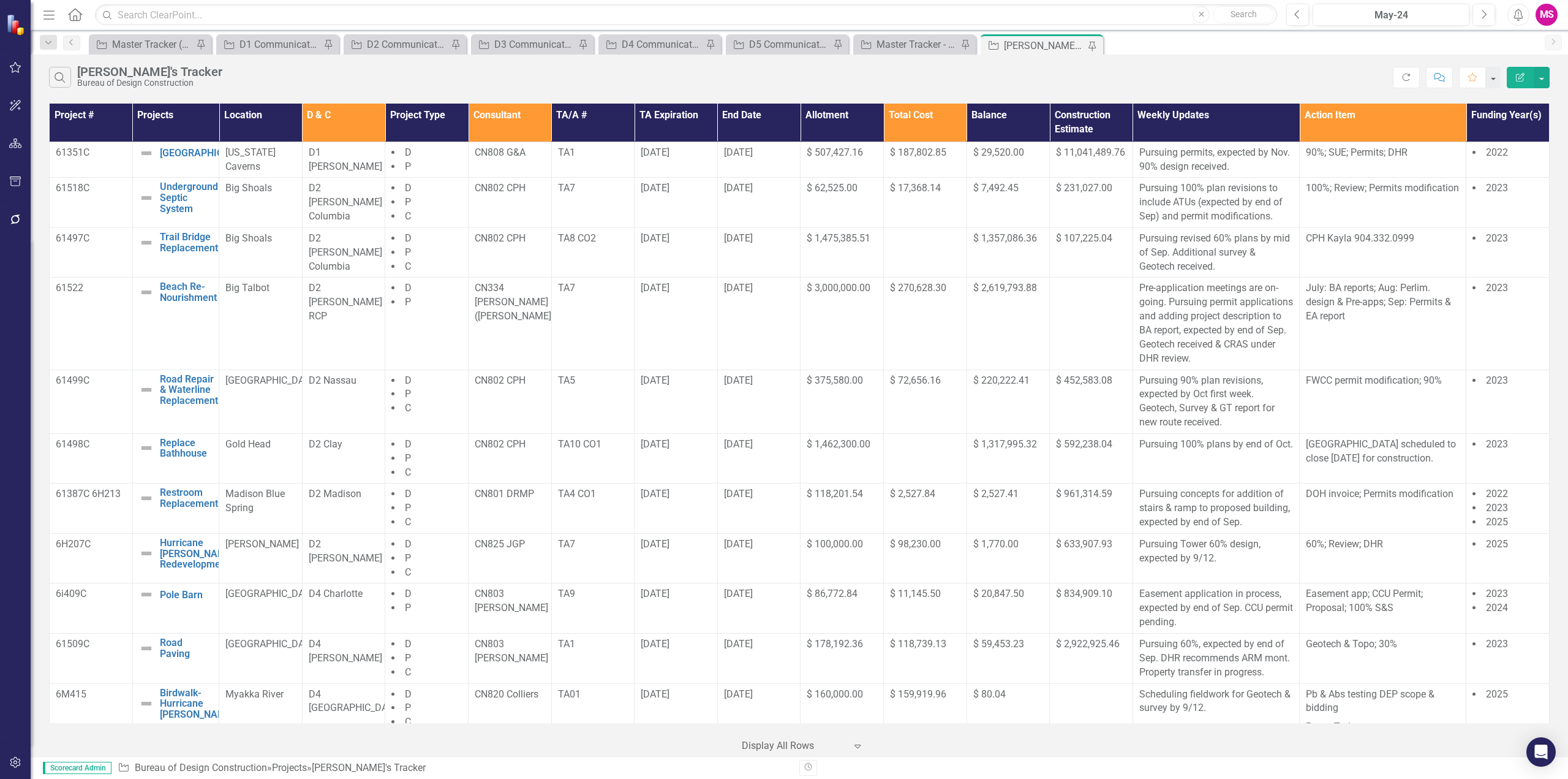
scroll to position [613, 0]
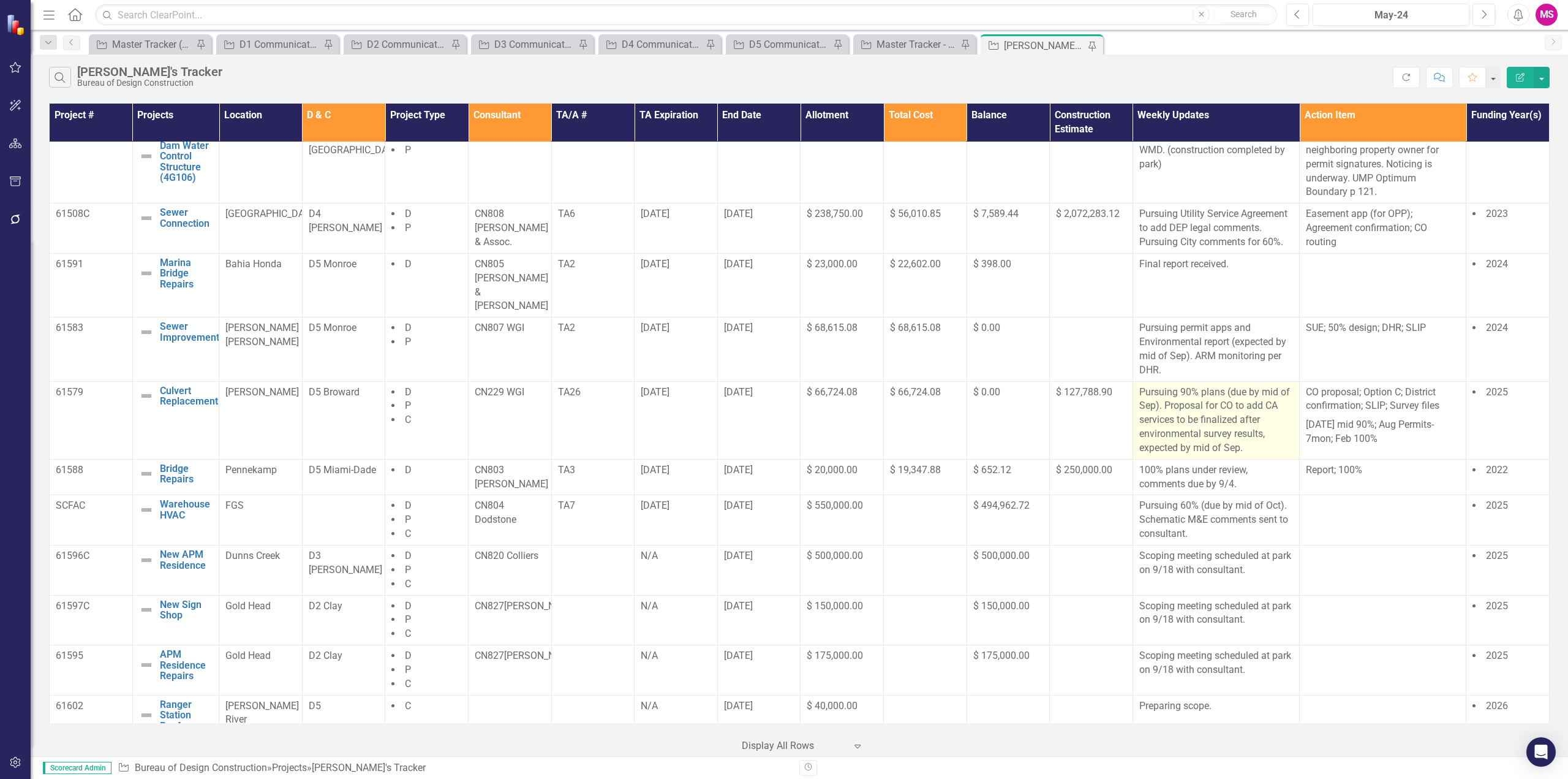
click at [1185, 386] on p "Pursuing 90% plans (due by mid of Sep). Proposal for CO to add CA services to b…" at bounding box center [1216, 420] width 154 height 70
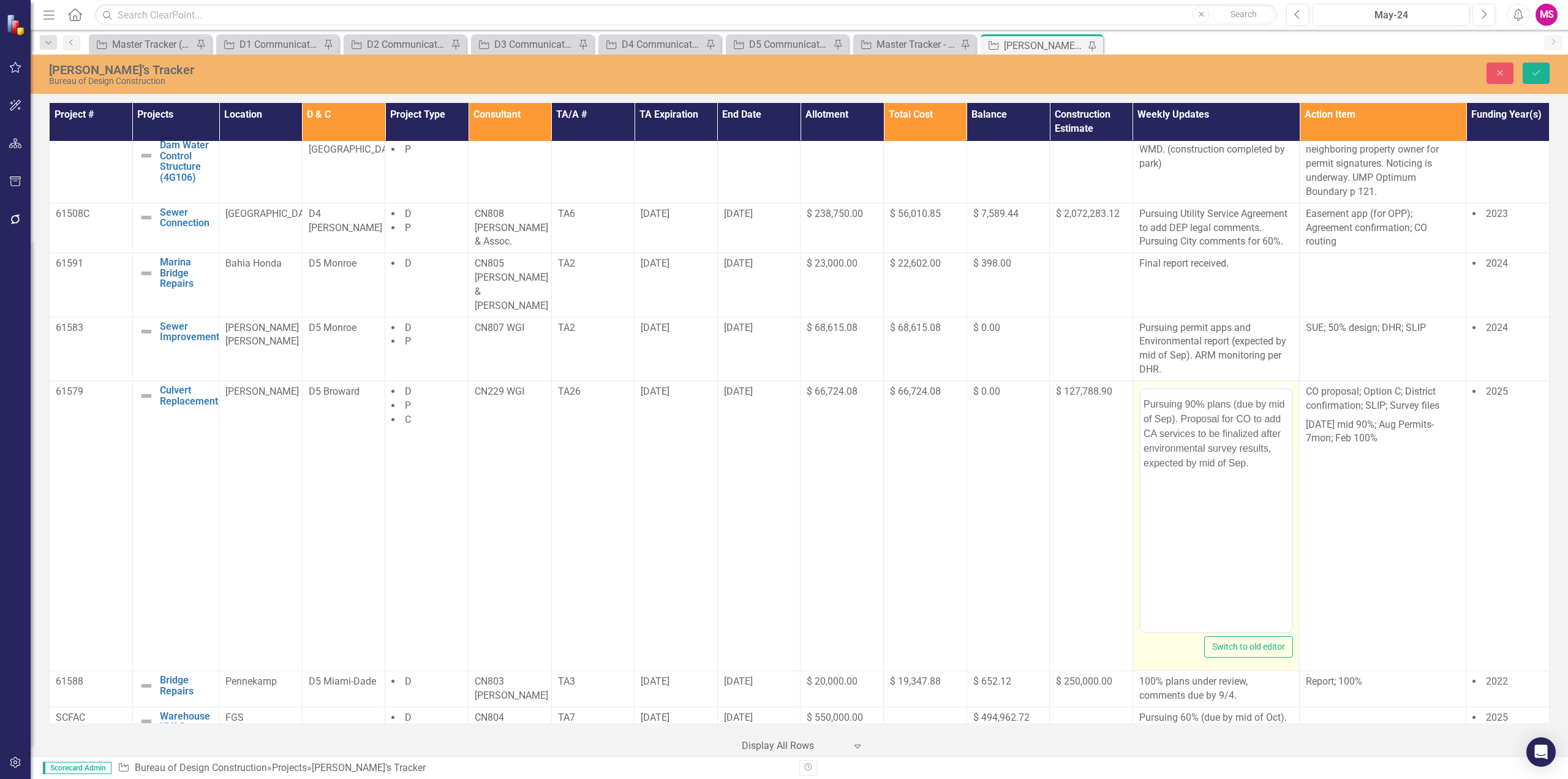
scroll to position [0, 0]
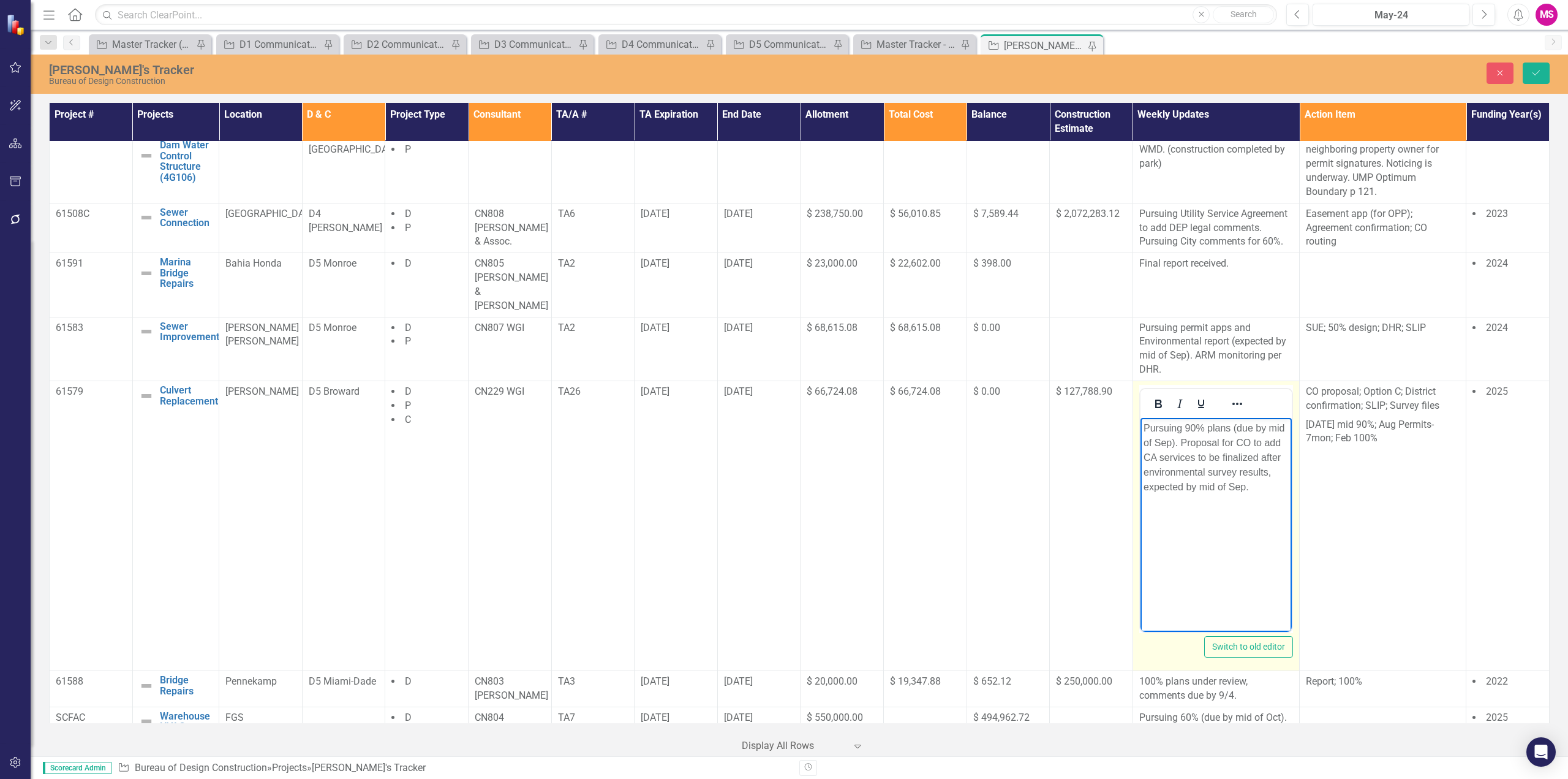
click at [1171, 426] on p "Pursuing 90% plans (due by mid of Sep). Proposal for CO to add CA services to b…" at bounding box center [1215, 457] width 145 height 74
drag, startPoint x: 1191, startPoint y: 426, endPoint x: 1277, endPoint y: 419, distance: 86.3
click at [1277, 419] on body "90% plans (due by mid of Sep). Proposal for CO to add CA services to be finaliz…" at bounding box center [1216, 509] width 151 height 184
drag, startPoint x: 1246, startPoint y: 442, endPoint x: 1266, endPoint y: 500, distance: 61.4
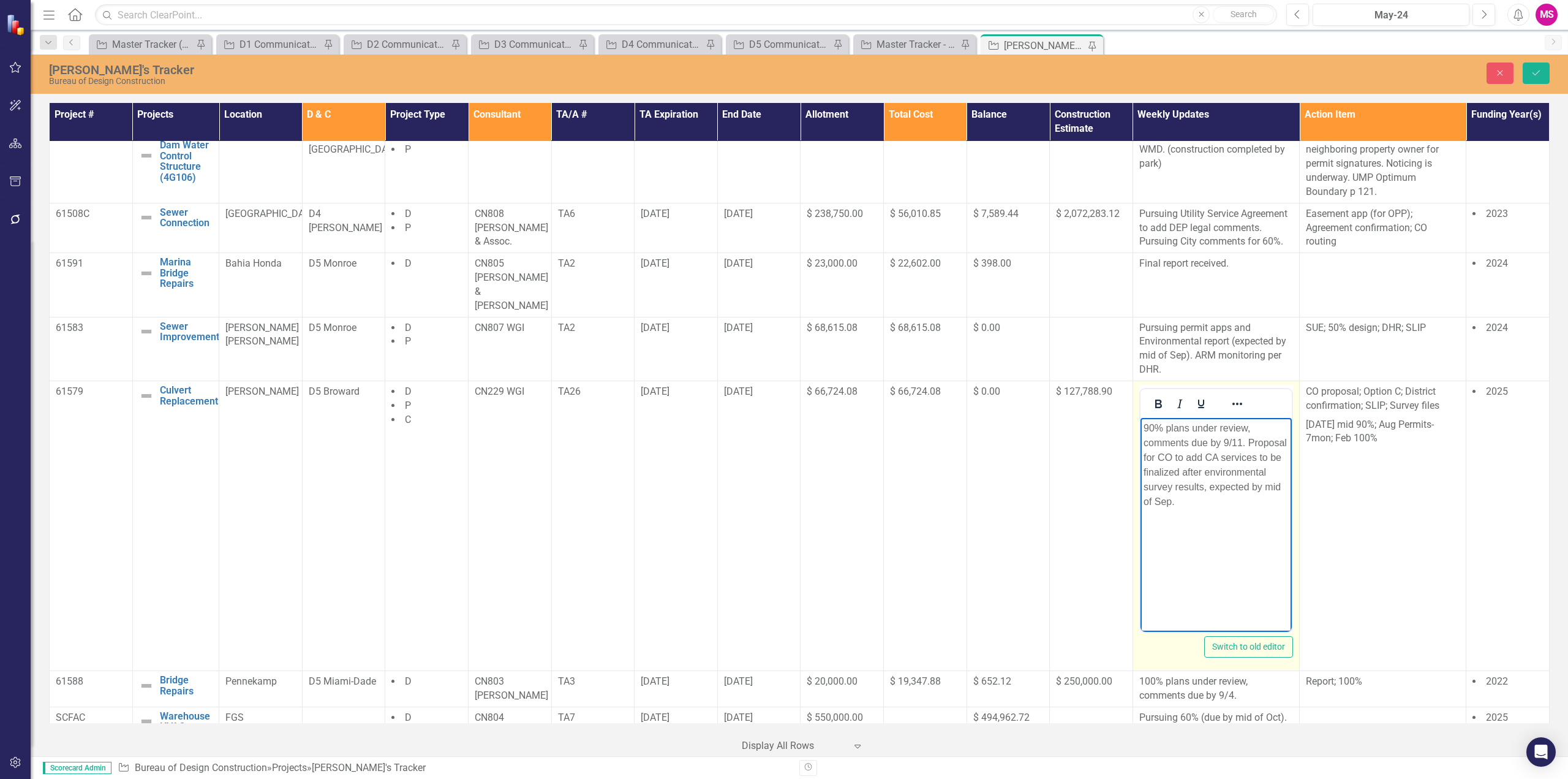
click at [1266, 500] on p "90% plans under review, comments due by 9/11. Proposal for CO to add CA service…" at bounding box center [1215, 464] width 145 height 88
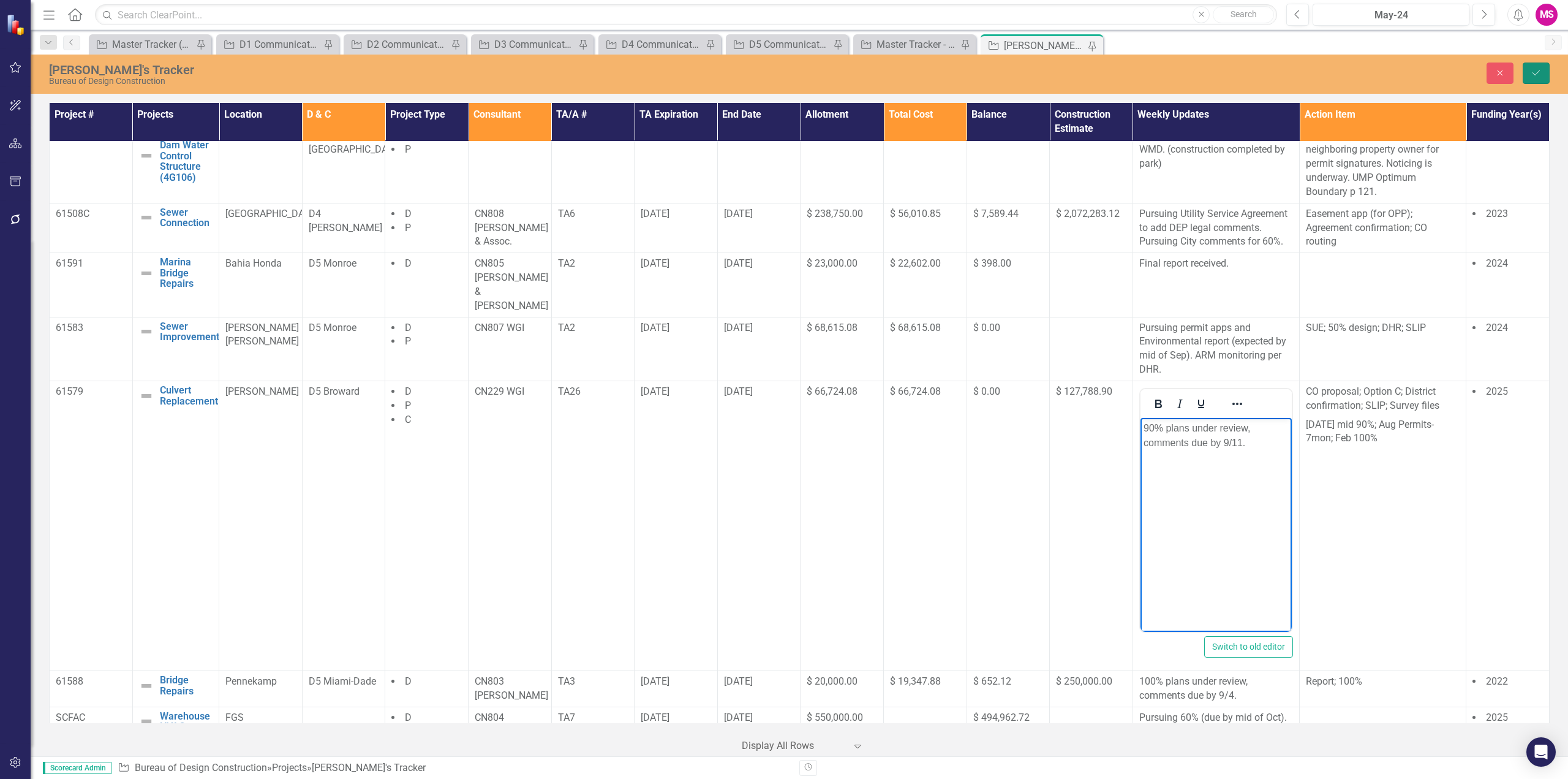
click at [1537, 72] on icon "Save" at bounding box center [1536, 72] width 11 height 9
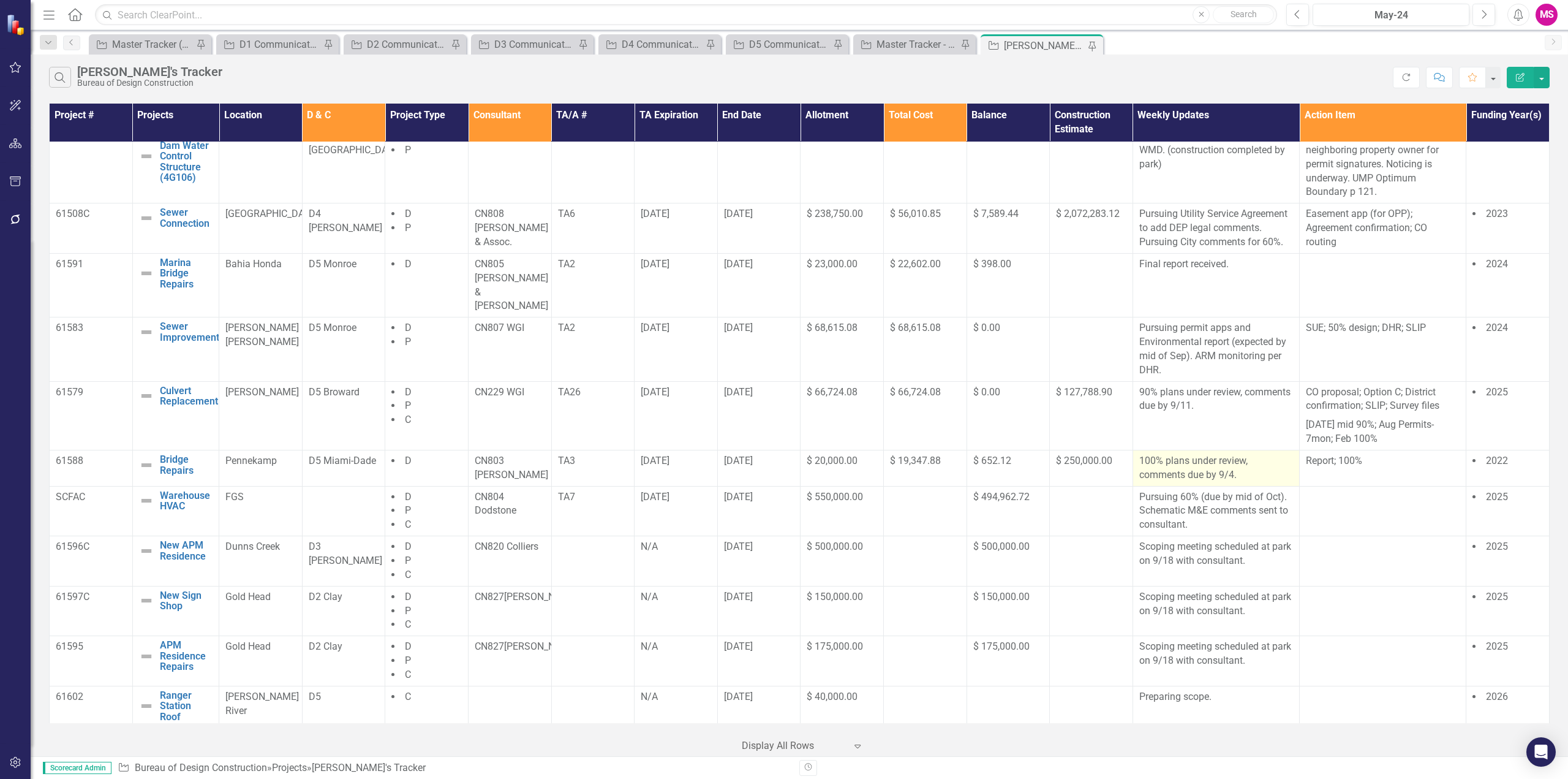
scroll to position [673, 0]
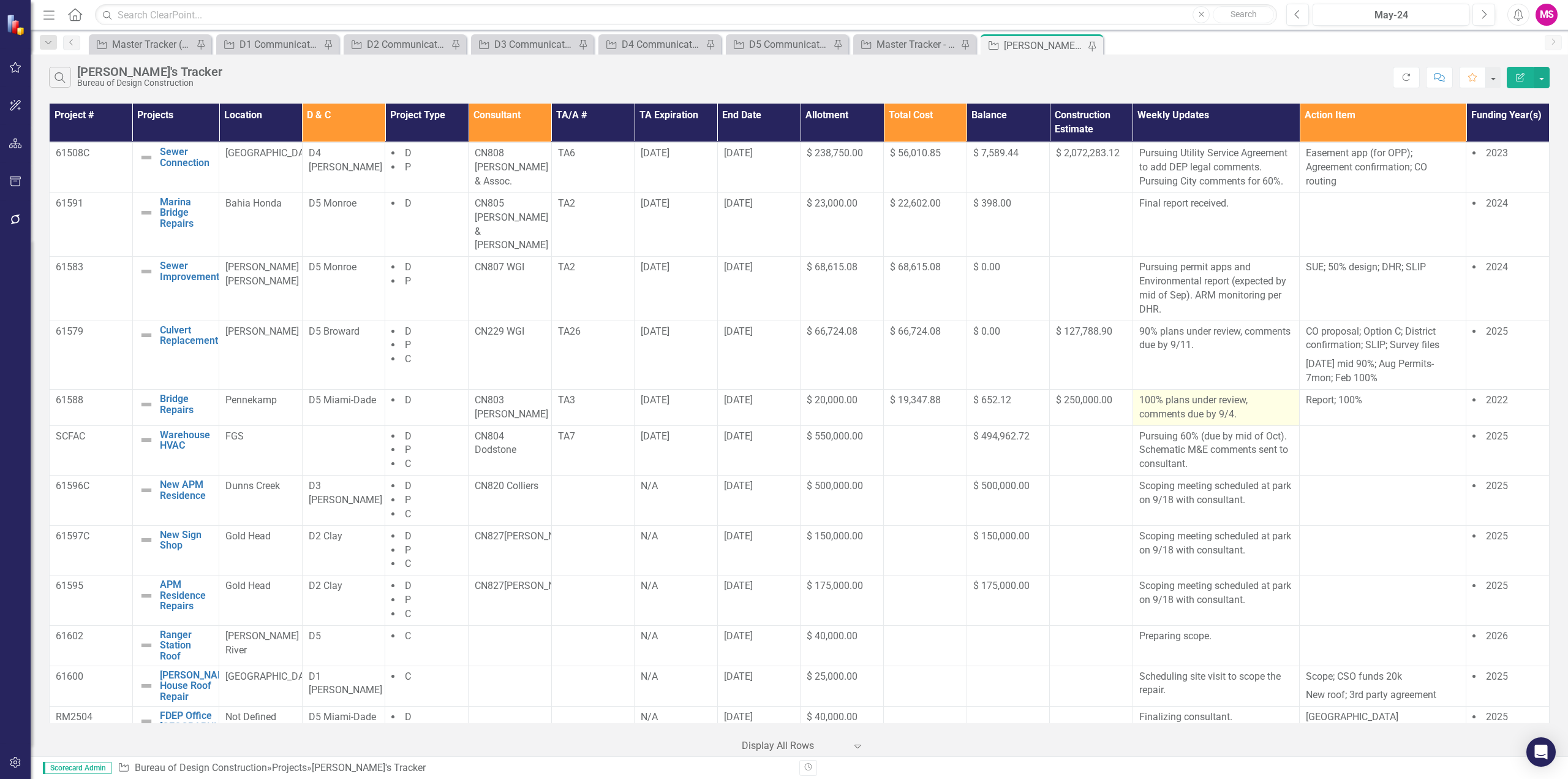
click at [1199, 393] on p "100% plans under review, comments due by 9/4." at bounding box center [1216, 407] width 154 height 28
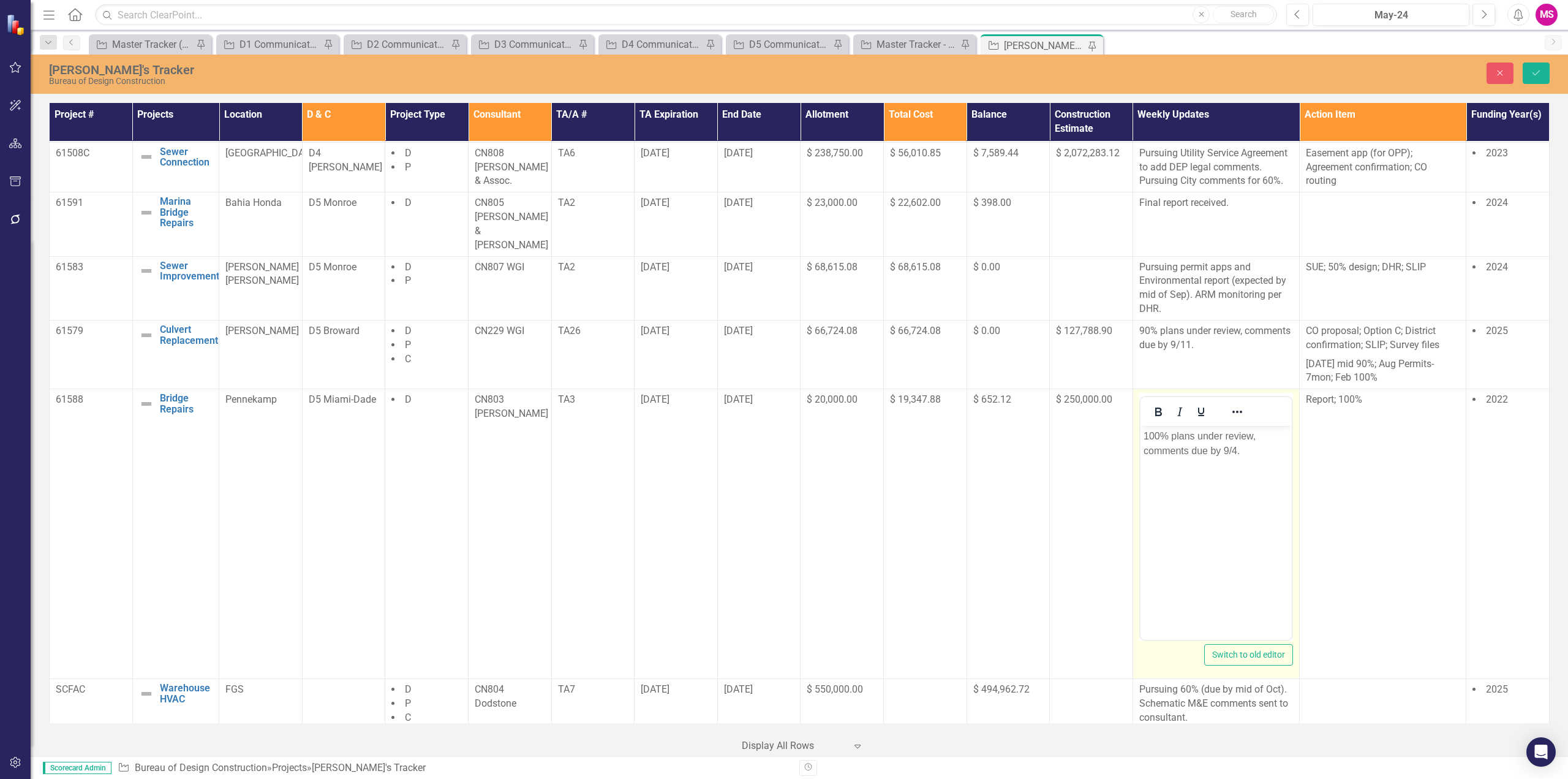
scroll to position [0, 0]
drag, startPoint x: 1196, startPoint y: 437, endPoint x: 1235, endPoint y: 445, distance: 39.8
click at [1235, 445] on p "100% plans under review, comments due by 9/4." at bounding box center [1215, 443] width 145 height 29
click at [1190, 484] on body "100% plans received." at bounding box center [1216, 518] width 151 height 184
click at [1218, 435] on p "100% plans received." at bounding box center [1215, 436] width 145 height 15
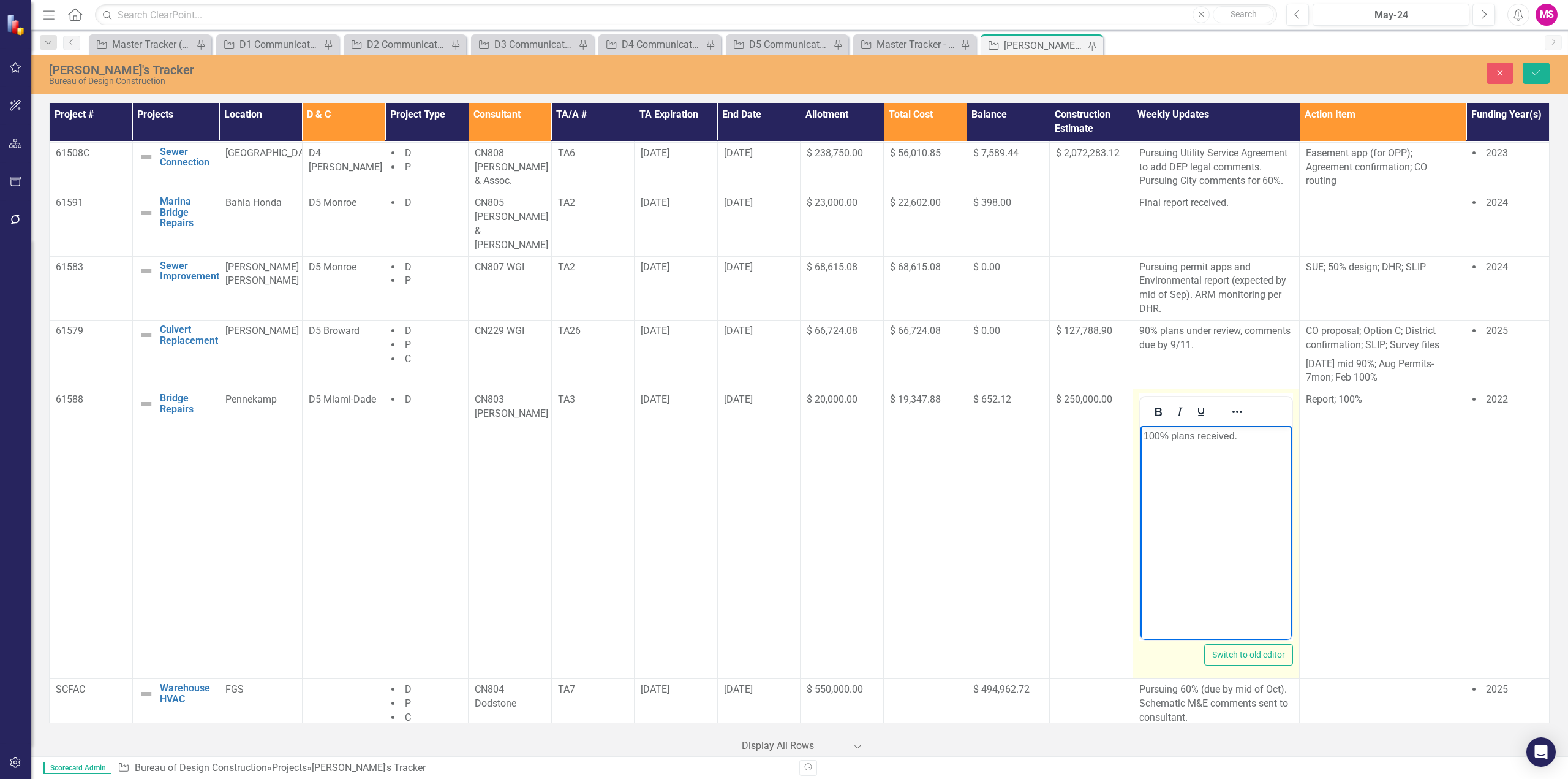
click at [1218, 435] on p "100% plans received." at bounding box center [1215, 436] width 145 height 15
drag, startPoint x: 1218, startPoint y: 435, endPoint x: 1191, endPoint y: 573, distance: 140.6
click at [1191, 573] on body "100% plans received." at bounding box center [1216, 518] width 151 height 184
click at [1197, 437] on p "100% plans received." at bounding box center [1215, 436] width 145 height 15
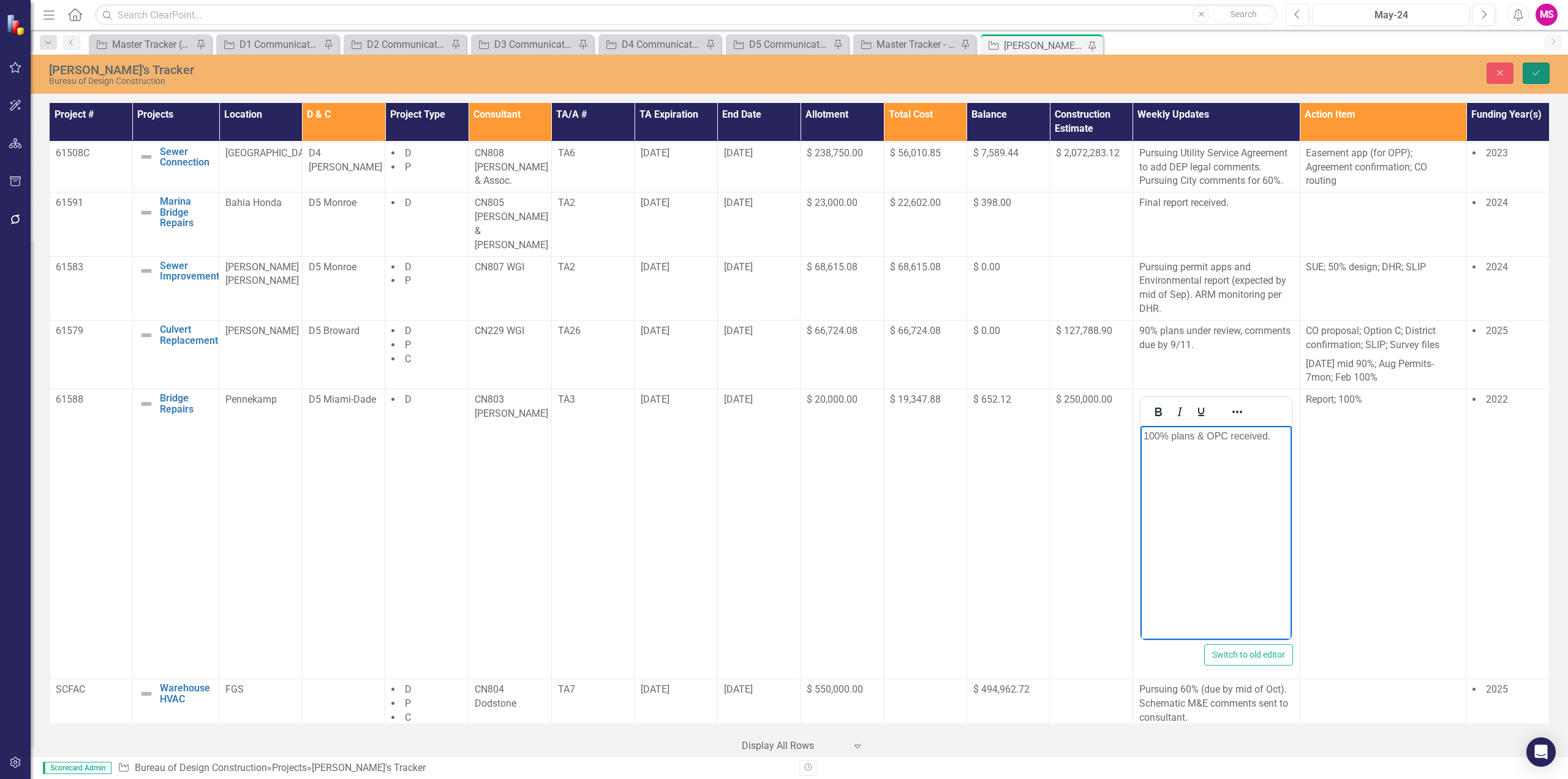
click at [1539, 74] on icon "Save" at bounding box center [1536, 72] width 11 height 9
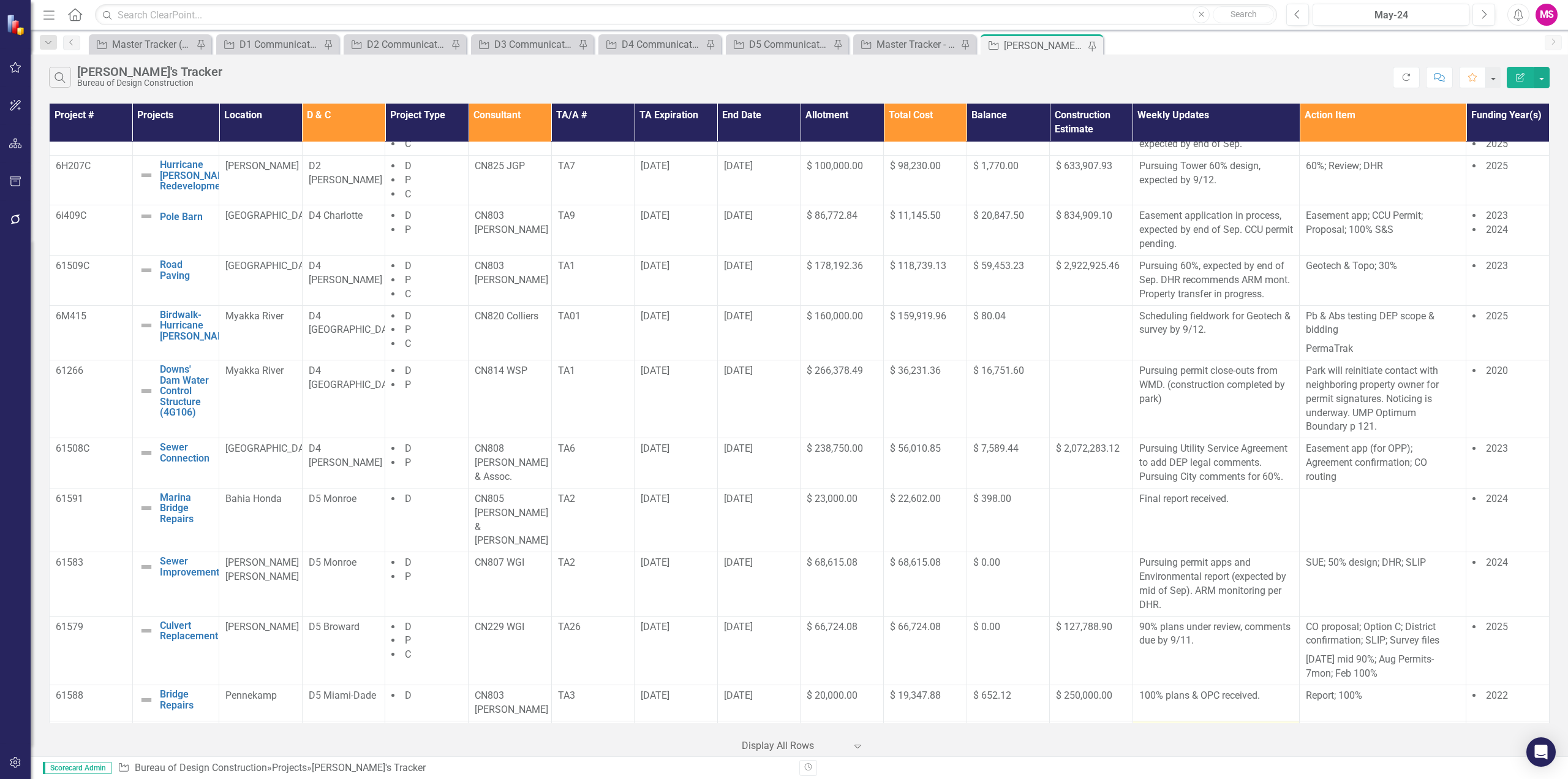
scroll to position [668, 0]
